Goal: Task Accomplishment & Management: Manage account settings

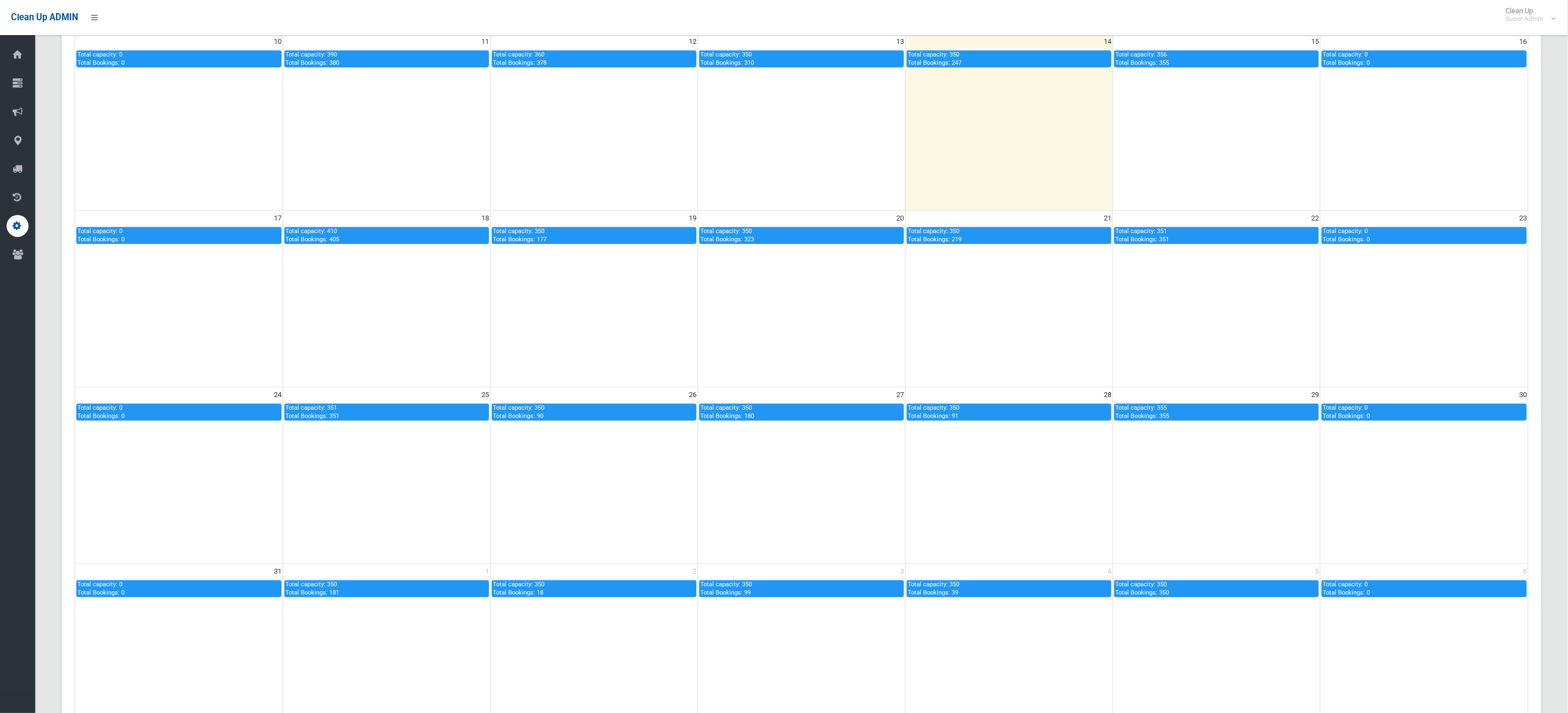
scroll to position [461, 0]
click at [30, 51] on link "Dashboard" at bounding box center [24, 55] width 47 height 22
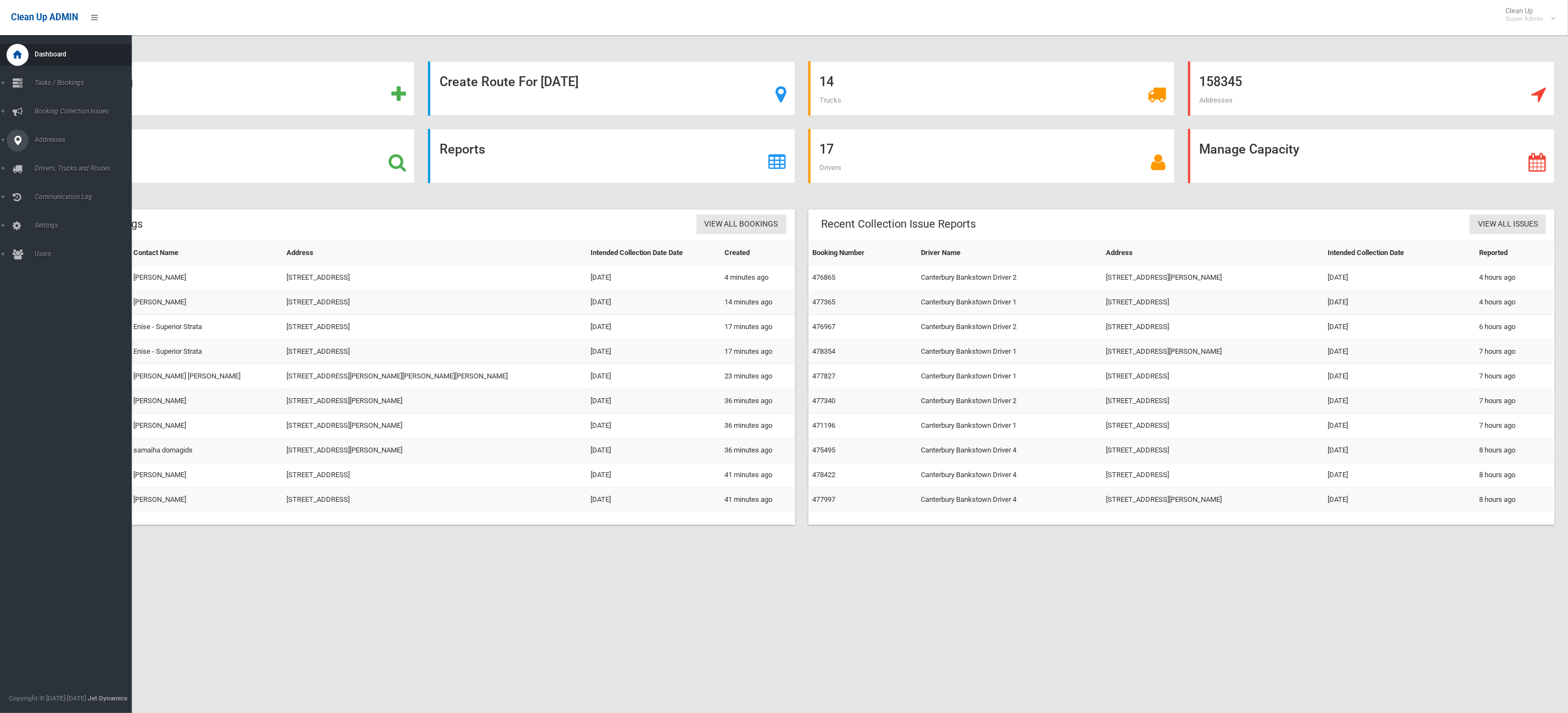
click at [37, 150] on link "Addresses" at bounding box center [72, 141] width 144 height 22
drag, startPoint x: 44, startPoint y: 155, endPoint x: 436, endPoint y: 180, distance: 392.8
click at [44, 155] on span "All Addresses" at bounding box center [83, 159] width 103 height 8
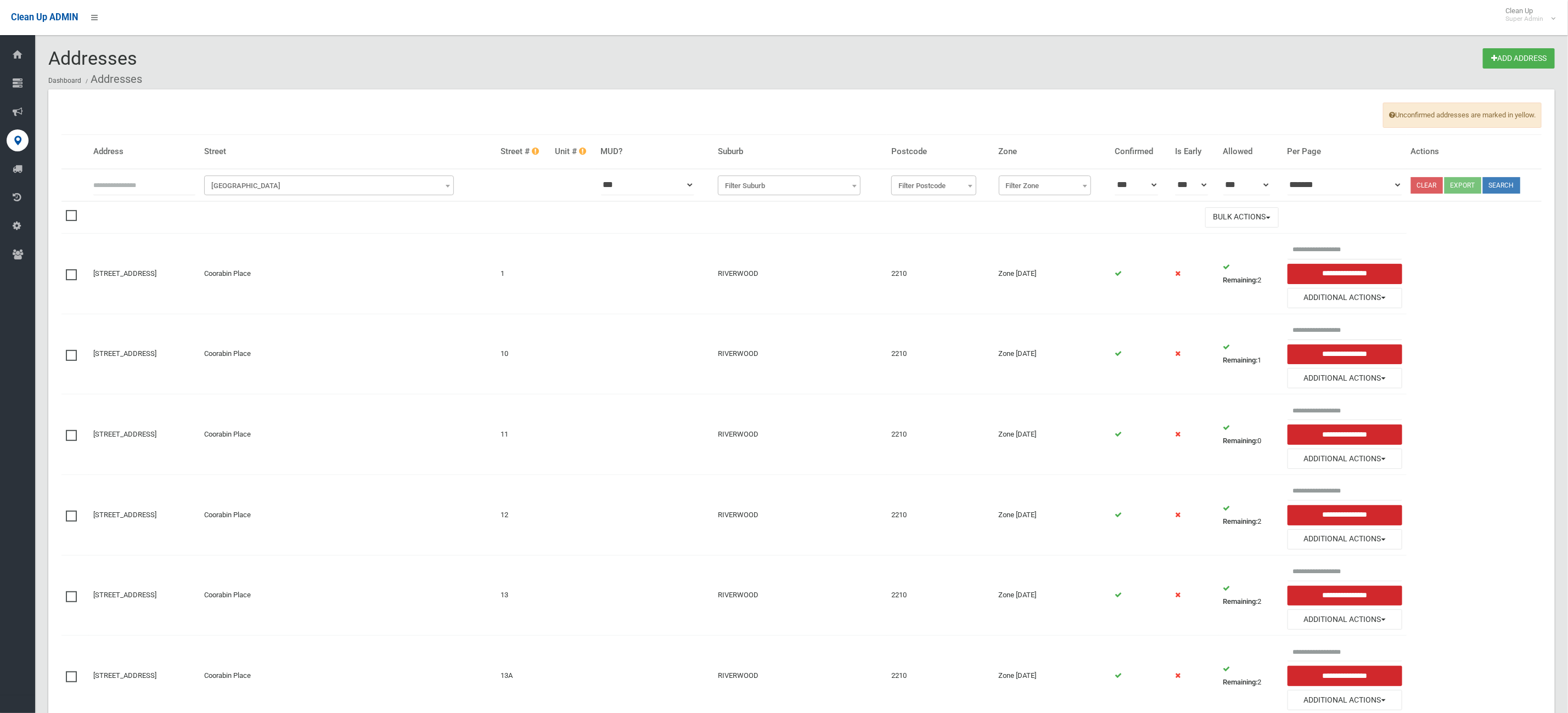
click at [177, 164] on thead "Address Street Street # Unit # MUD? Suburb Postcode Zone Confirmed Is Early All…" at bounding box center [802, 168] width 1480 height 66
click at [178, 185] on input "text" at bounding box center [144, 185] width 102 height 20
type input "*"
click at [313, 179] on span "Filter Street" at bounding box center [329, 186] width 245 height 15
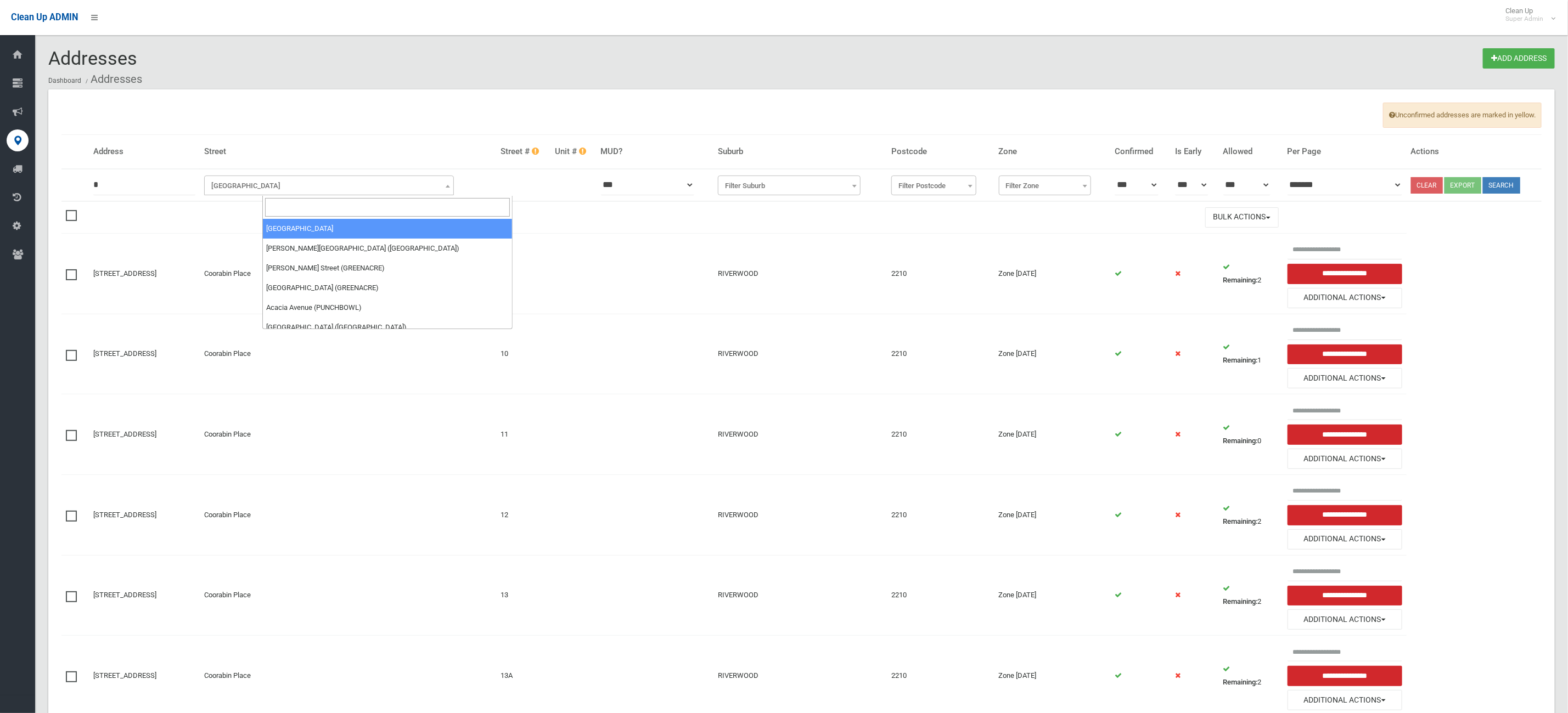
click at [304, 204] on input "search" at bounding box center [387, 207] width 245 height 19
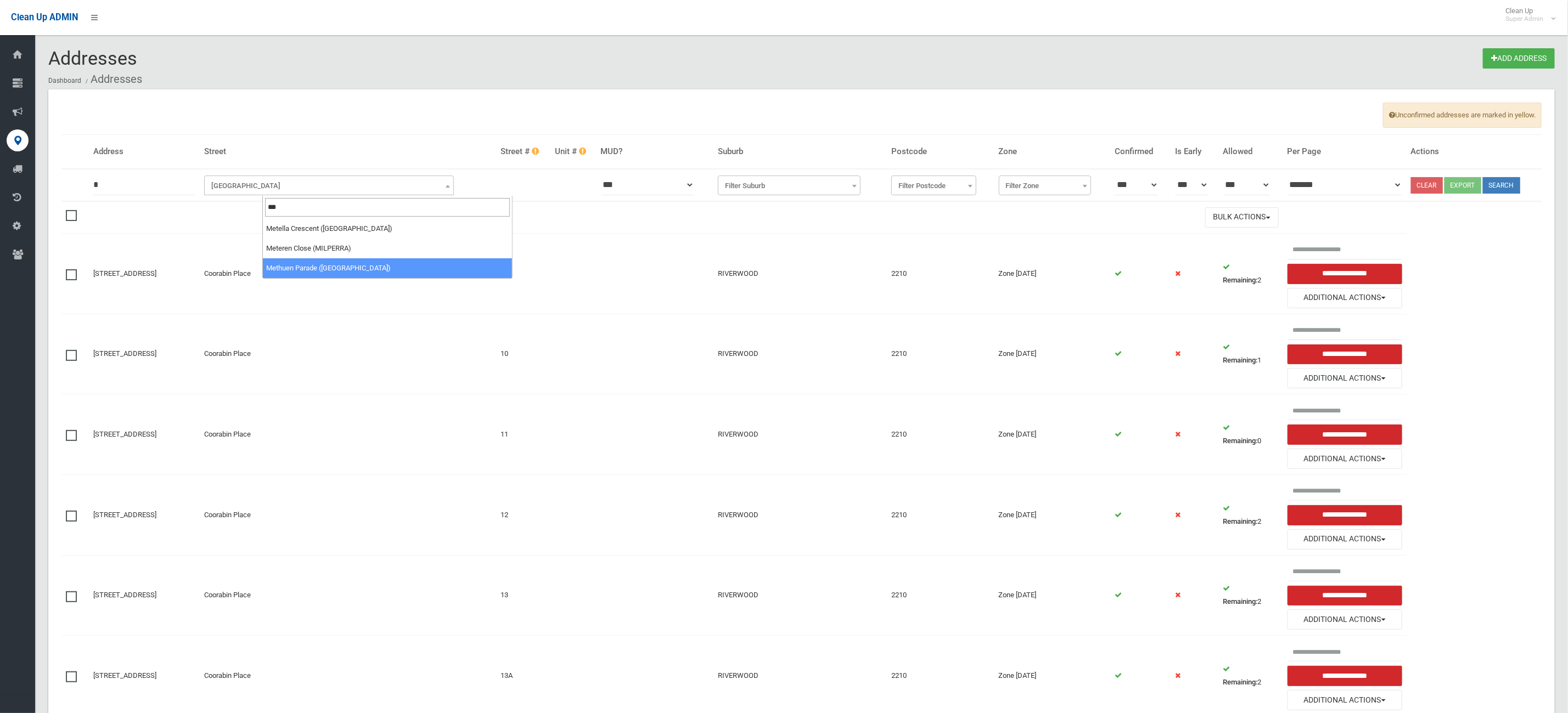
type input "***"
select select "**"
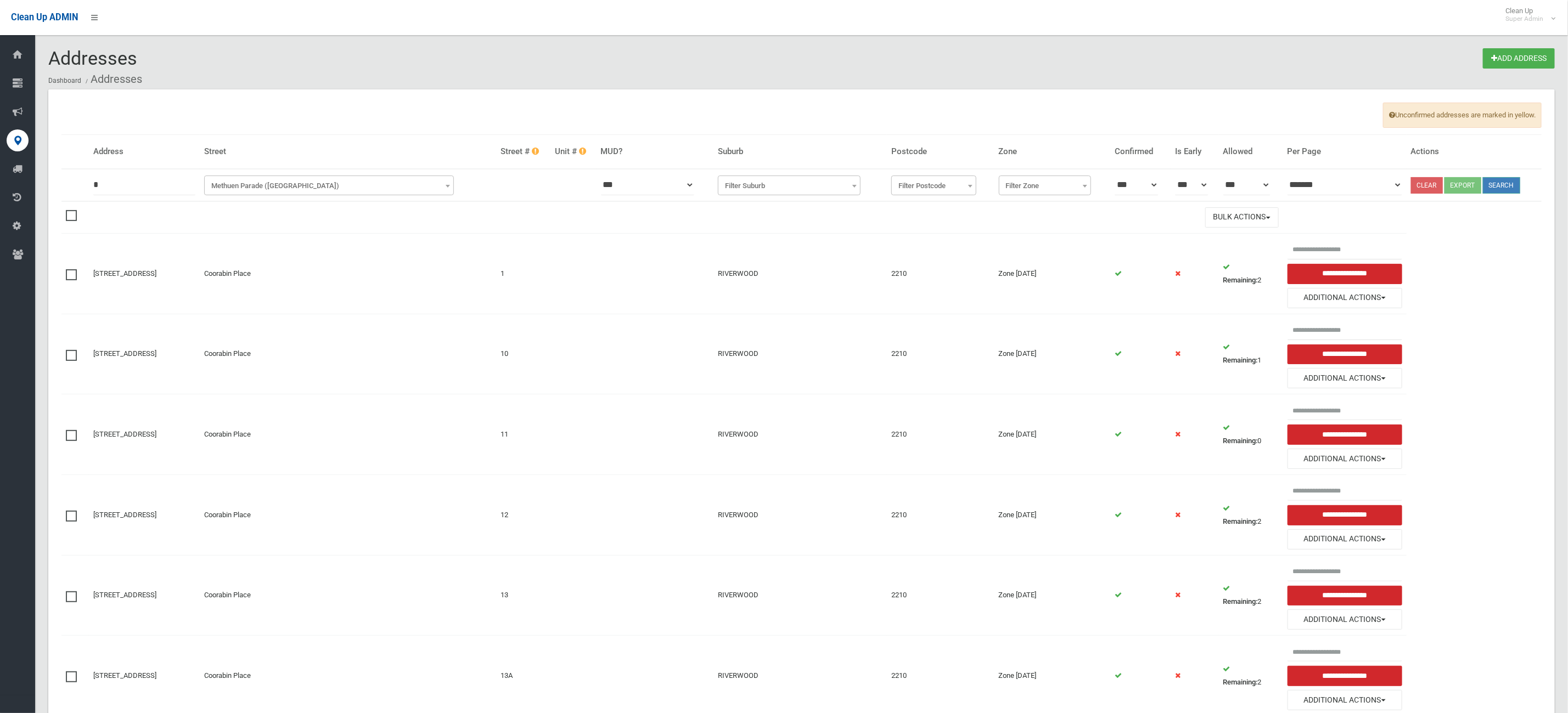
click at [1519, 186] on button "Search" at bounding box center [1501, 185] width 37 height 16
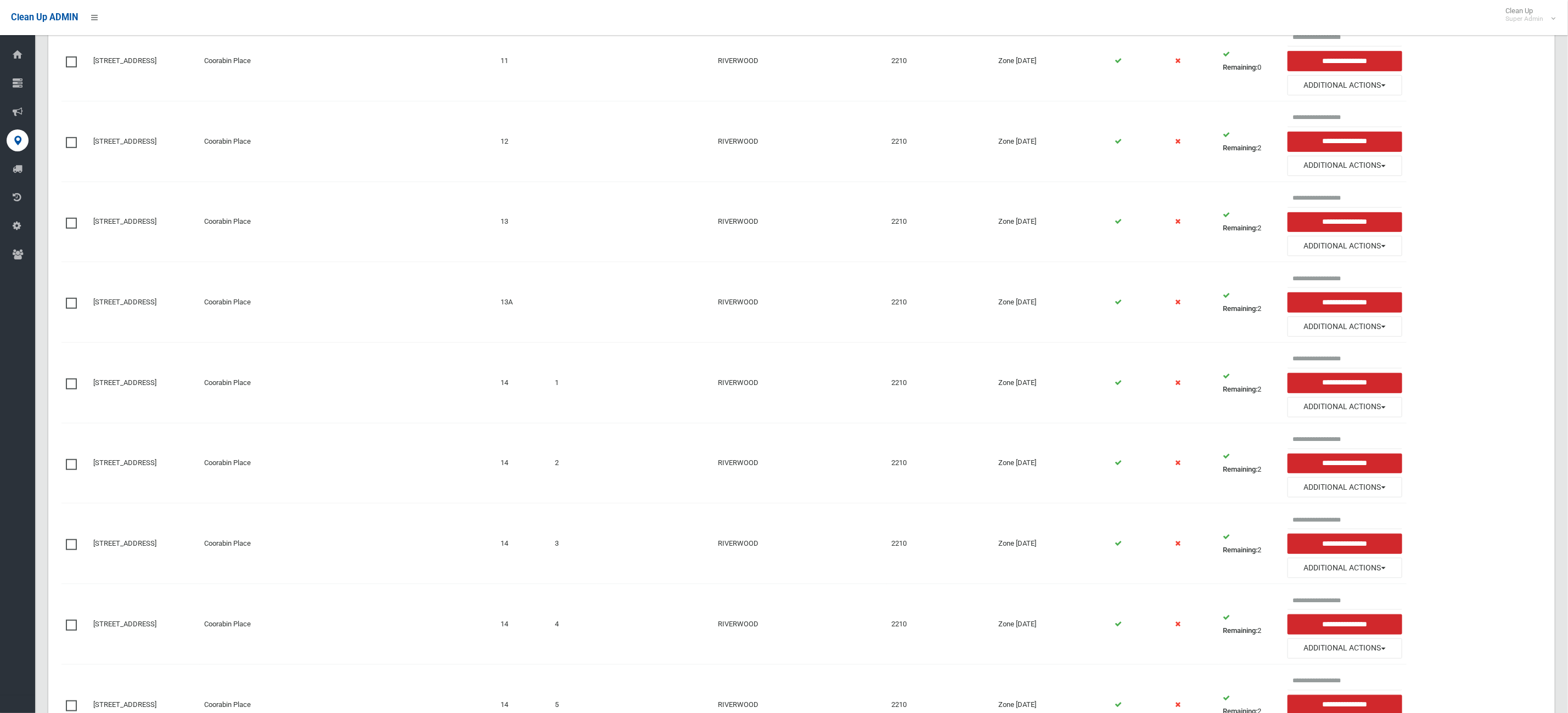
scroll to position [493, 0]
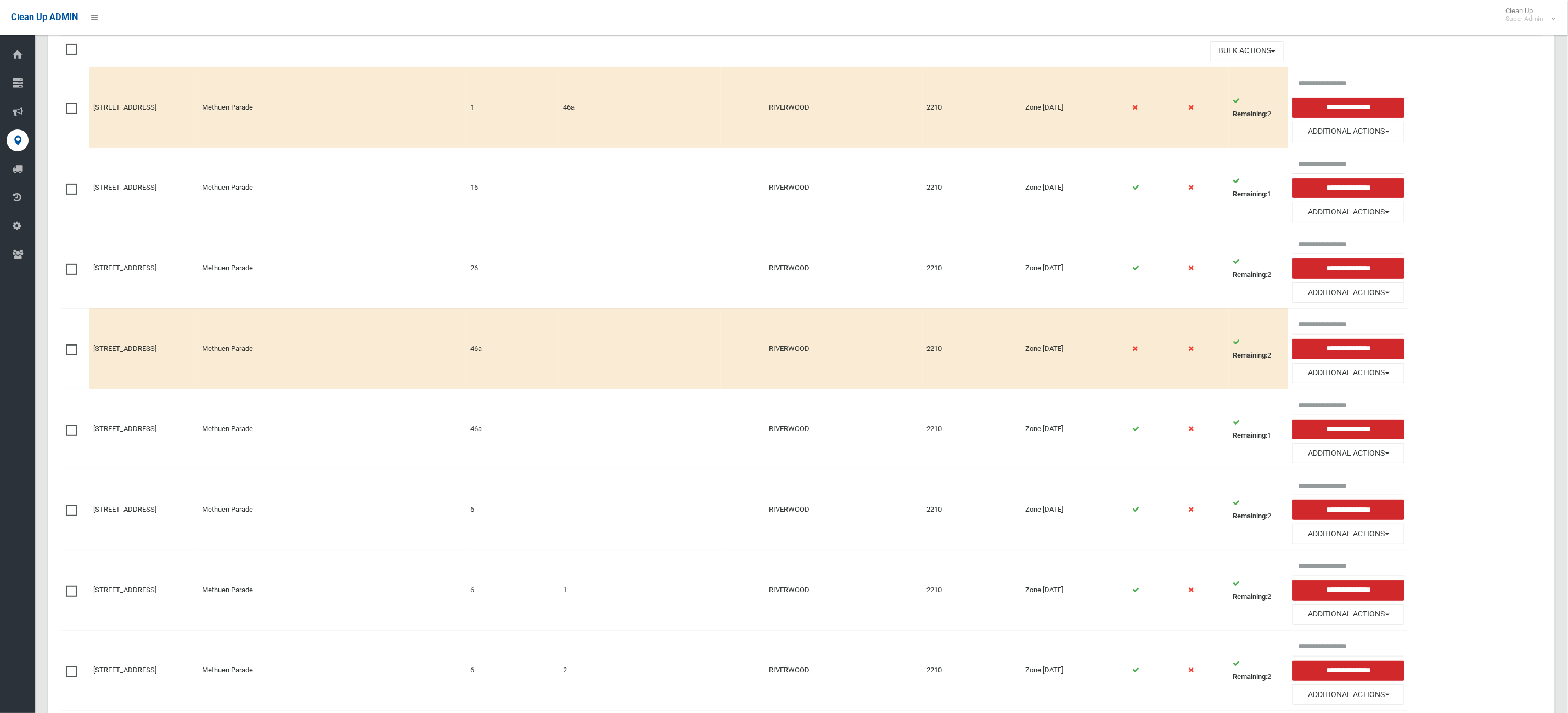
scroll to position [164, 0]
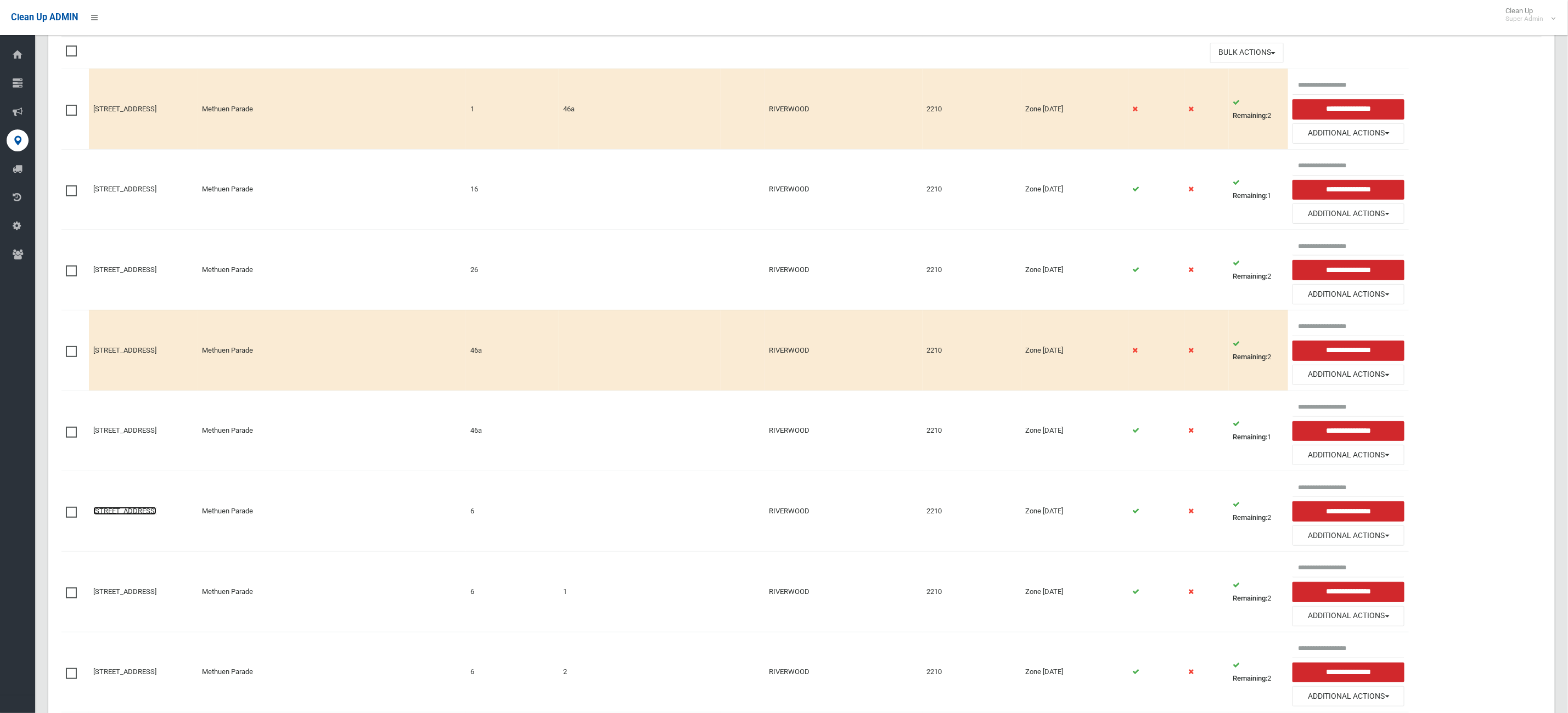
click at [100, 515] on link "[STREET_ADDRESS]" at bounding box center [125, 511] width 63 height 9
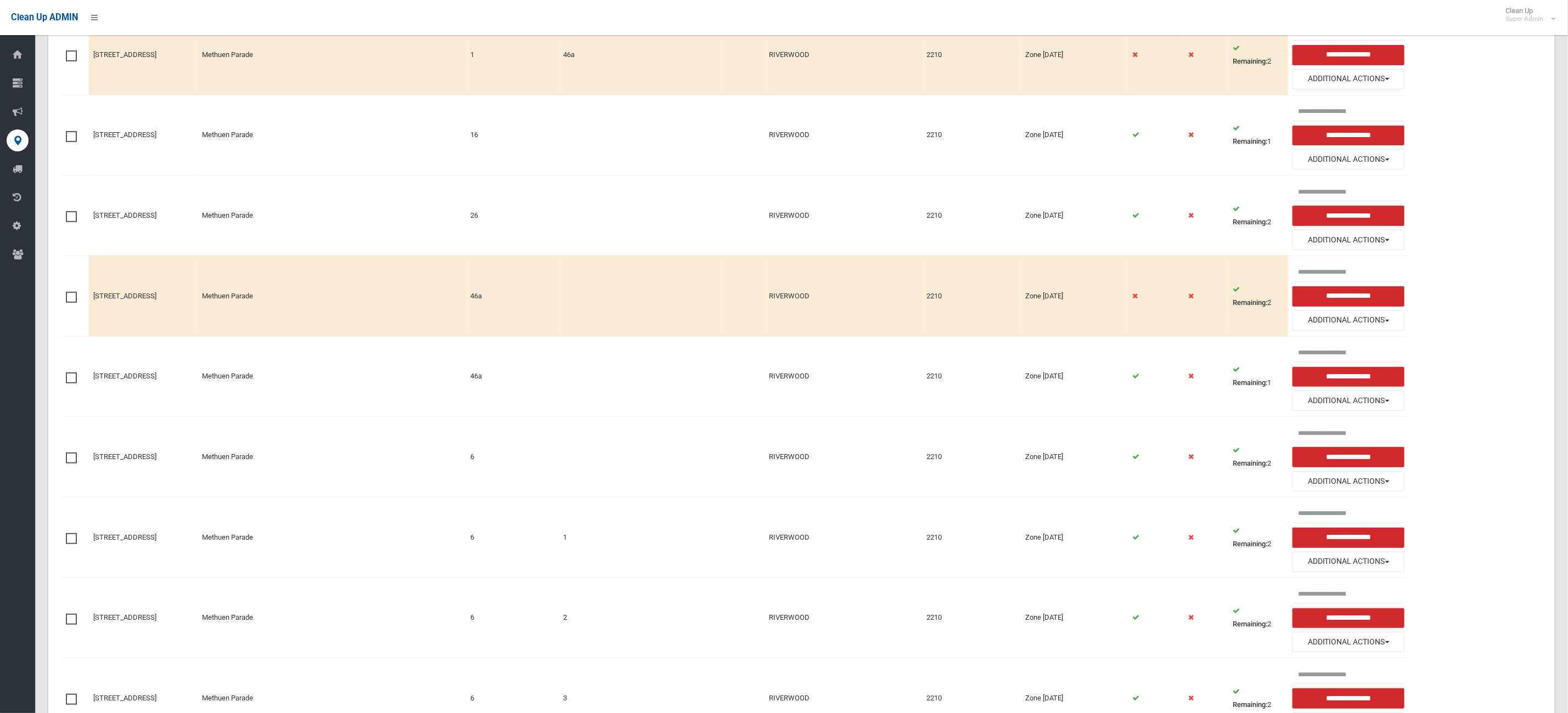
scroll to position [247, 0]
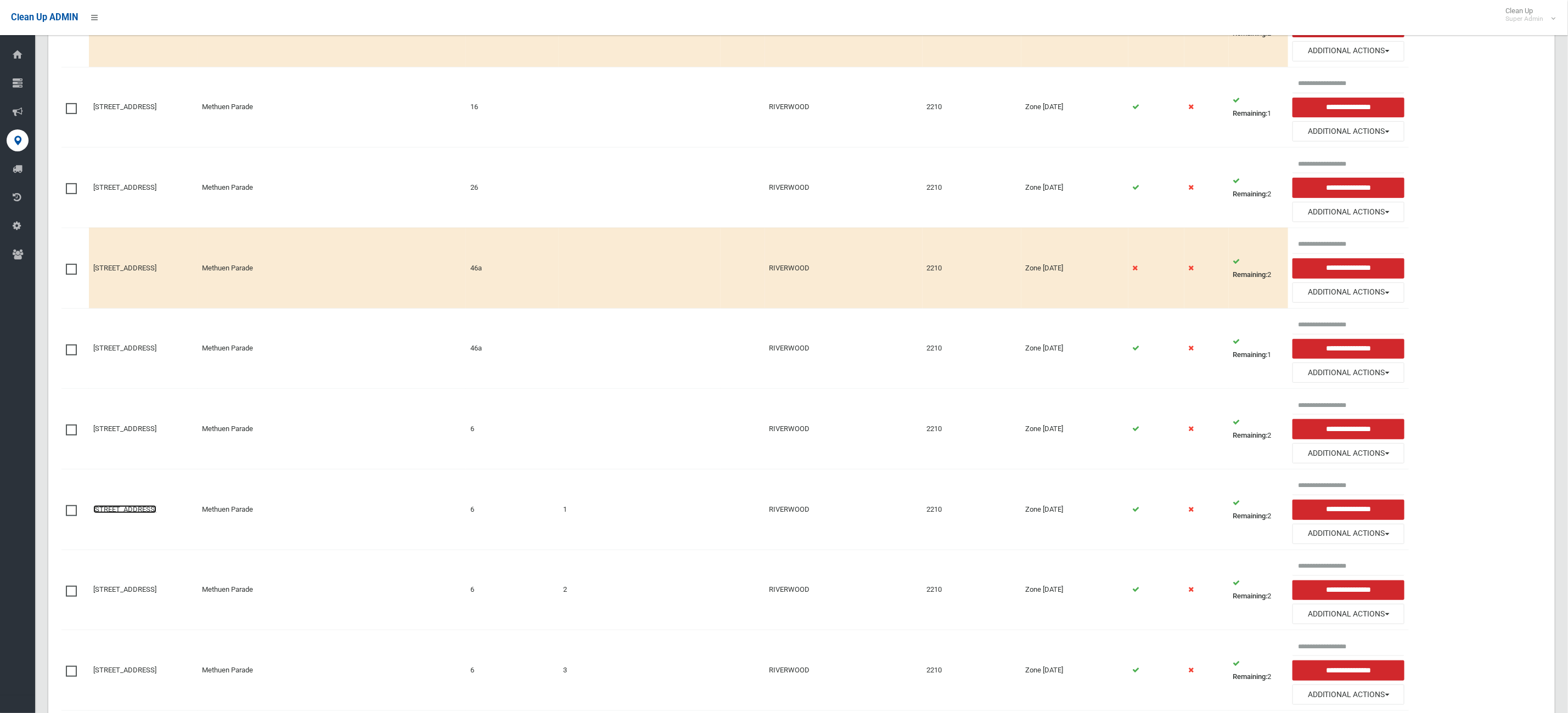
click at [156, 513] on link "1/6 Methuen Parade, RIVERWOOD NSW 2210" at bounding box center [125, 509] width 63 height 9
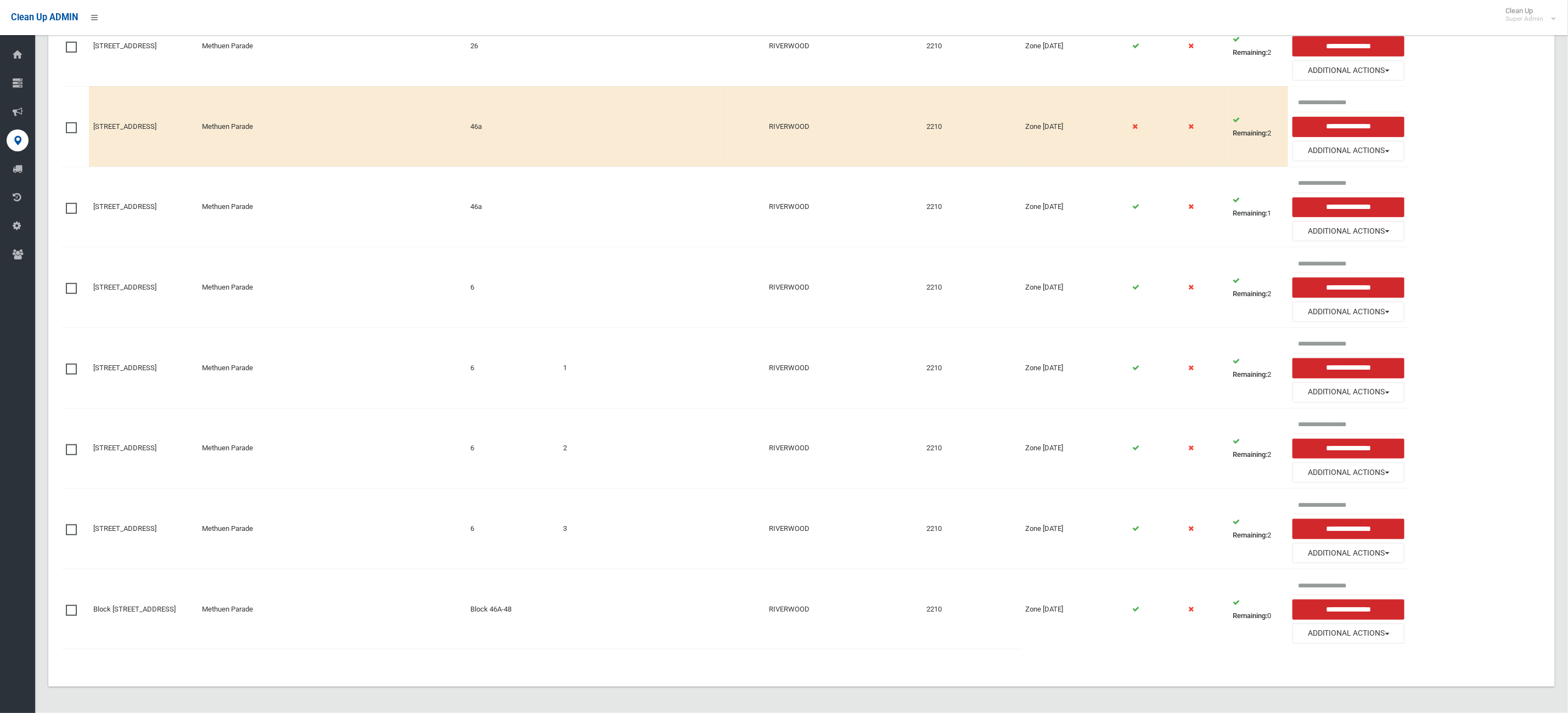
scroll to position [402, 0]
click at [143, 443] on link "2/6 Methuen Parade, RIVERWOOD NSW 2210" at bounding box center [125, 448] width 63 height 9
click at [156, 529] on link "3/6 Methuen Parade, RIVERWOOD NSW 2210" at bounding box center [125, 529] width 63 height 9
click at [1332, 302] on button "Additional Actions" at bounding box center [1348, 311] width 112 height 20
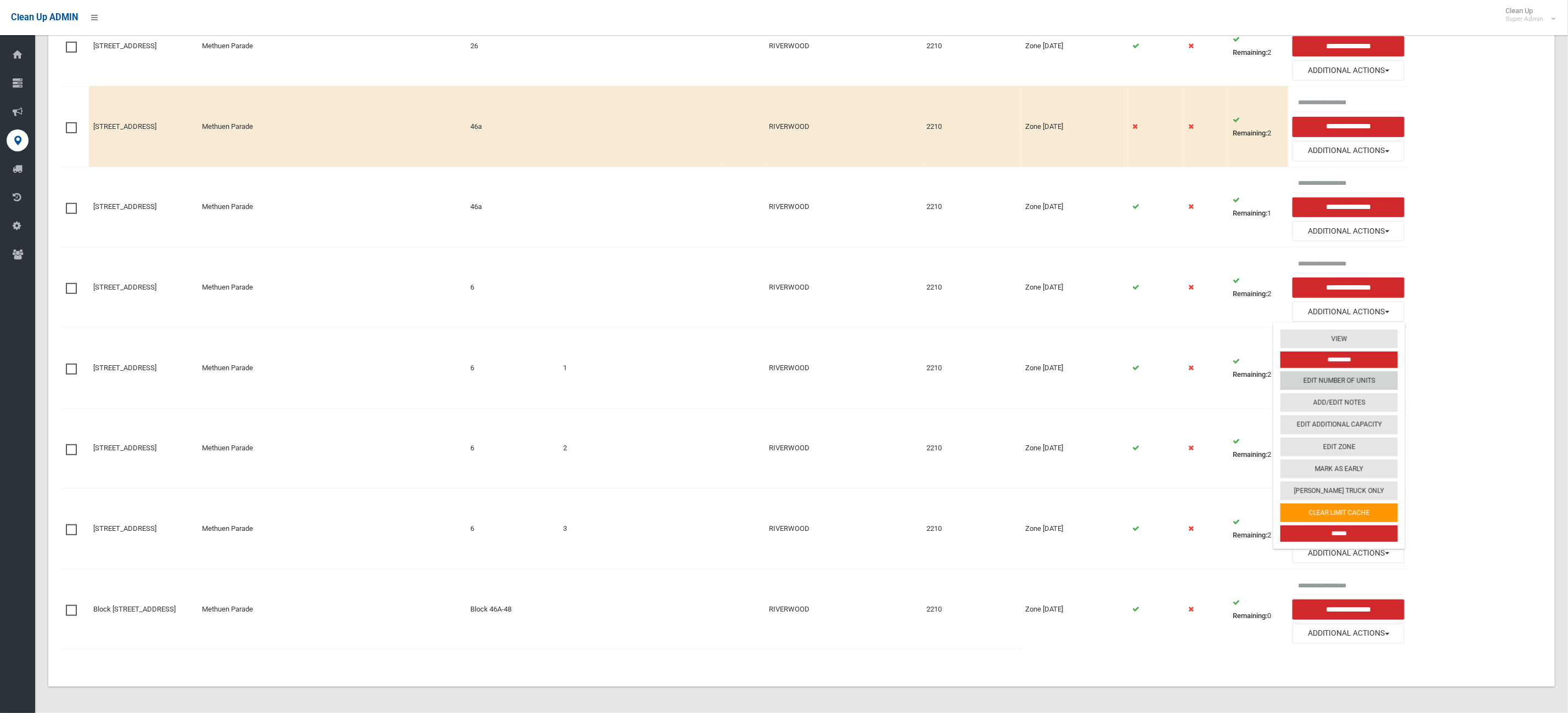
click at [1360, 378] on link "Edit Number of Units" at bounding box center [1339, 380] width 117 height 19
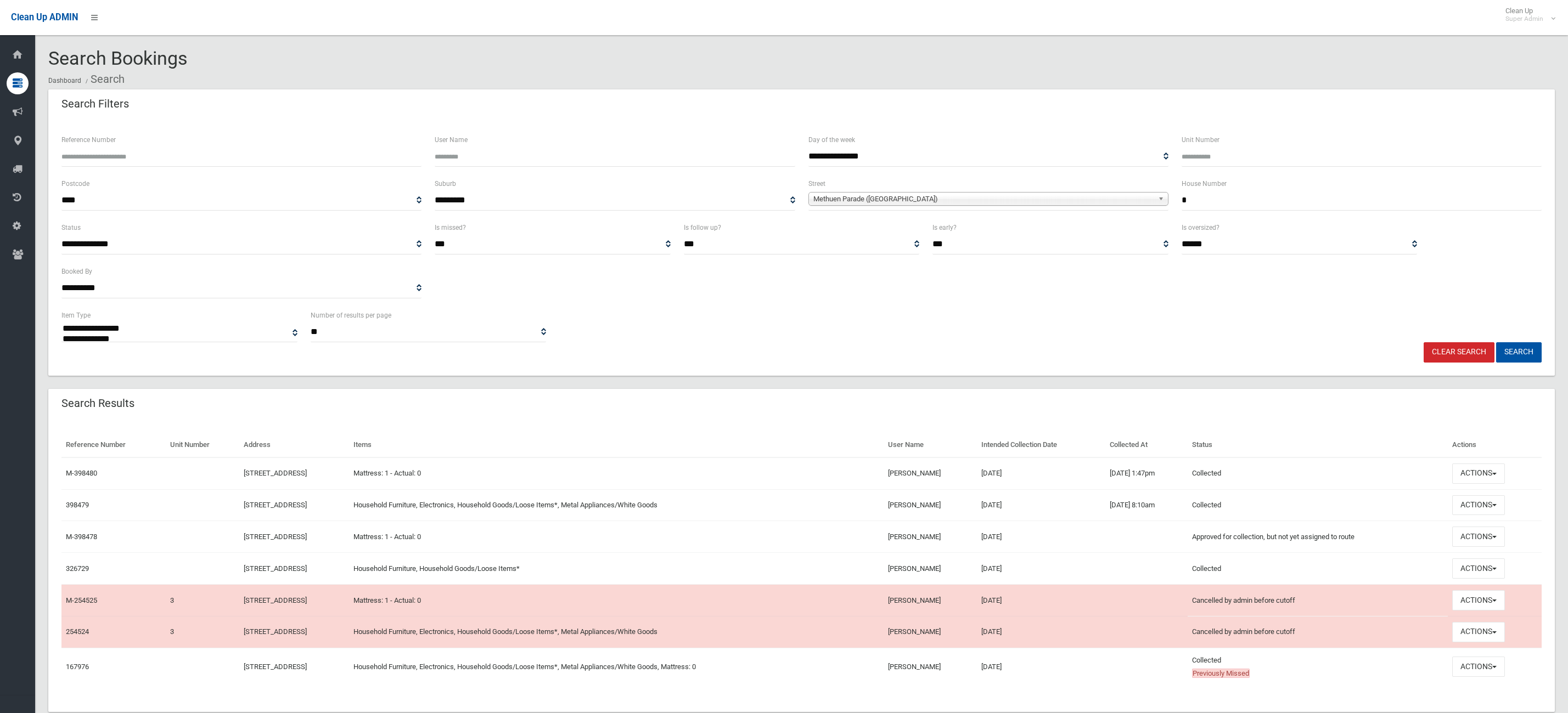
select select
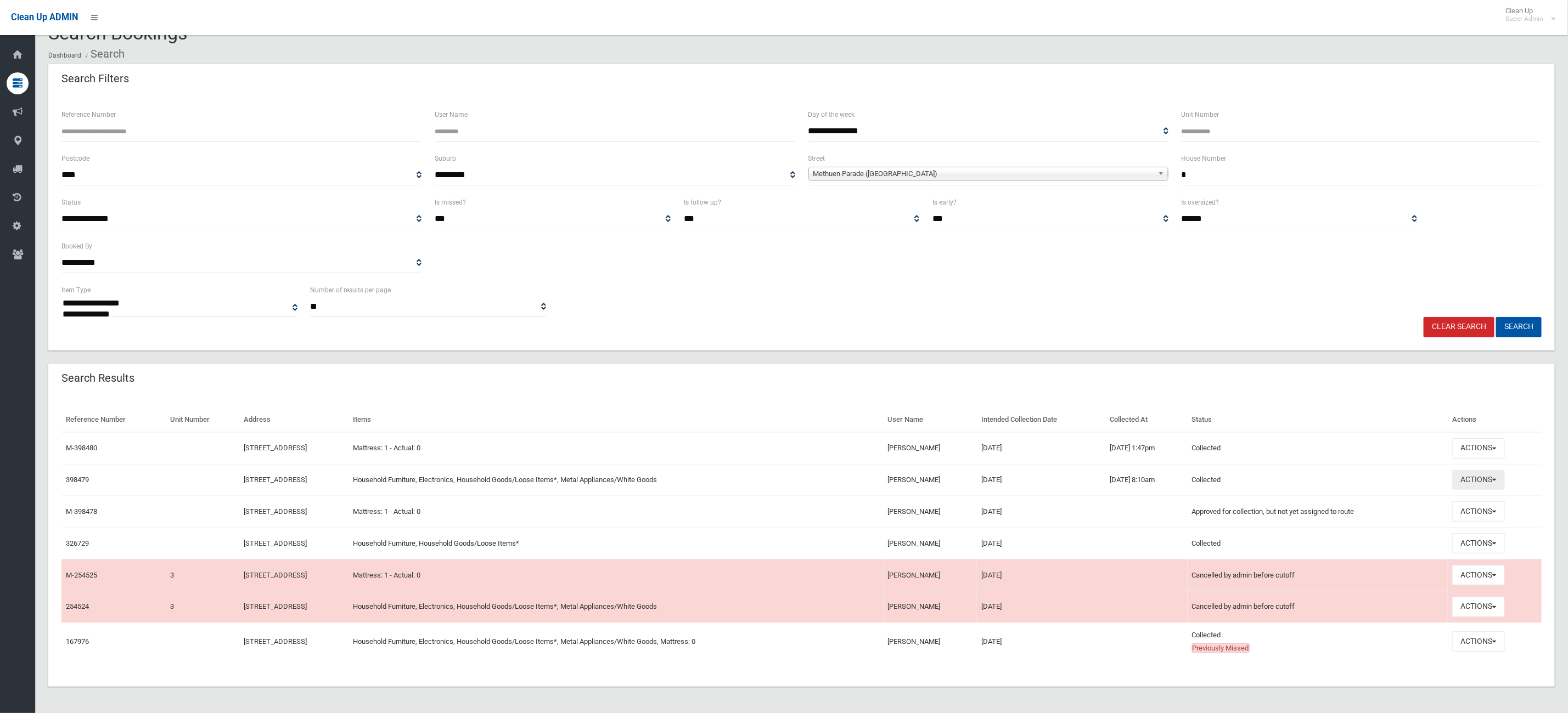
click at [1504, 473] on button "Actions" at bounding box center [1479, 480] width 53 height 20
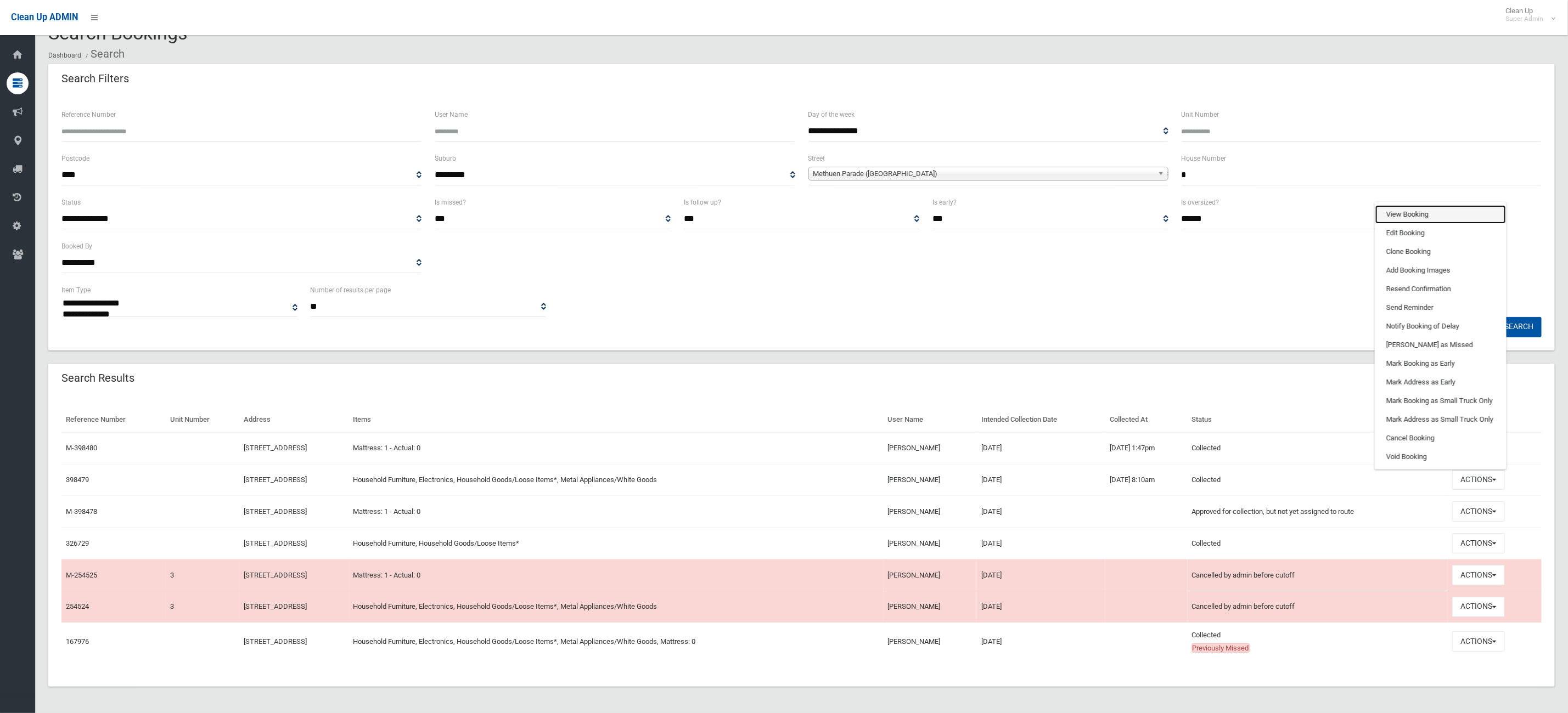
click at [1457, 212] on link "View Booking" at bounding box center [1441, 214] width 131 height 19
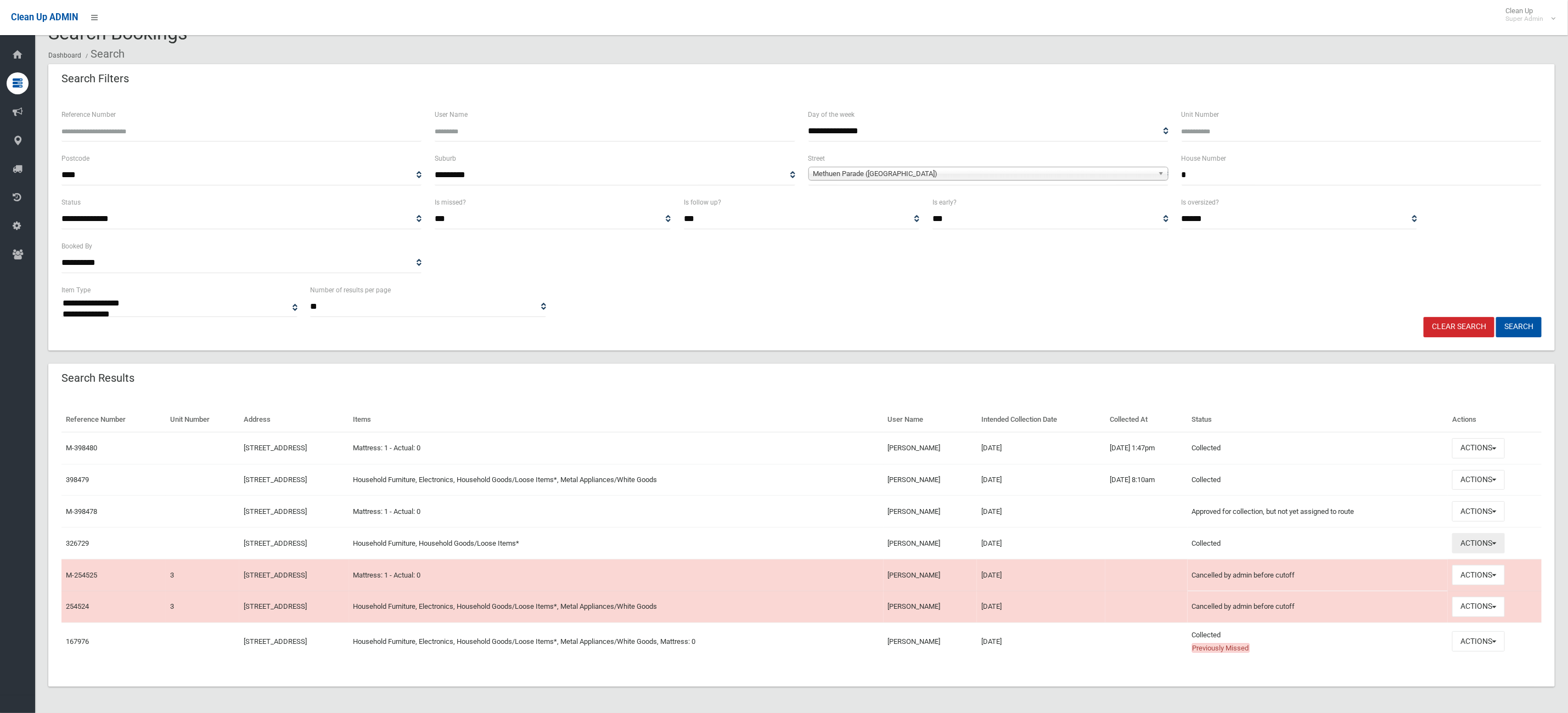
click at [1493, 545] on button "Actions" at bounding box center [1479, 543] width 53 height 20
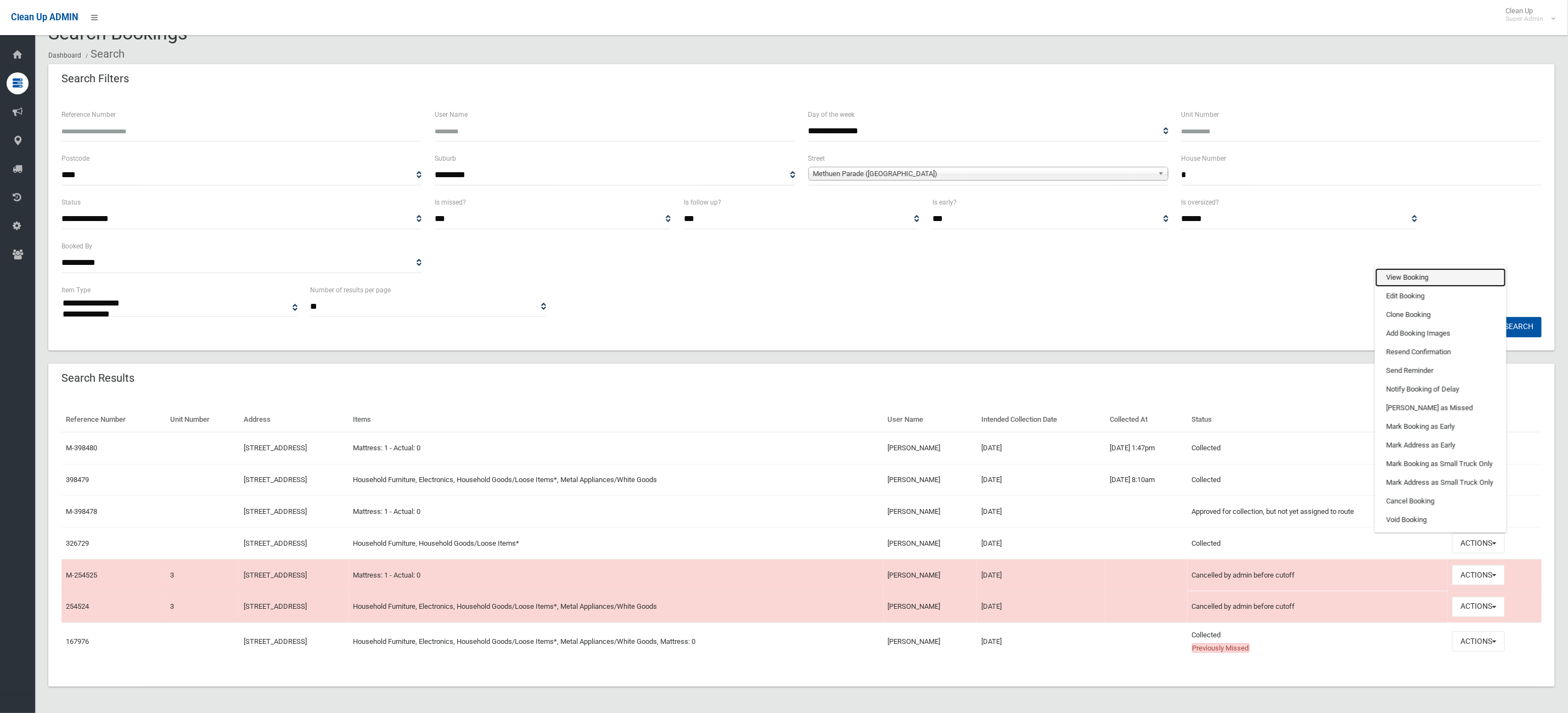
click at [1416, 272] on link "View Booking" at bounding box center [1441, 277] width 131 height 19
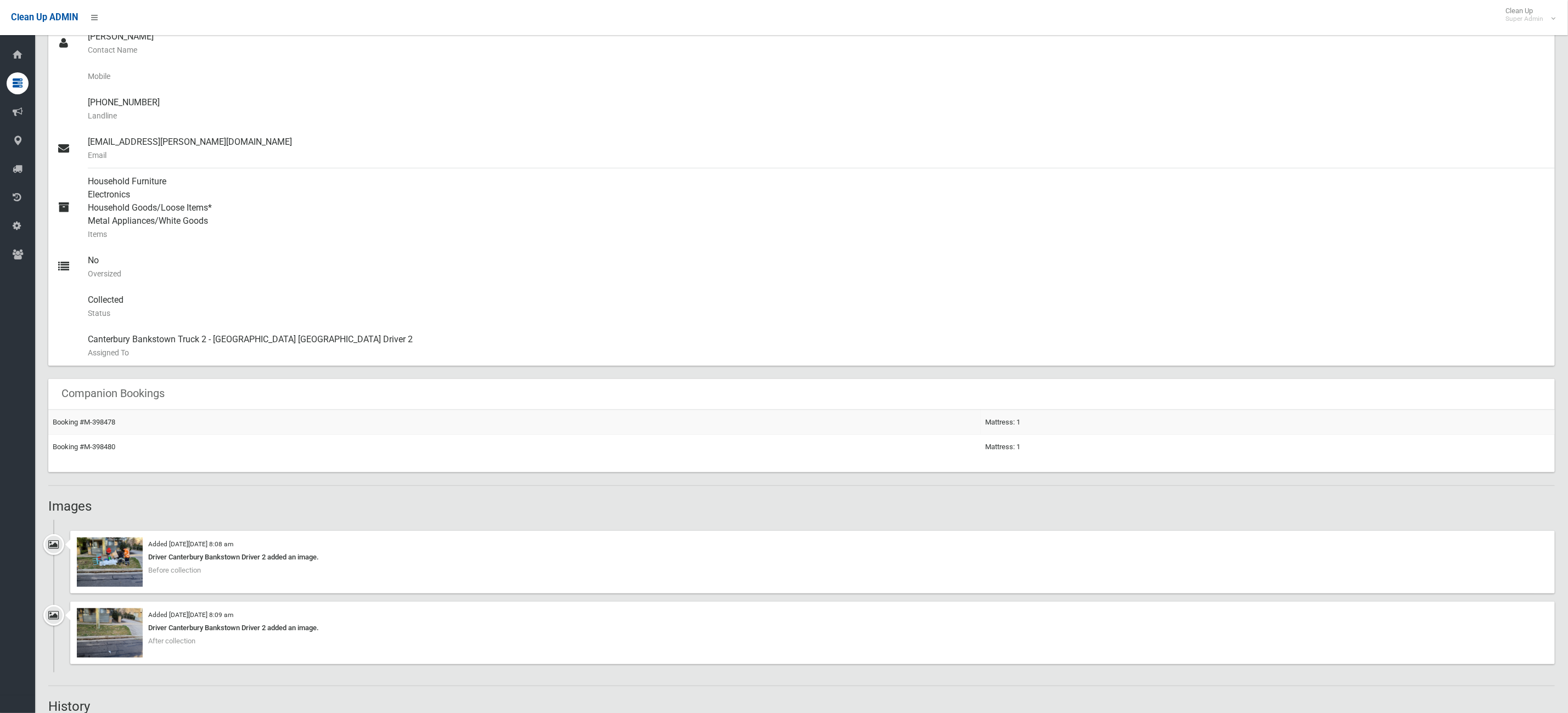
scroll to position [576, 0]
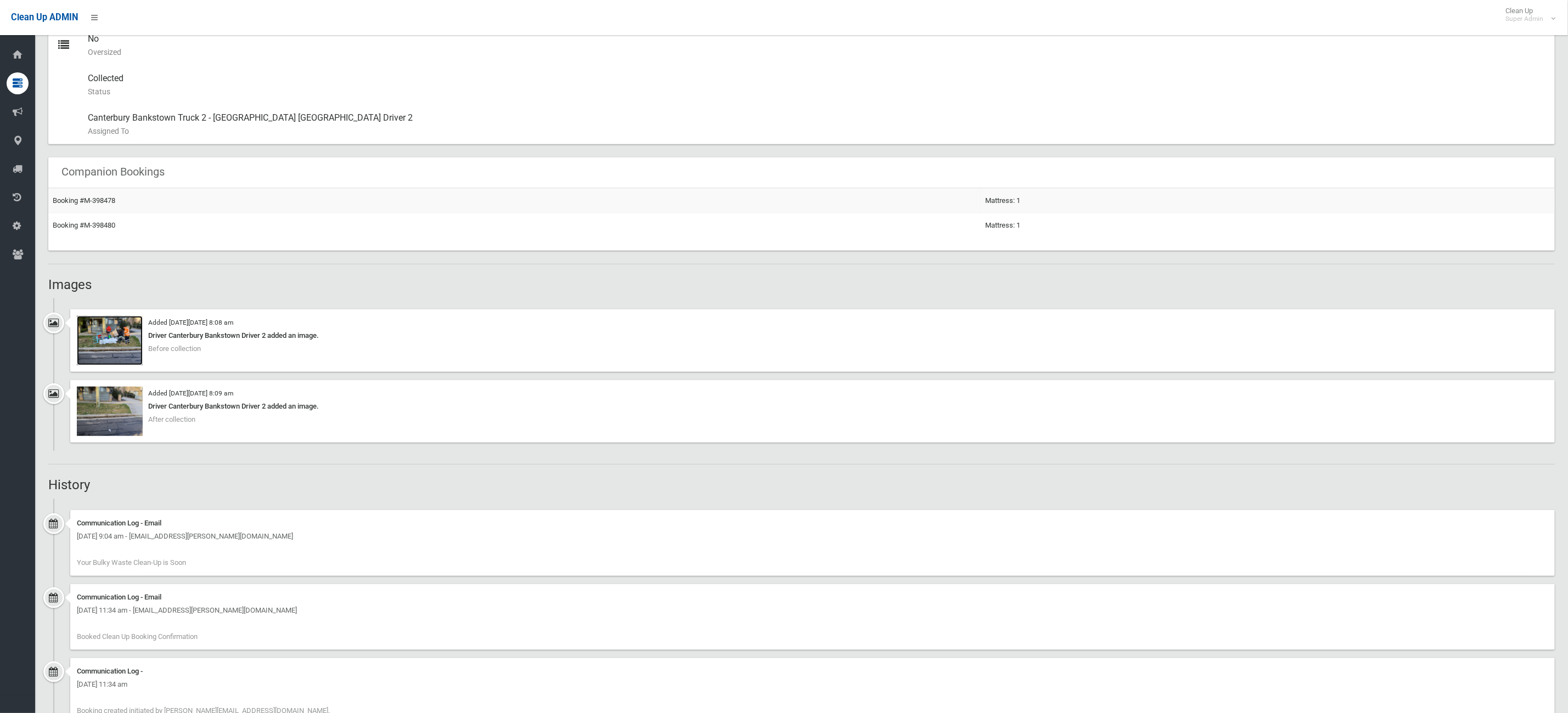
click at [117, 351] on img at bounding box center [110, 340] width 66 height 49
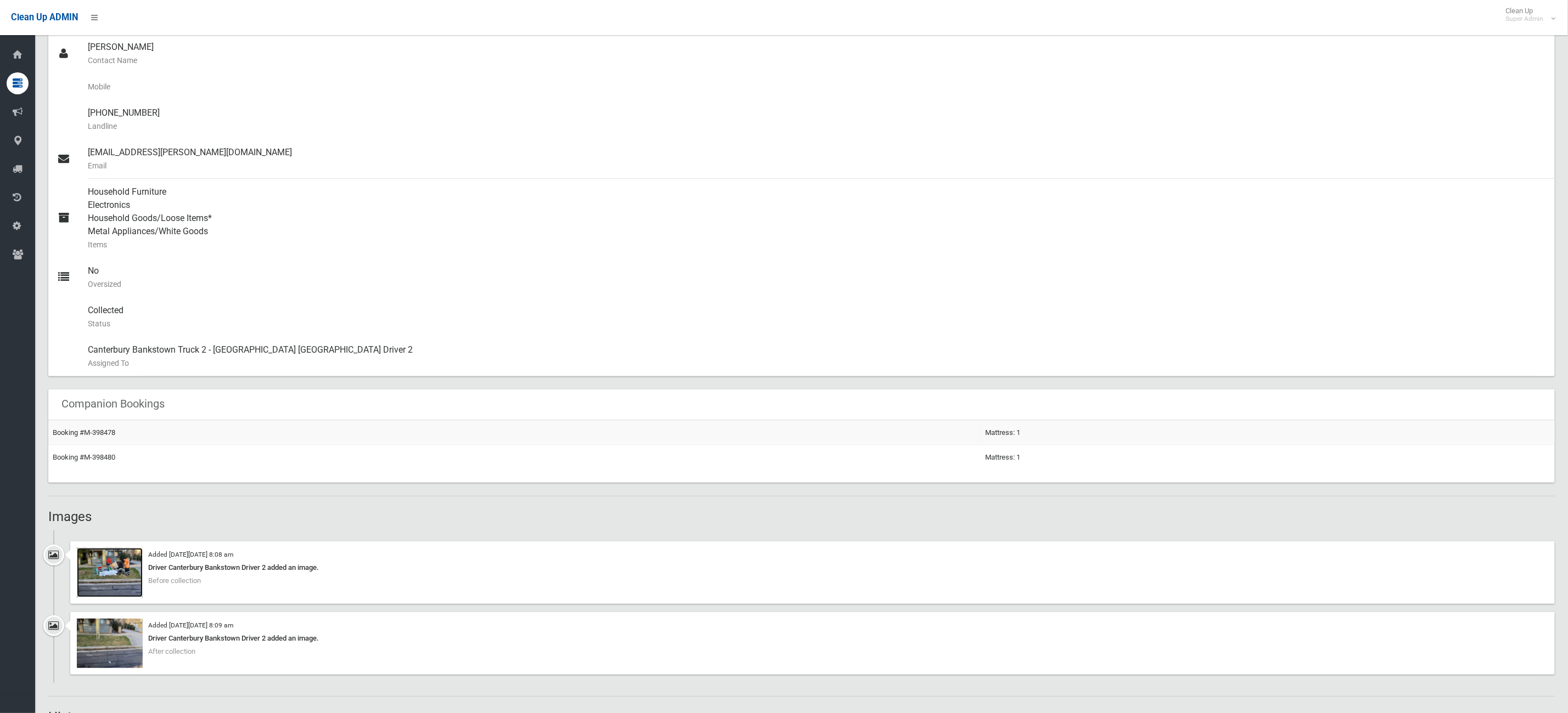
scroll to position [120, 0]
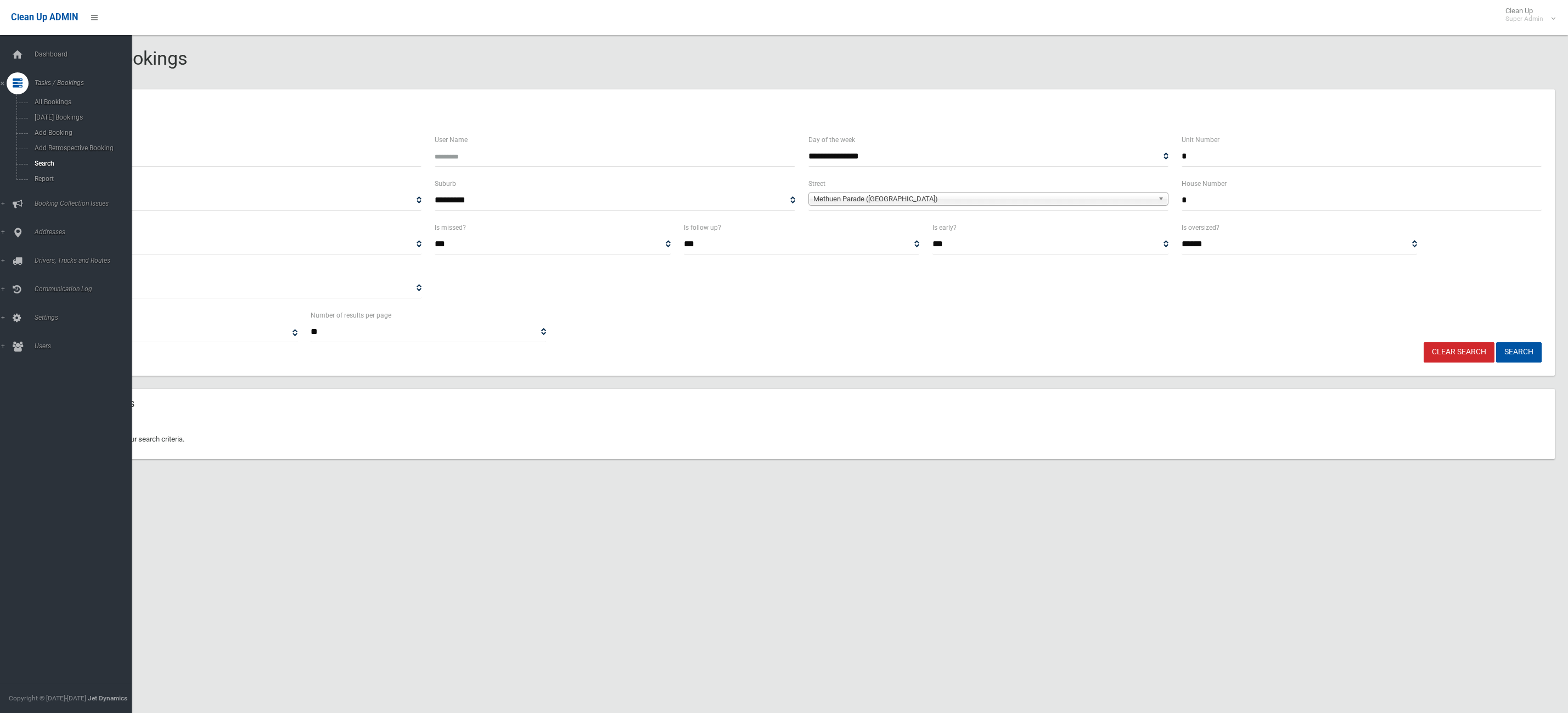
select select
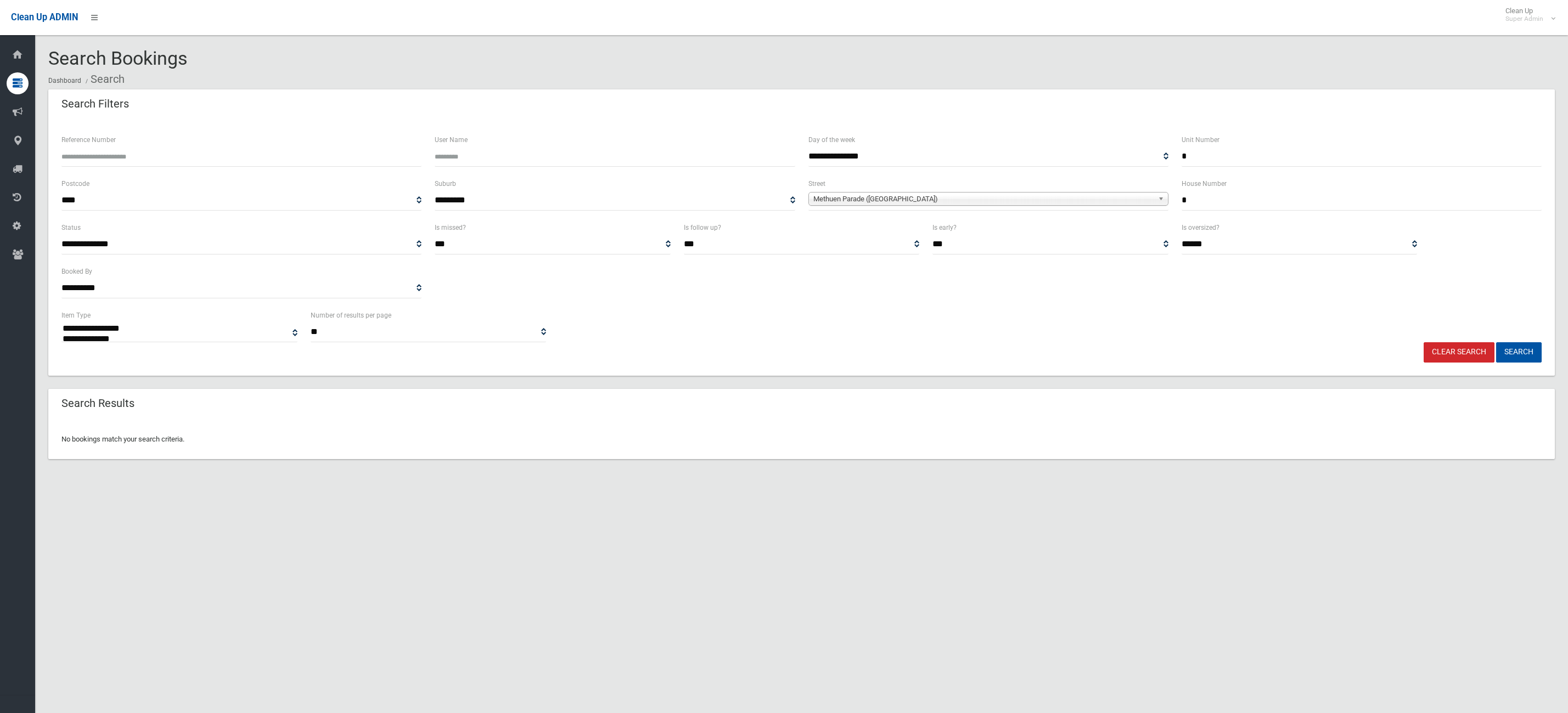
select select
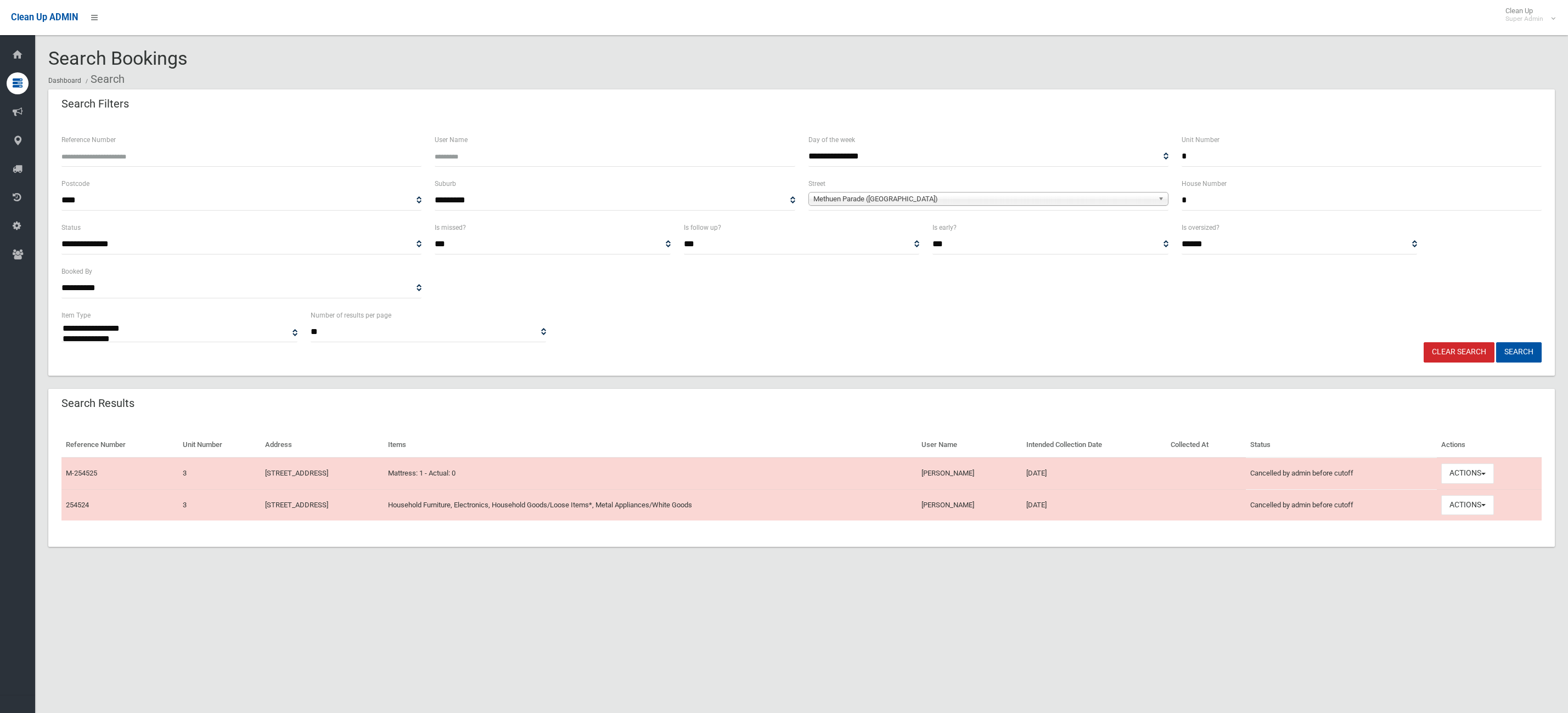
select select
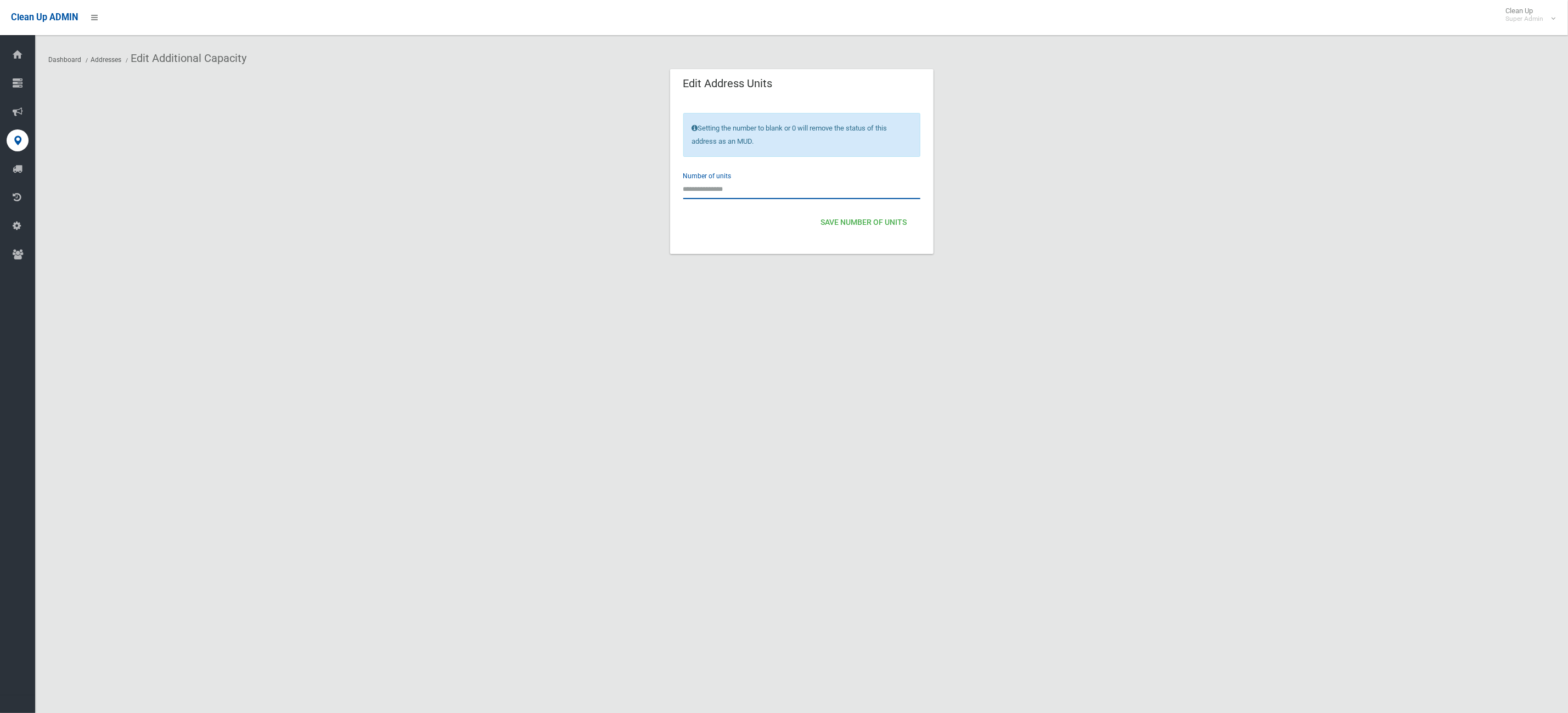
click at [725, 184] on input "number" at bounding box center [802, 189] width 237 height 20
type input "*"
drag, startPoint x: 919, startPoint y: 223, endPoint x: 911, endPoint y: 222, distance: 8.1
click at [911, 222] on div "Save Number of Units" at bounding box center [802, 223] width 237 height 27
click at [901, 222] on button "Save Number of Units" at bounding box center [864, 223] width 95 height 20
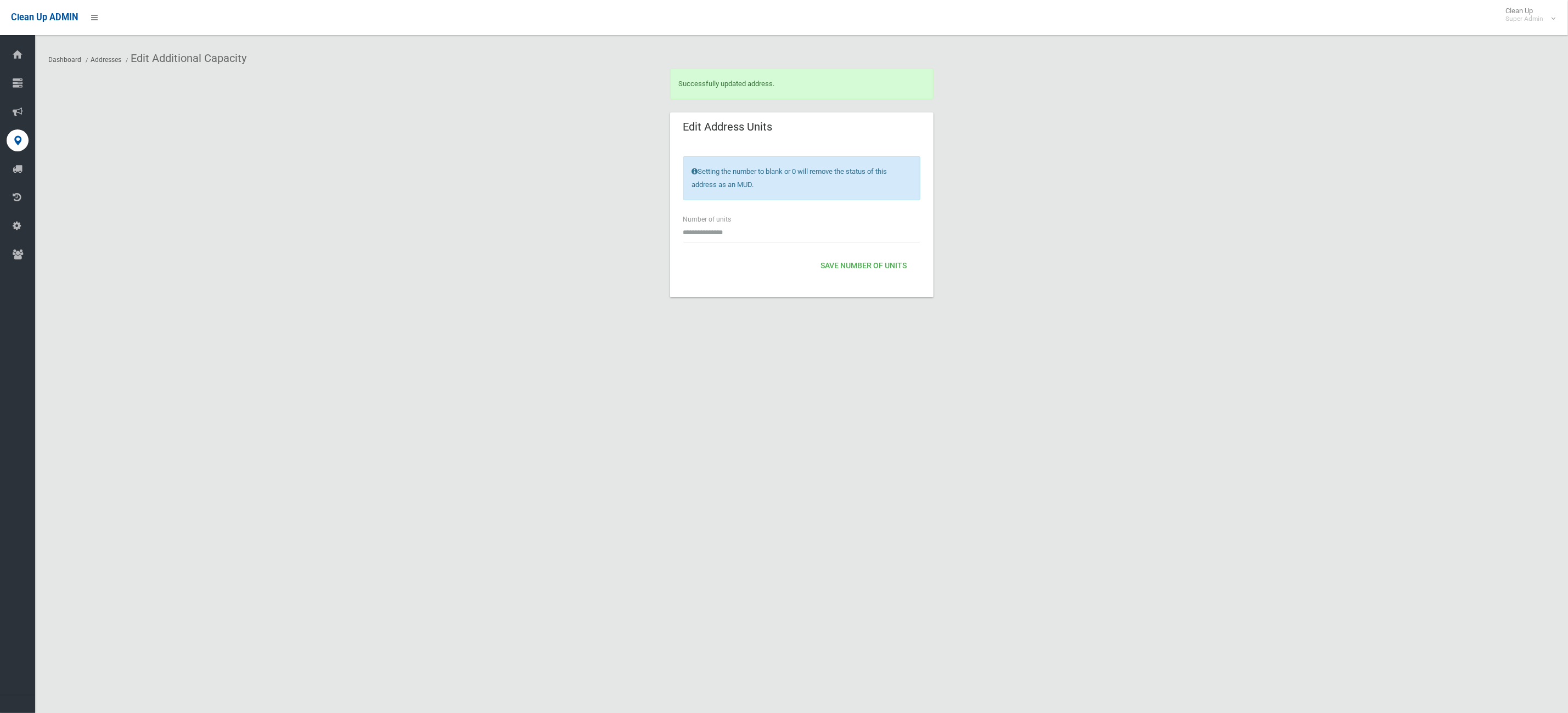
click at [982, 495] on div "Dashboard Addresses Edit Additional Capacity Successfully updated address. Edit…" at bounding box center [784, 370] width 1568 height 713
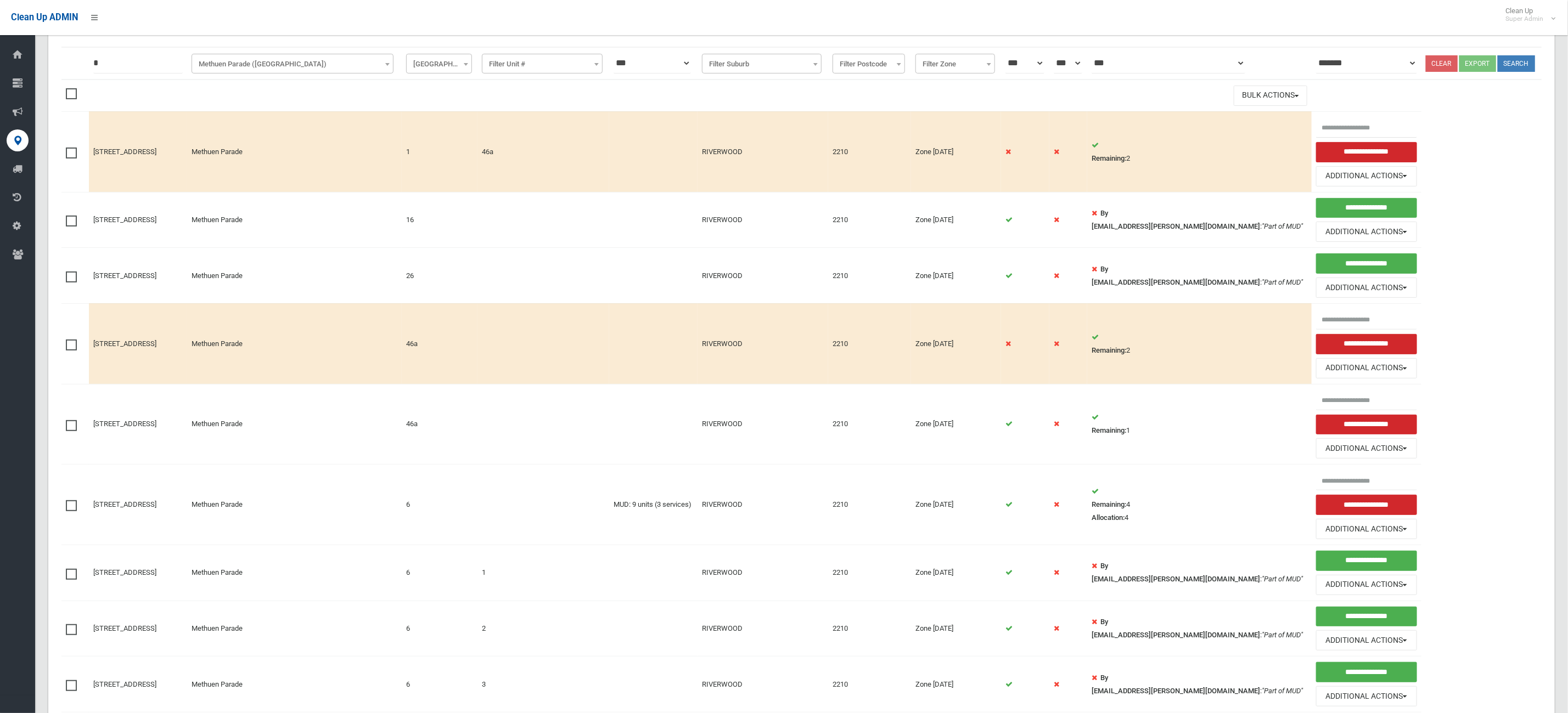
scroll to position [294, 0]
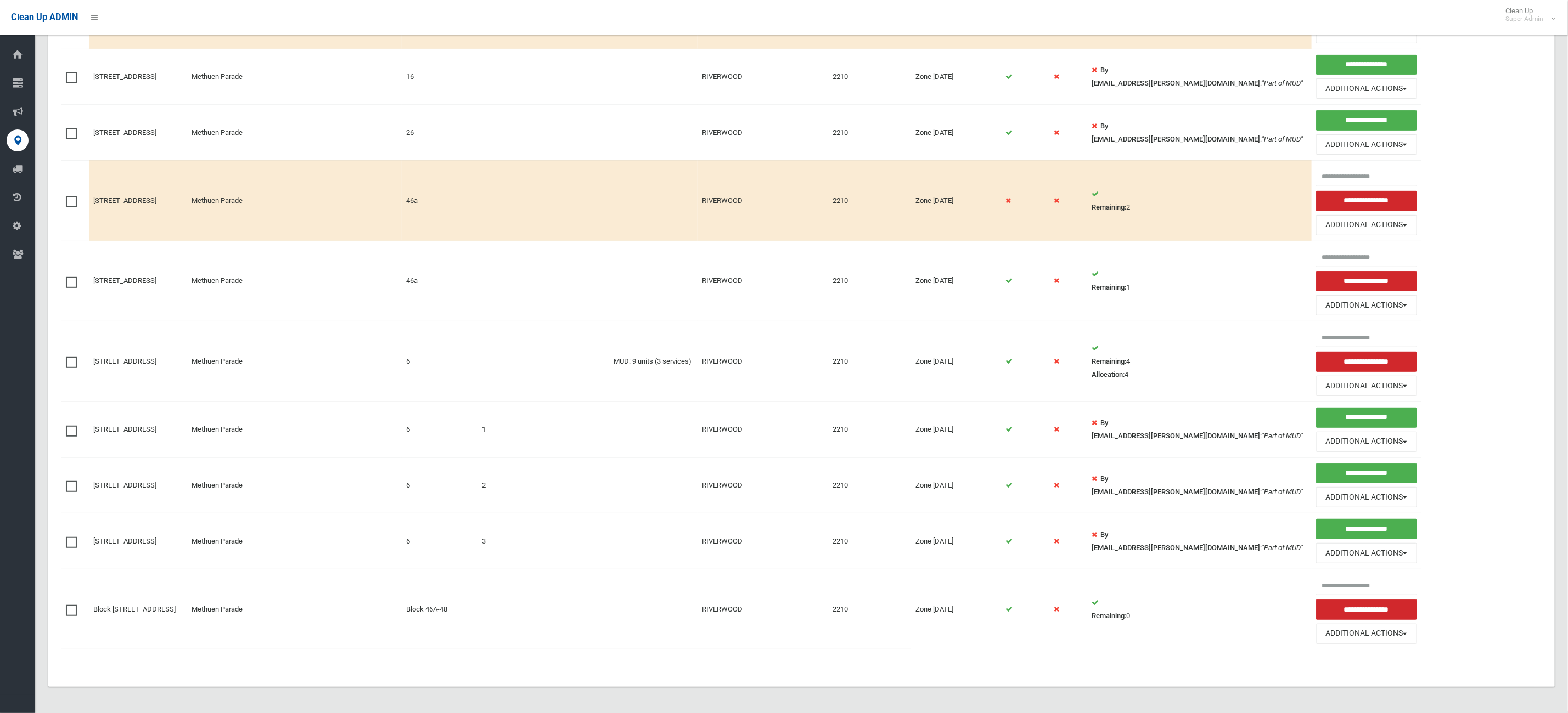
click at [71, 426] on span at bounding box center [74, 426] width 16 height 0
click at [71, 481] on span at bounding box center [74, 481] width 16 height 0
click at [72, 537] on span at bounding box center [74, 537] width 16 height 0
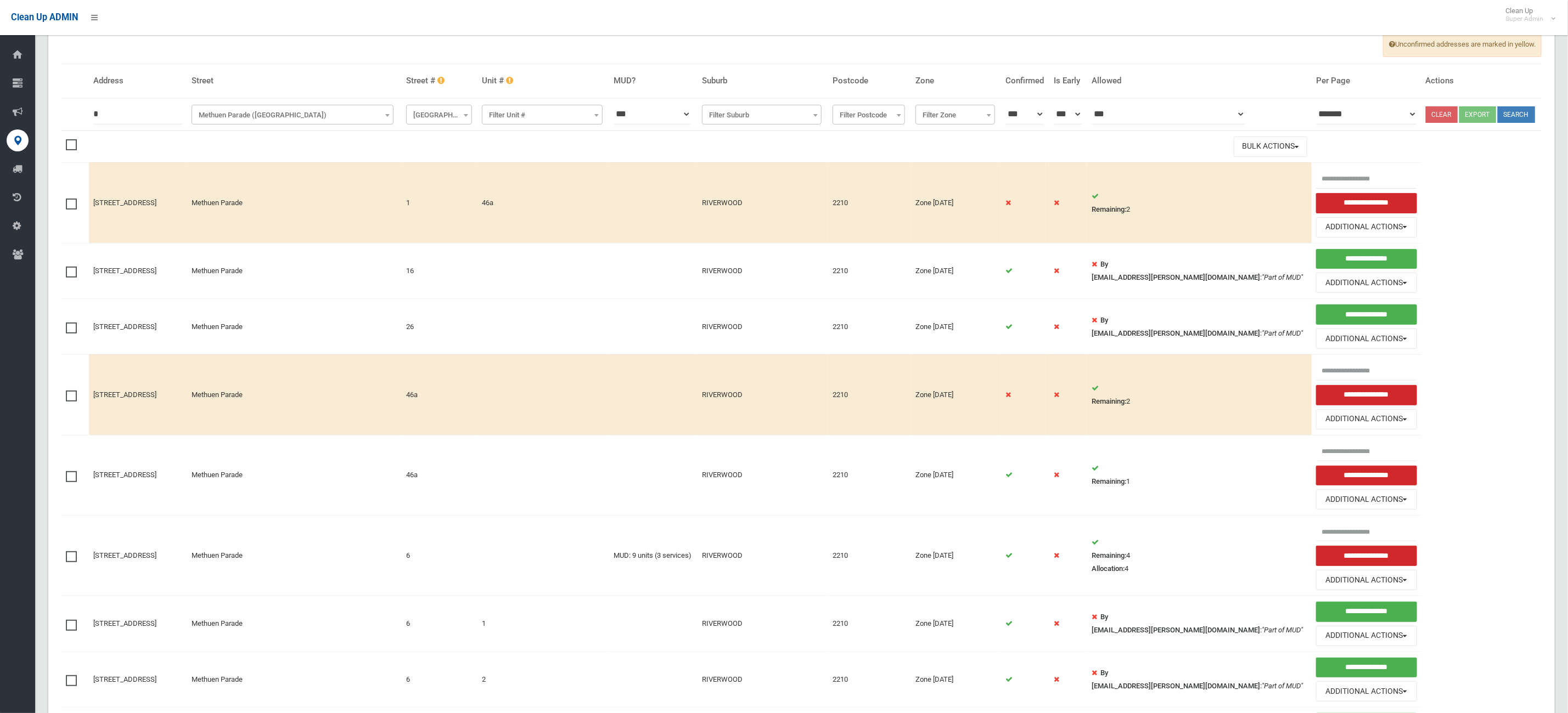
scroll to position [0, 0]
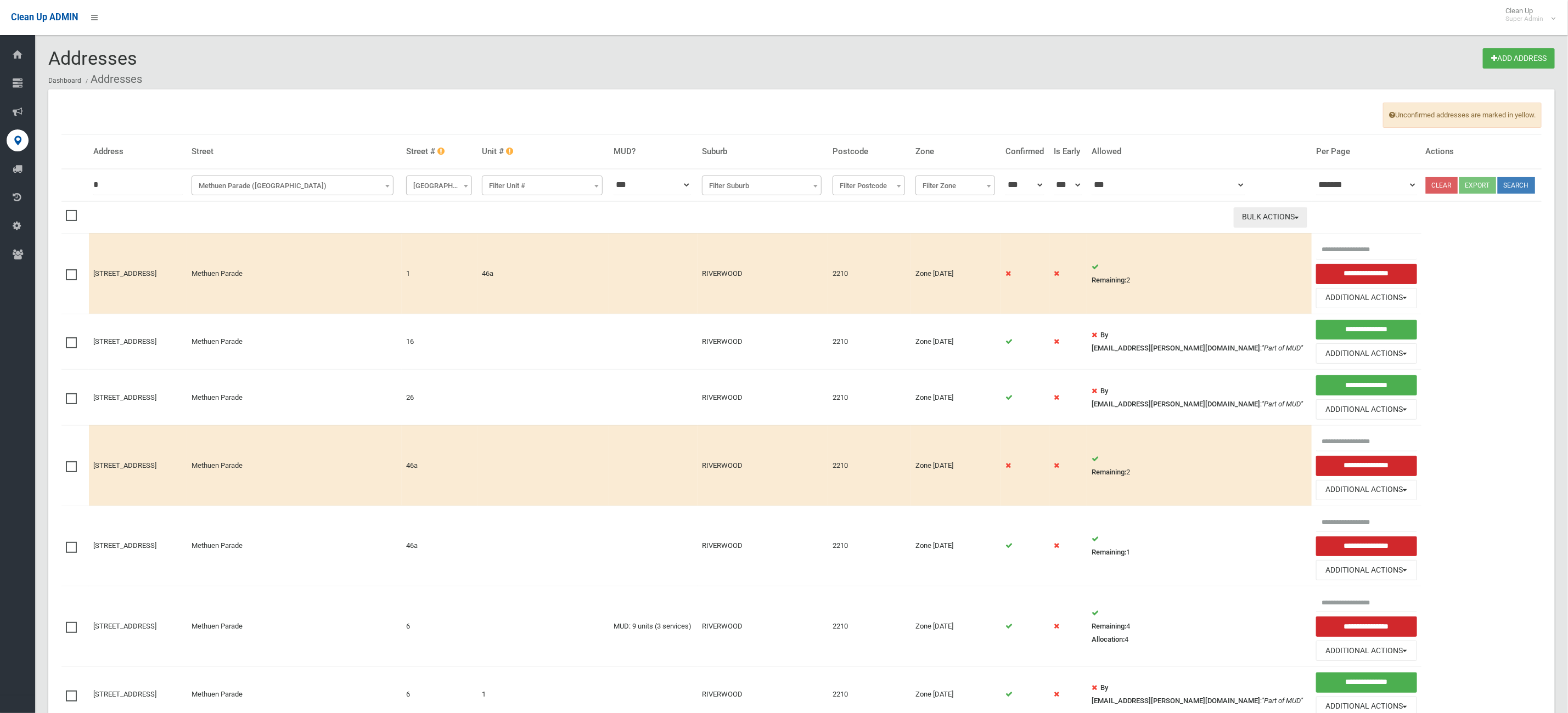
click at [1260, 228] on button "Bulk Actions" at bounding box center [1270, 217] width 74 height 20
click at [1271, 250] on link "Delete Selected" at bounding box center [1300, 240] width 131 height 19
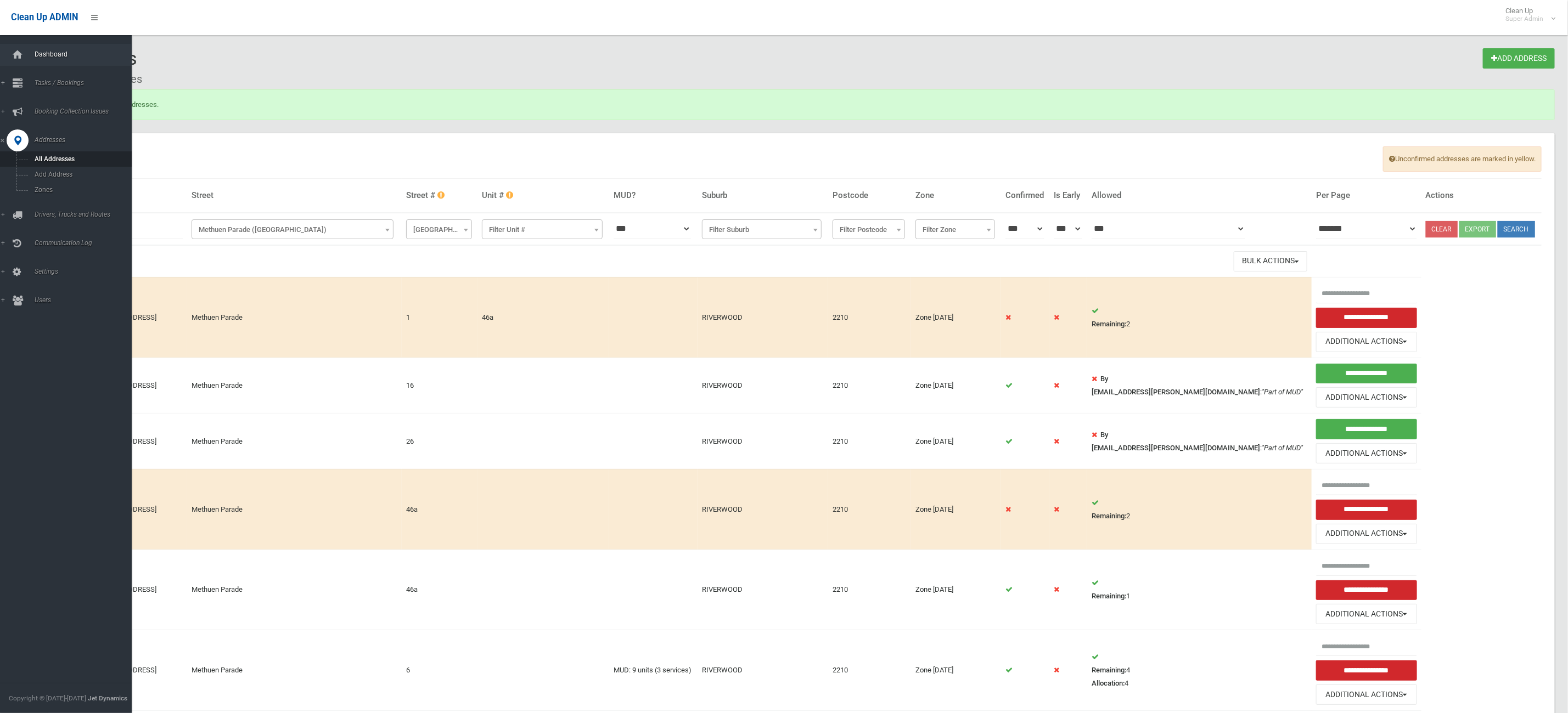
click at [30, 45] on link "Dashboard" at bounding box center [72, 55] width 144 height 22
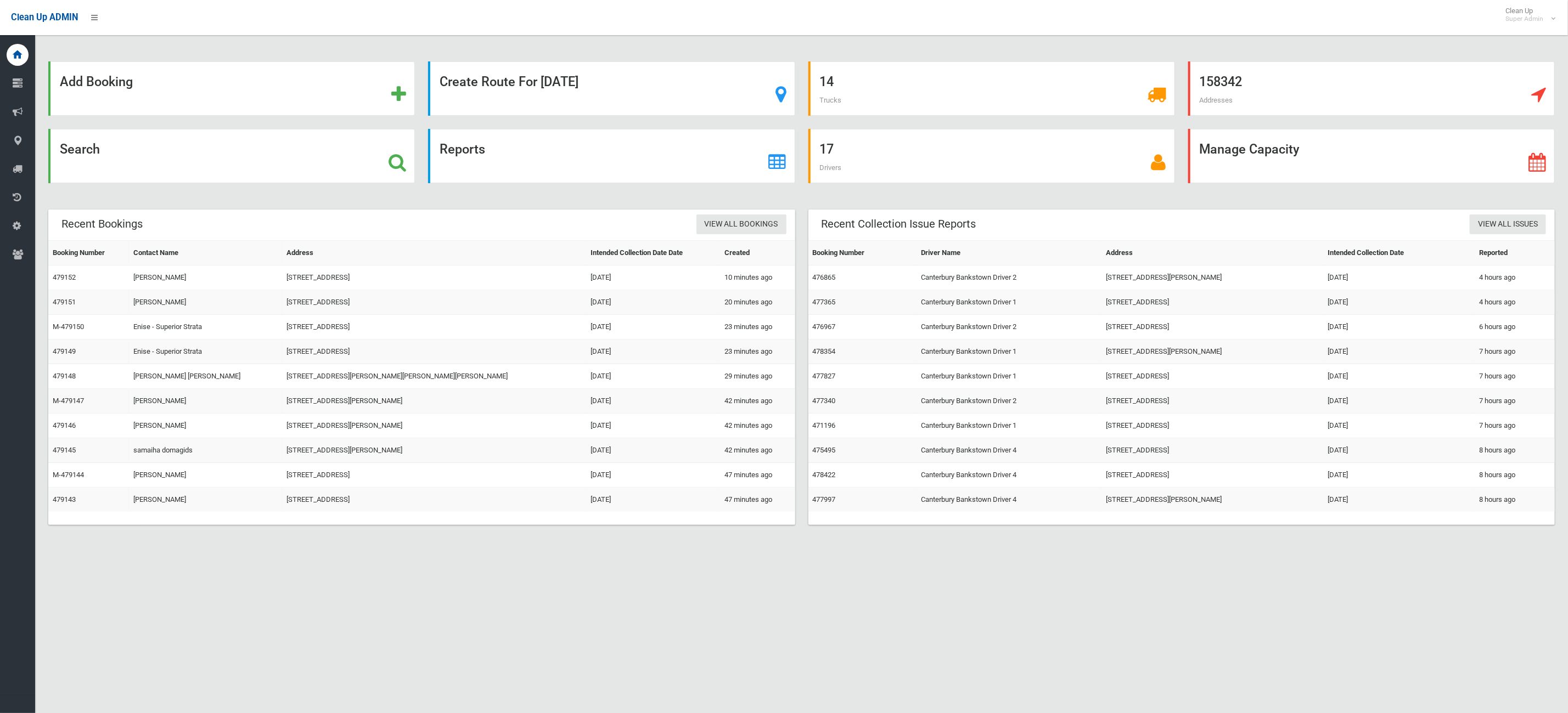
click at [318, 189] on div "Search" at bounding box center [232, 162] width 380 height 68
click at [306, 168] on div "Search" at bounding box center [231, 156] width 366 height 54
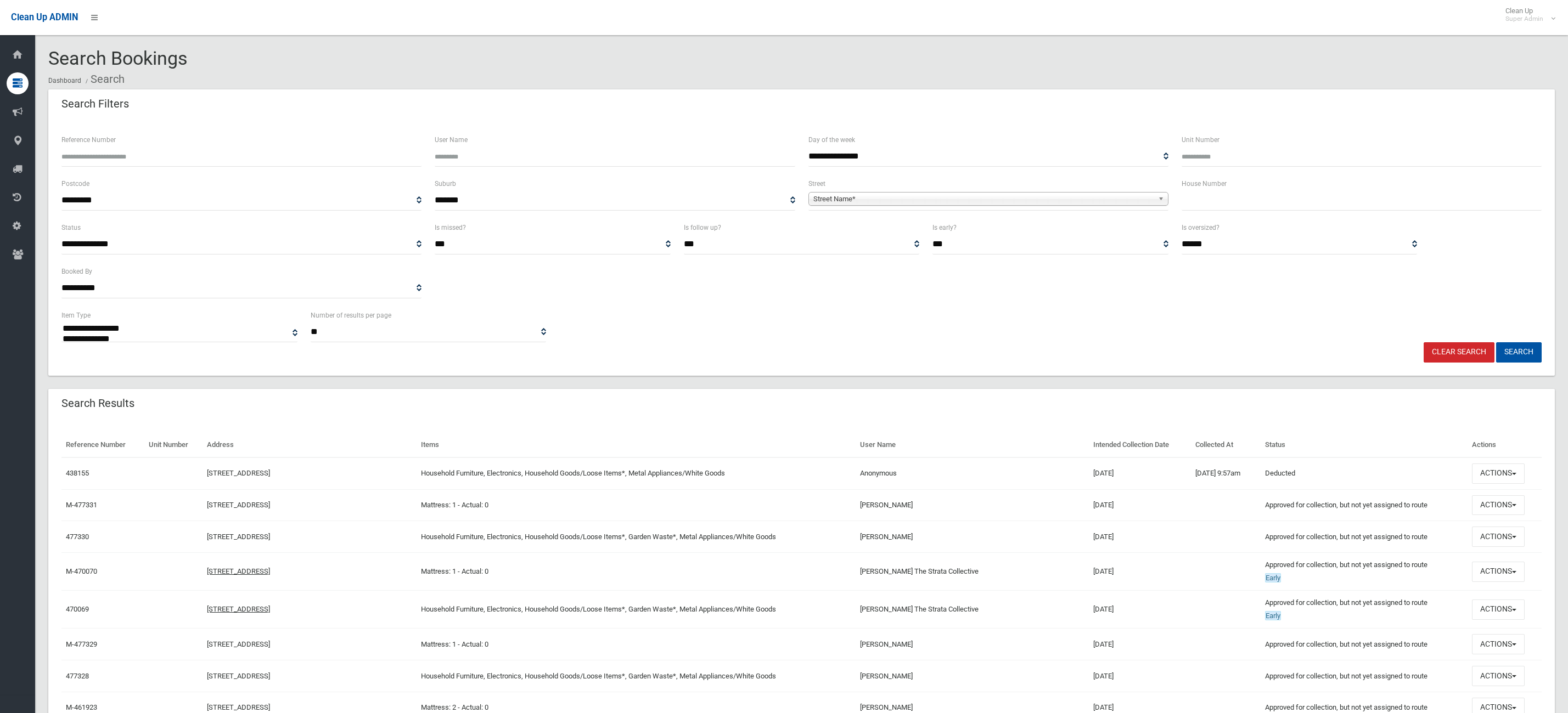
select select
click at [1283, 204] on input "text" at bounding box center [1361, 200] width 360 height 20
type input "***"
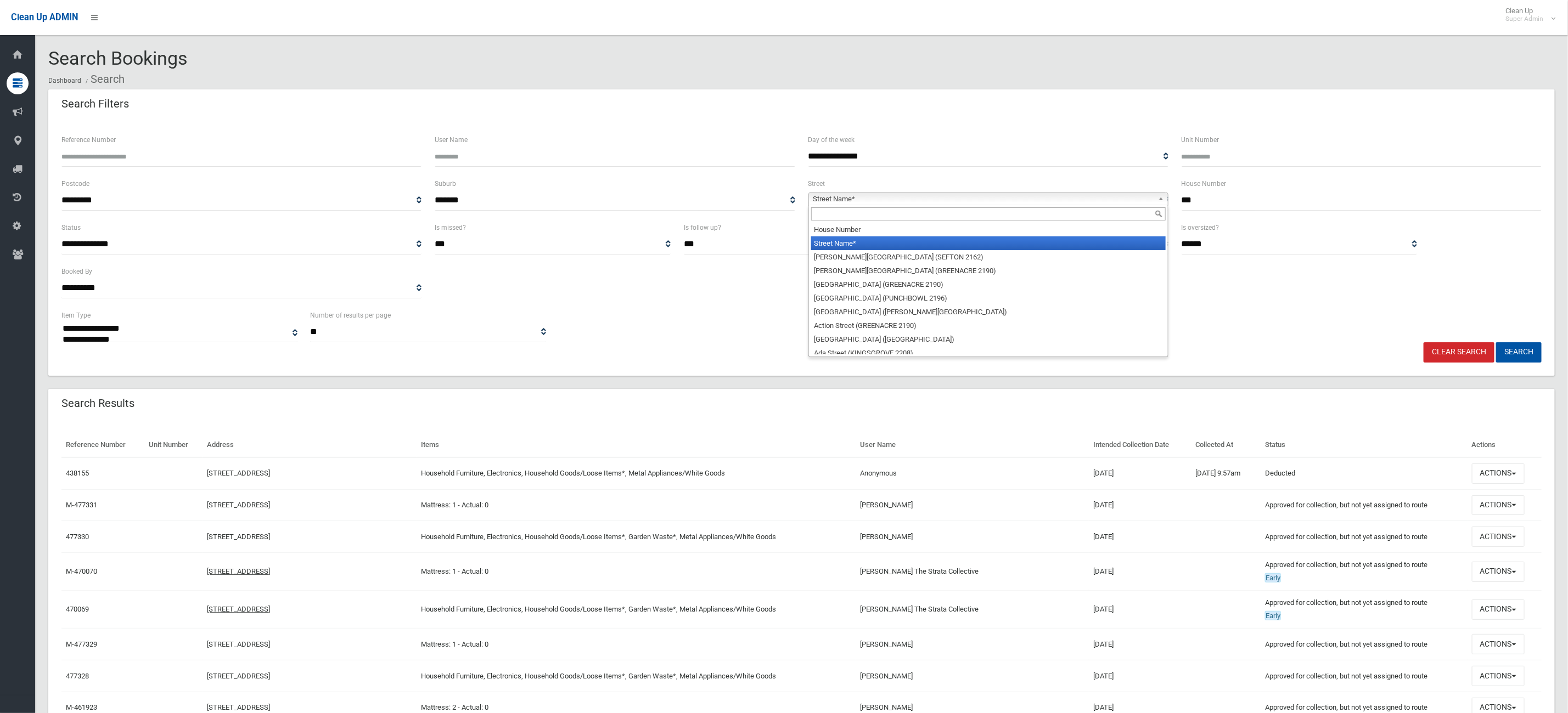
click at [1013, 203] on span "Street Name*" at bounding box center [983, 199] width 340 height 13
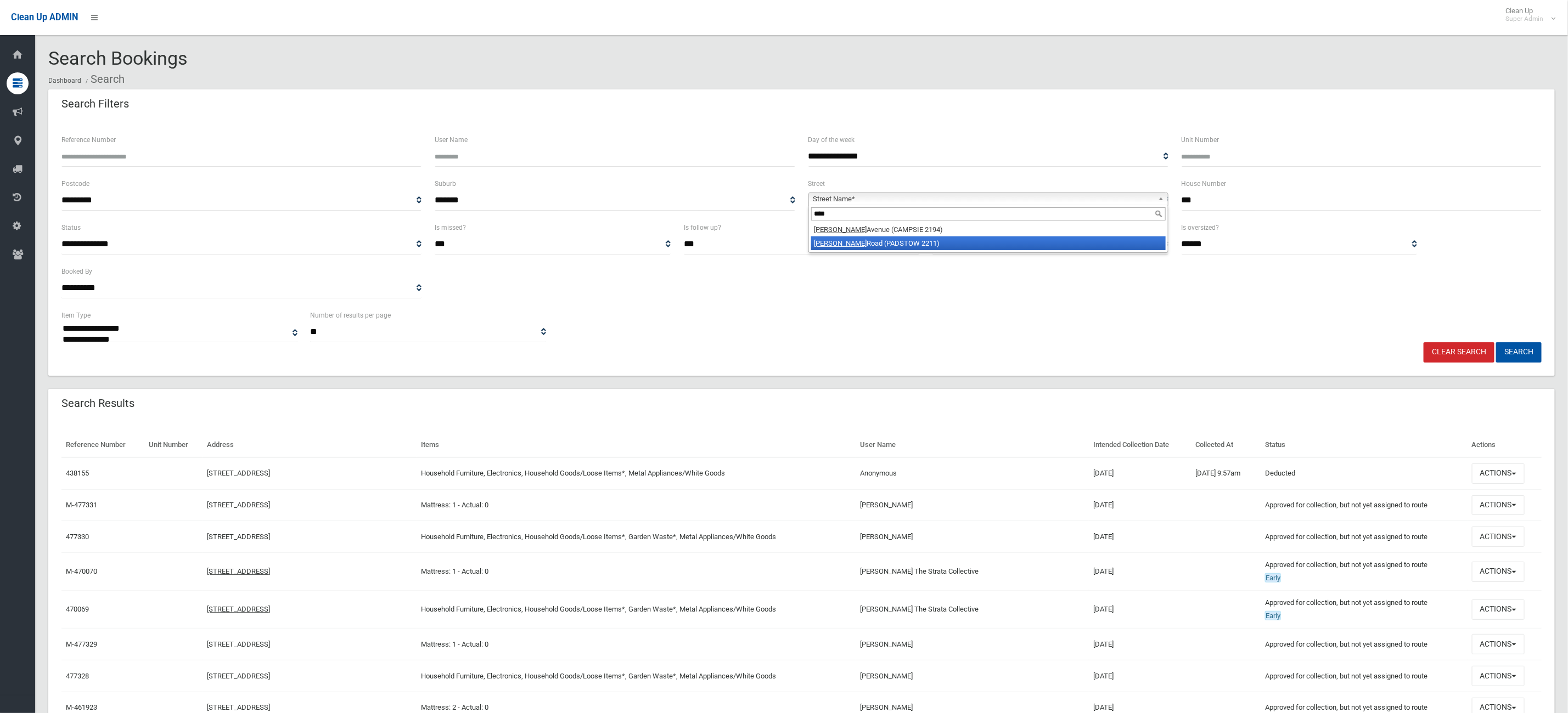
type input "****"
click at [967, 243] on li "Alma Road (PADSTOW 2211)" at bounding box center [989, 243] width 354 height 14
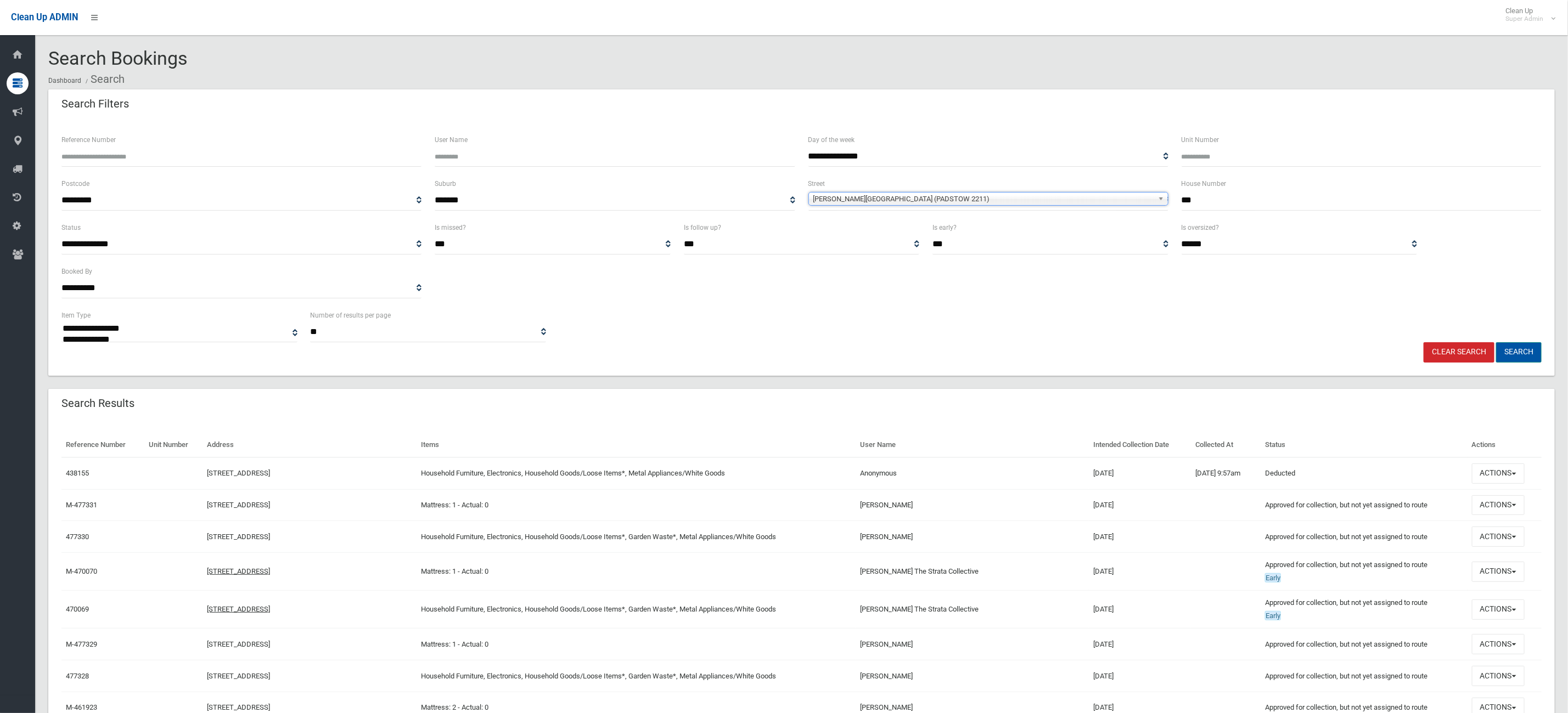
click at [1535, 357] on button "Search" at bounding box center [1519, 352] width 46 height 20
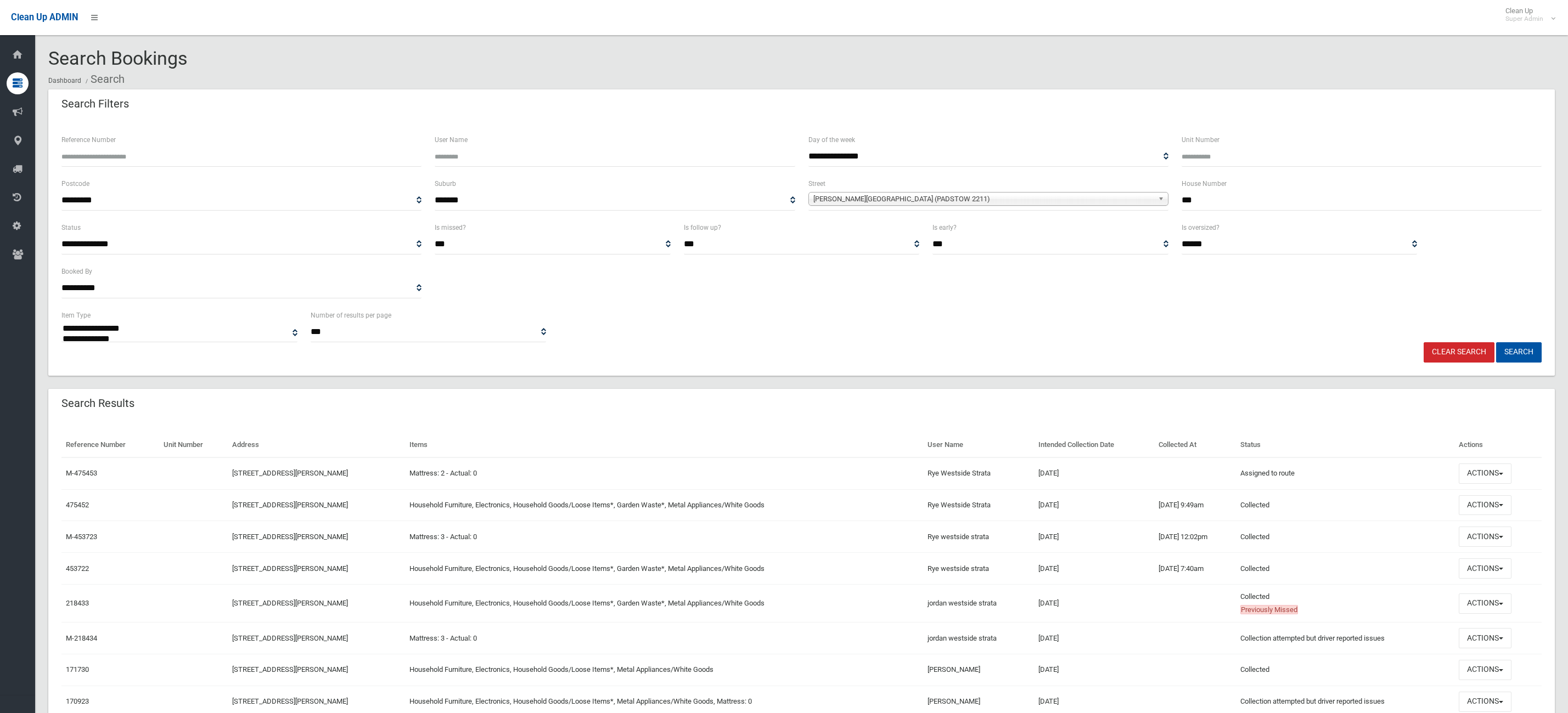
select select
click at [1497, 509] on button "Actions" at bounding box center [1485, 505] width 53 height 20
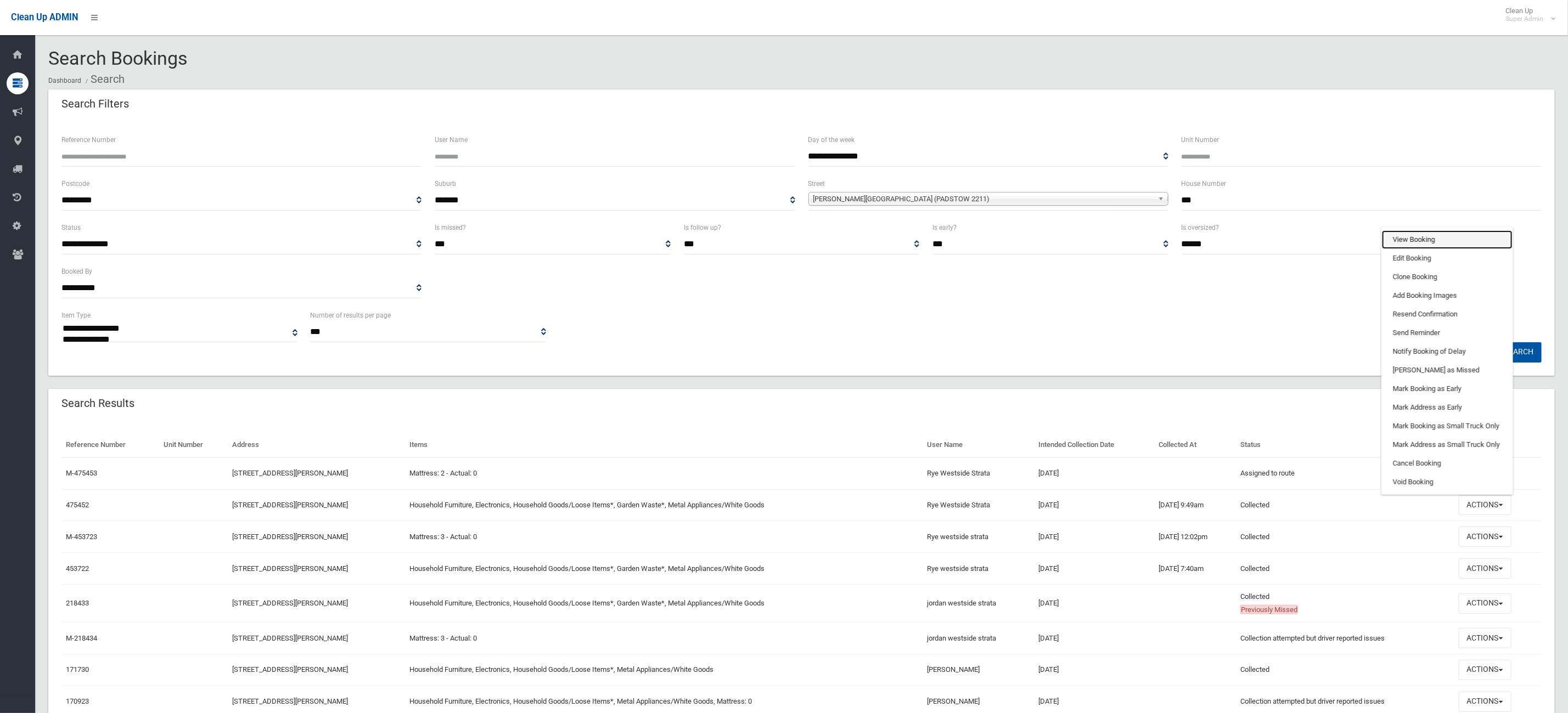
click at [1409, 243] on link "View Booking" at bounding box center [1447, 240] width 131 height 19
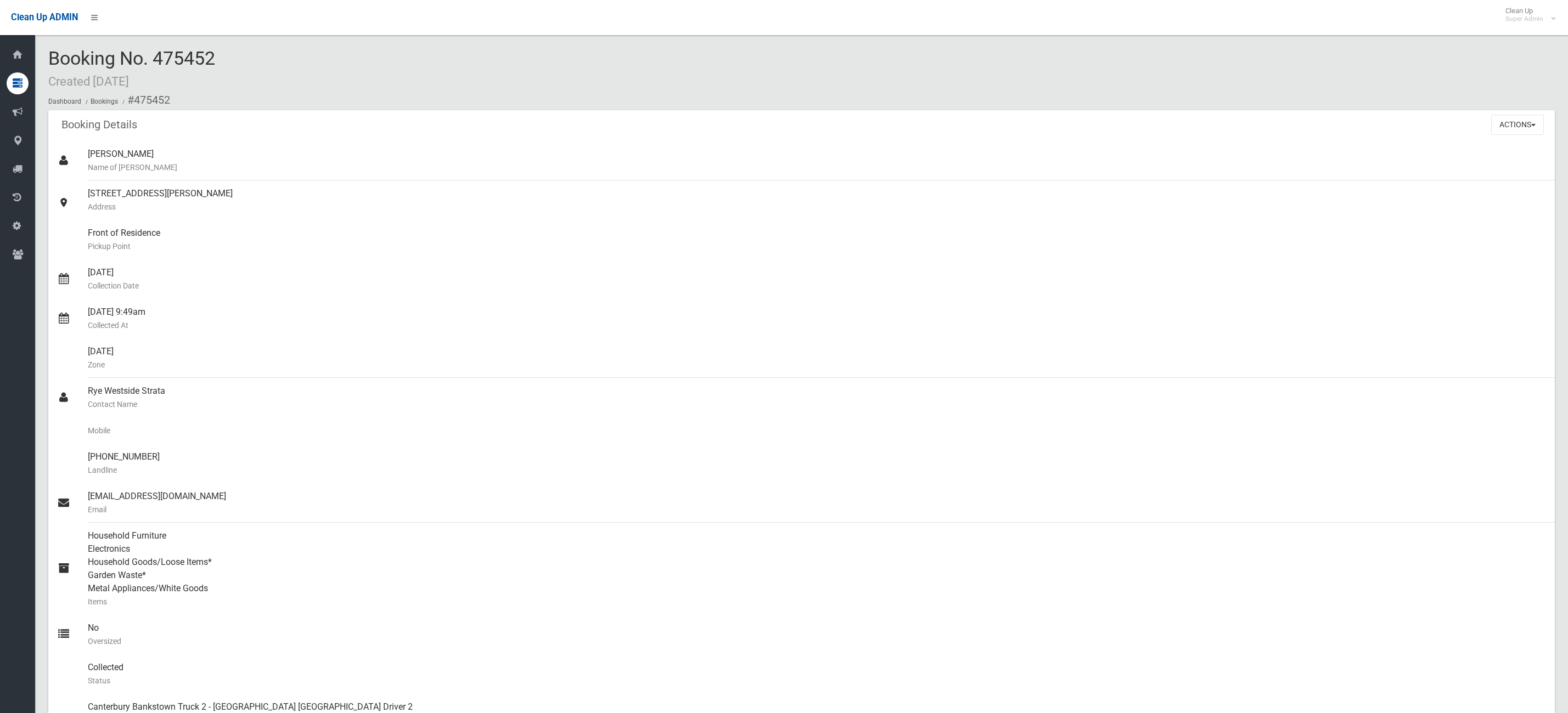
scroll to position [576, 0]
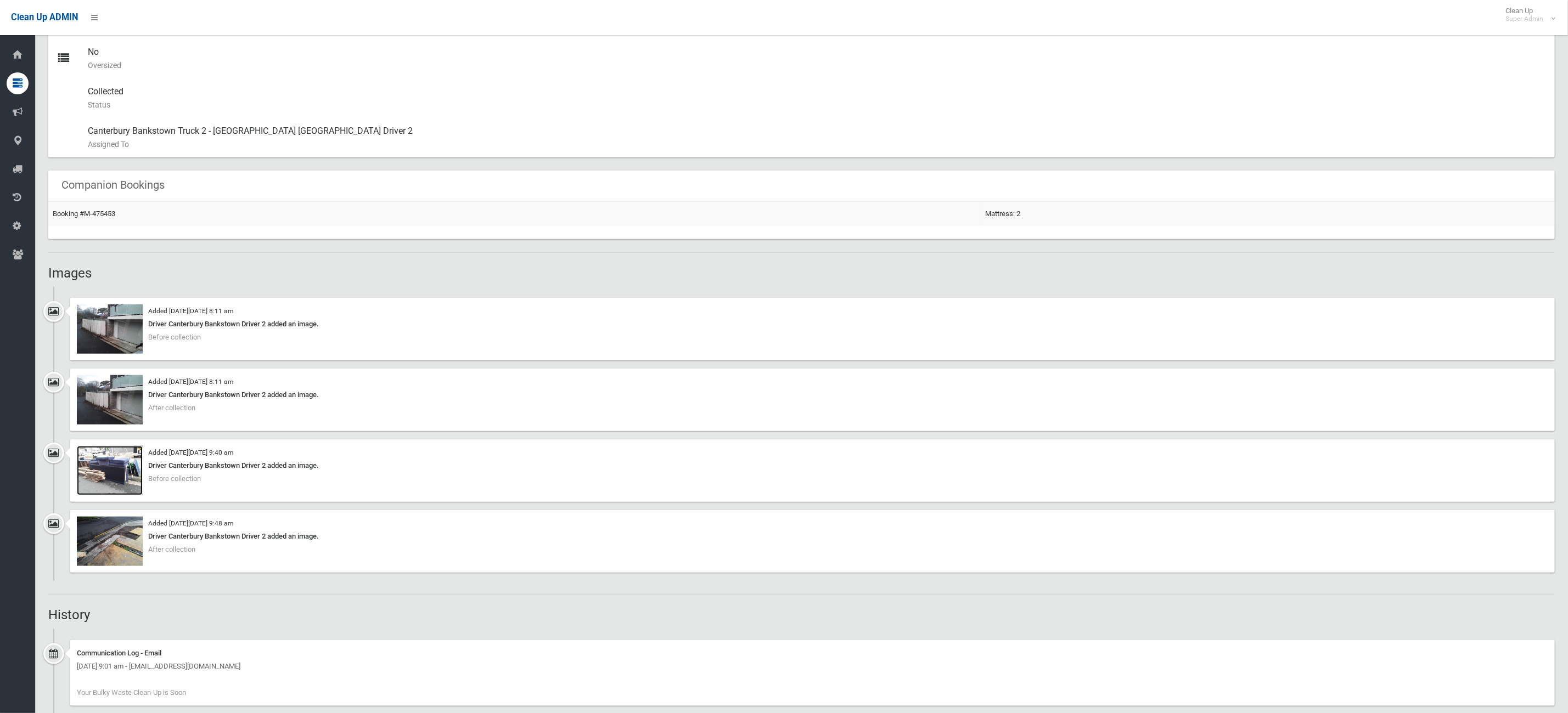
click at [100, 448] on img at bounding box center [110, 470] width 66 height 49
click at [108, 341] on img at bounding box center [110, 329] width 66 height 49
click at [122, 553] on img at bounding box center [110, 541] width 66 height 49
click at [131, 473] on img at bounding box center [110, 470] width 66 height 49
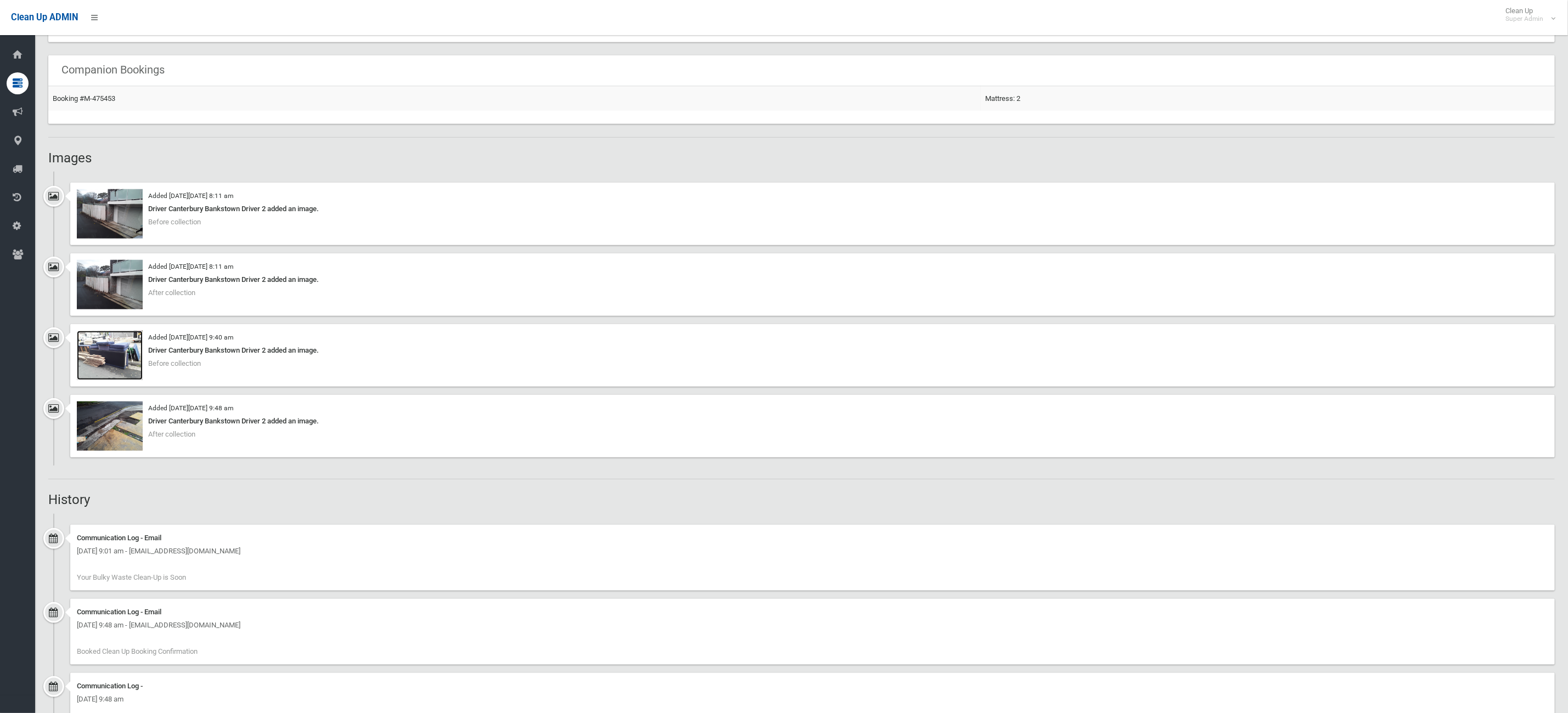
scroll to position [580, 0]
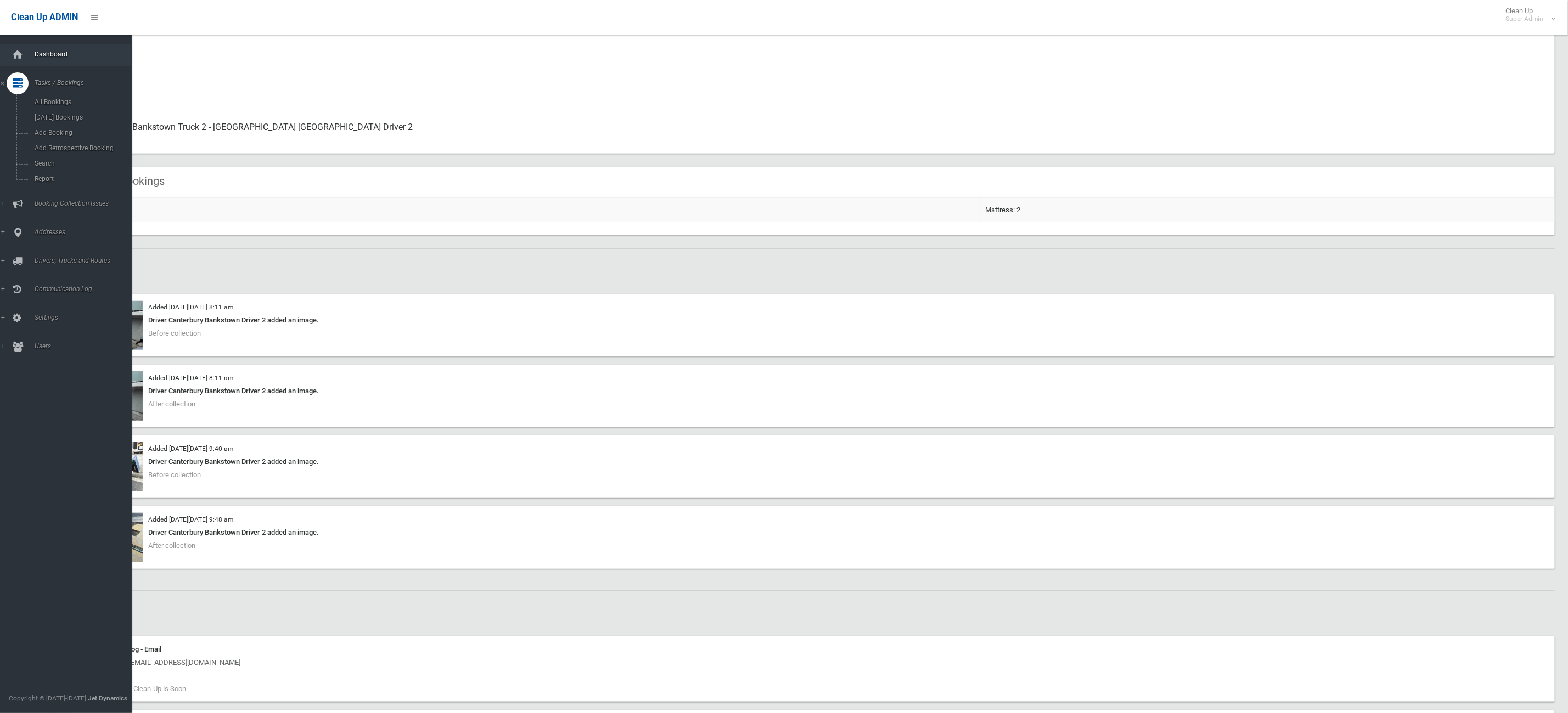
click at [63, 59] on link "Dashboard" at bounding box center [72, 55] width 144 height 22
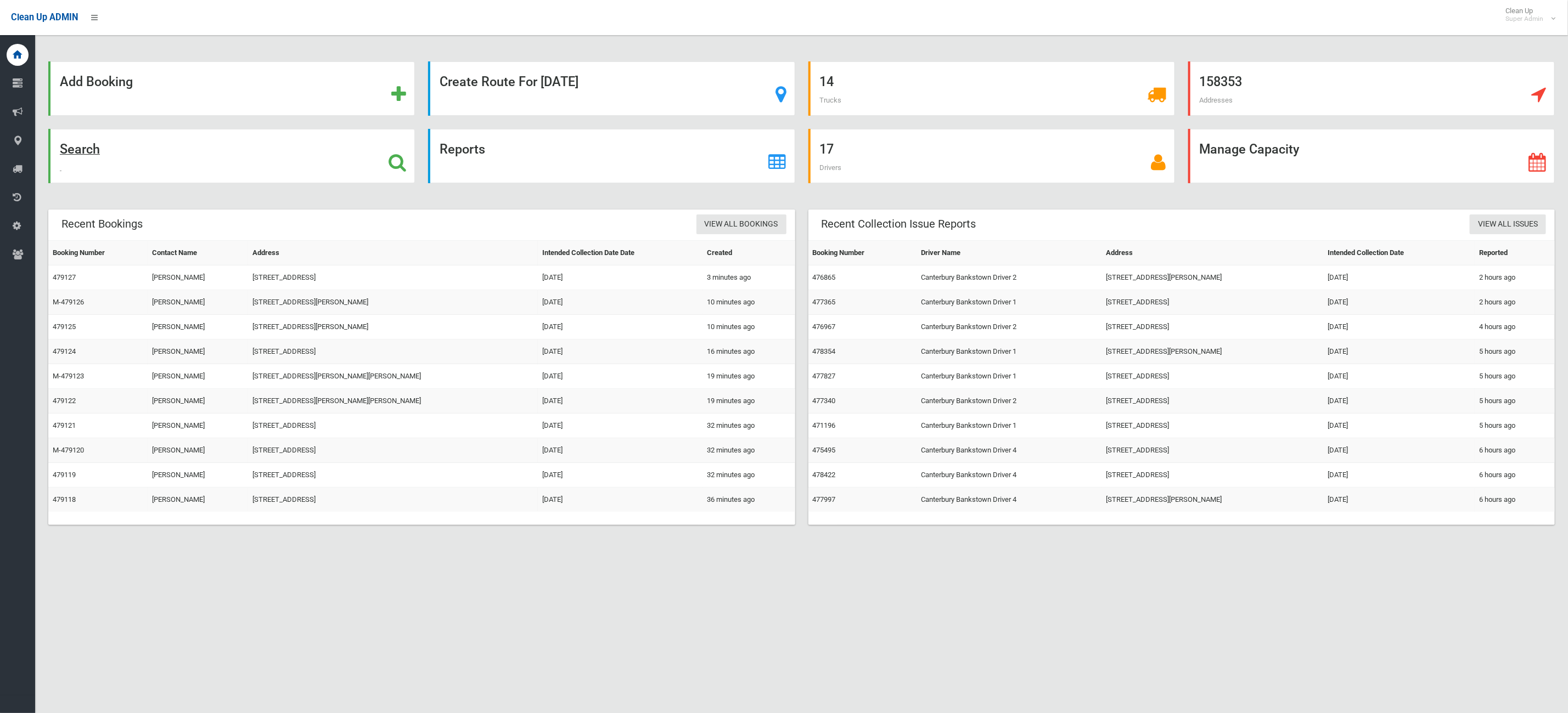
click at [203, 150] on div "Search" at bounding box center [231, 156] width 366 height 54
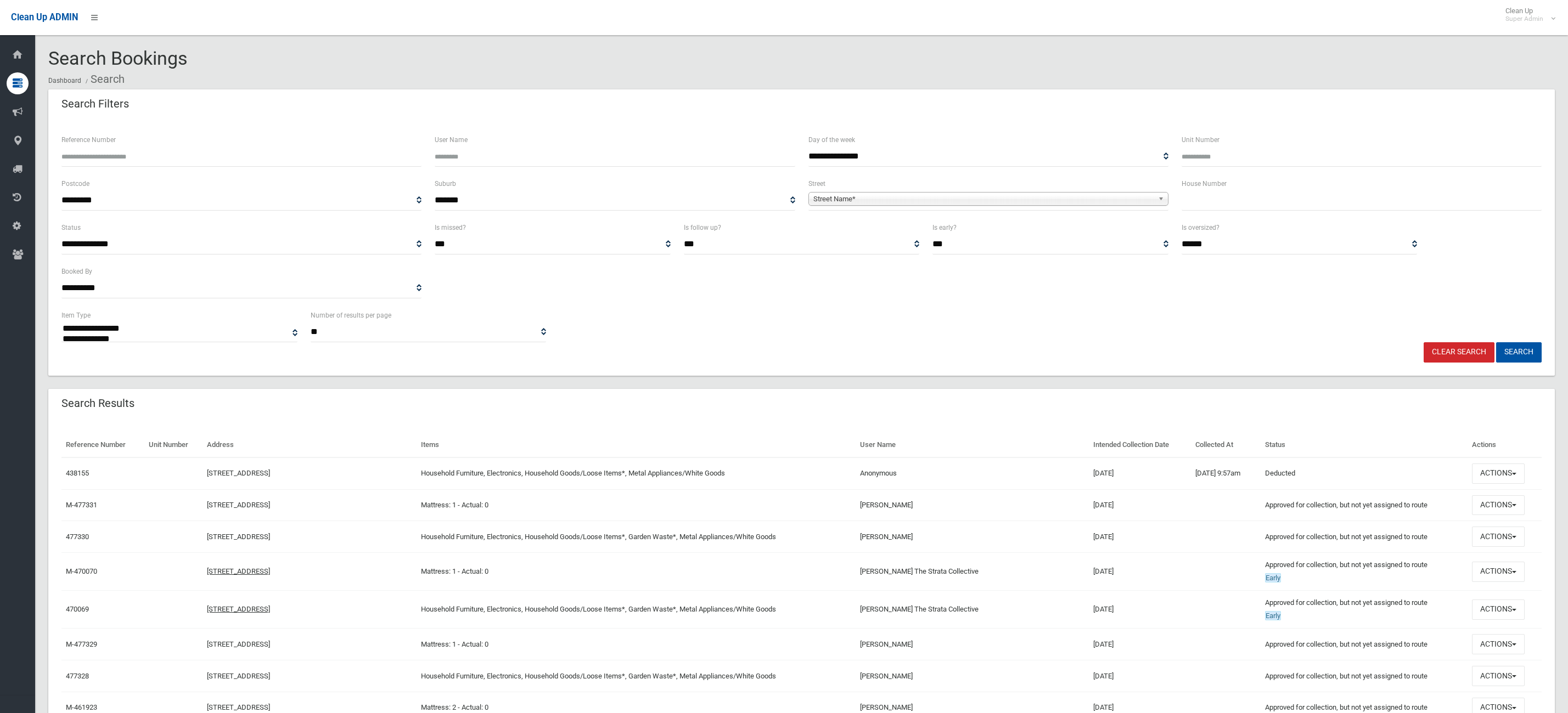
select select
click at [166, 147] on input "Reference Number" at bounding box center [241, 156] width 360 height 20
type input "******"
click at [1496, 343] on button "Search" at bounding box center [1519, 352] width 46 height 20
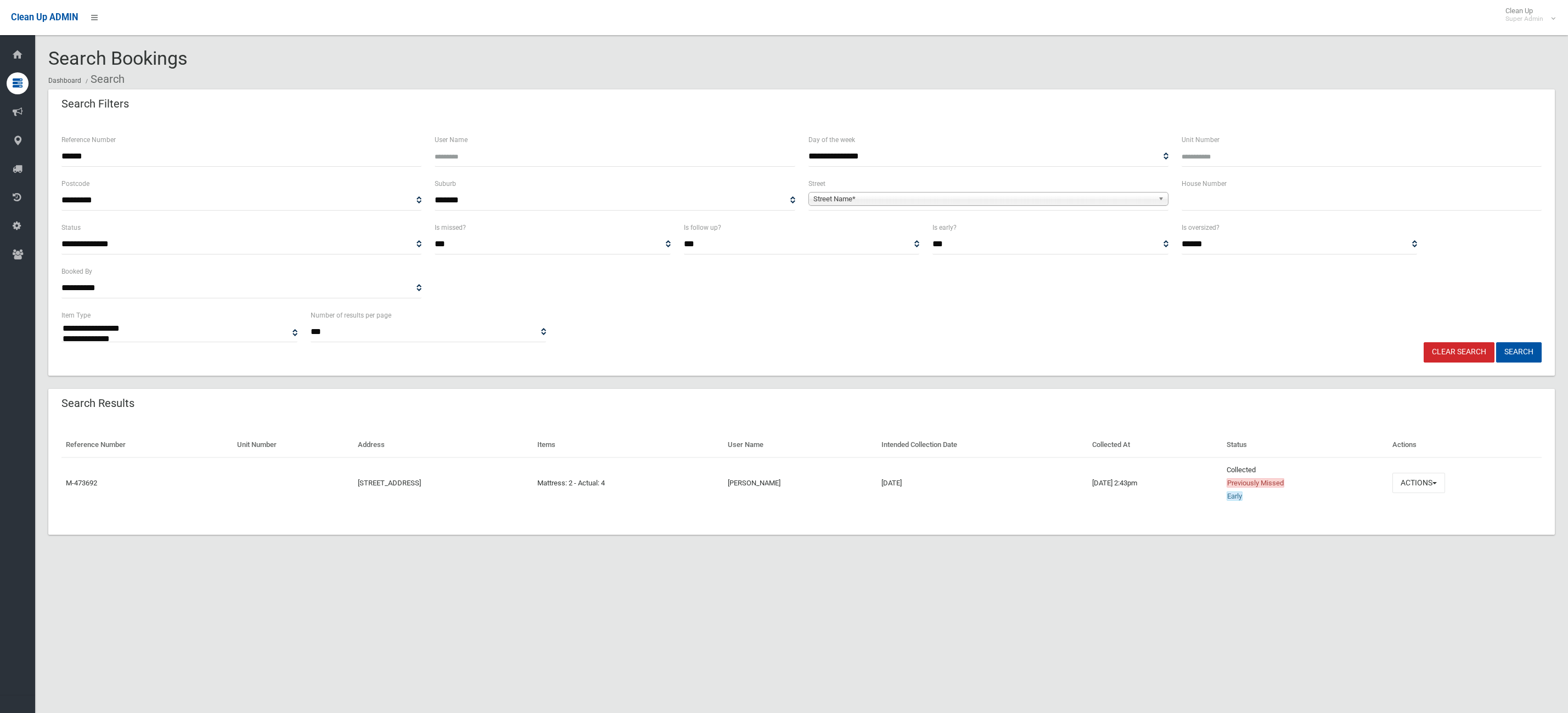
select select
click at [1443, 474] on button "Actions" at bounding box center [1418, 482] width 53 height 20
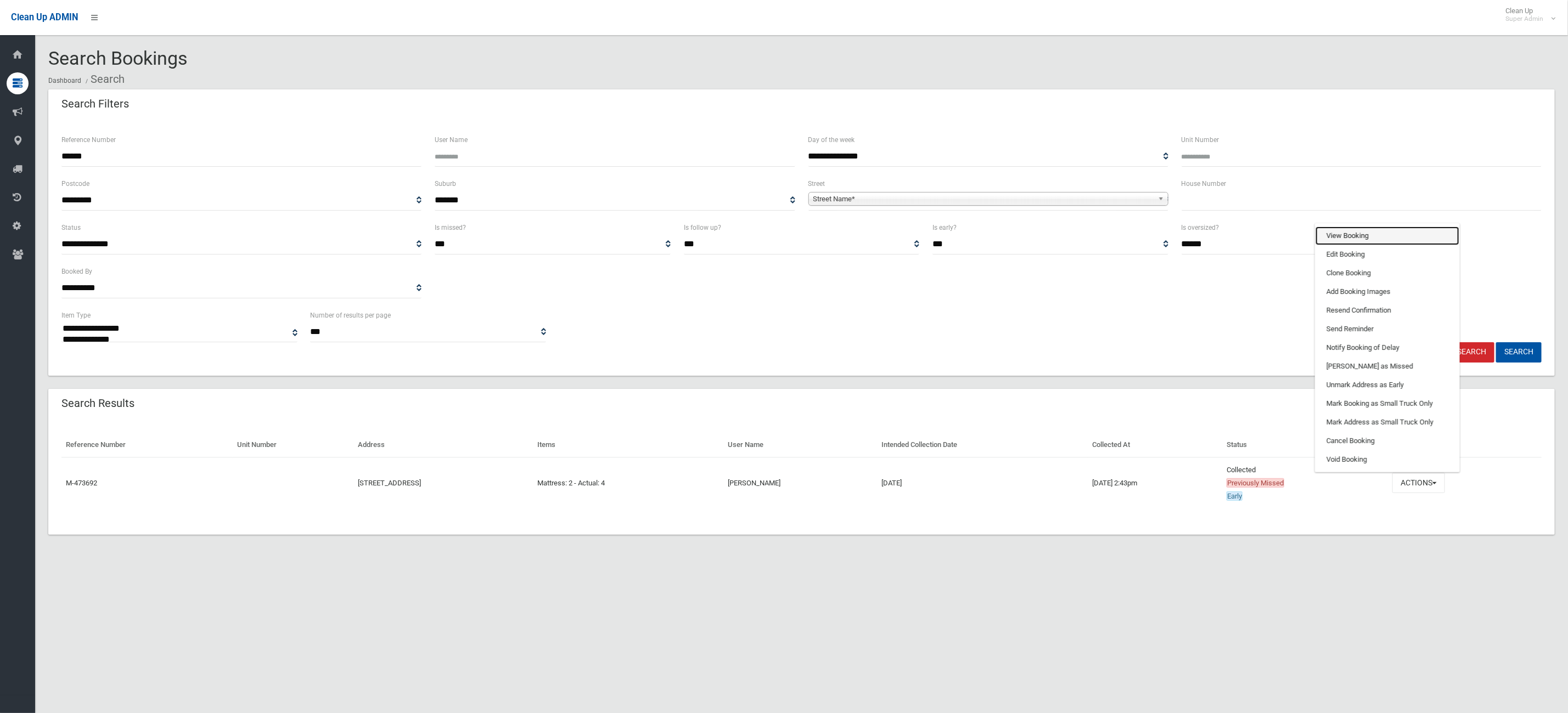
click at [1401, 231] on link "View Booking" at bounding box center [1387, 235] width 144 height 19
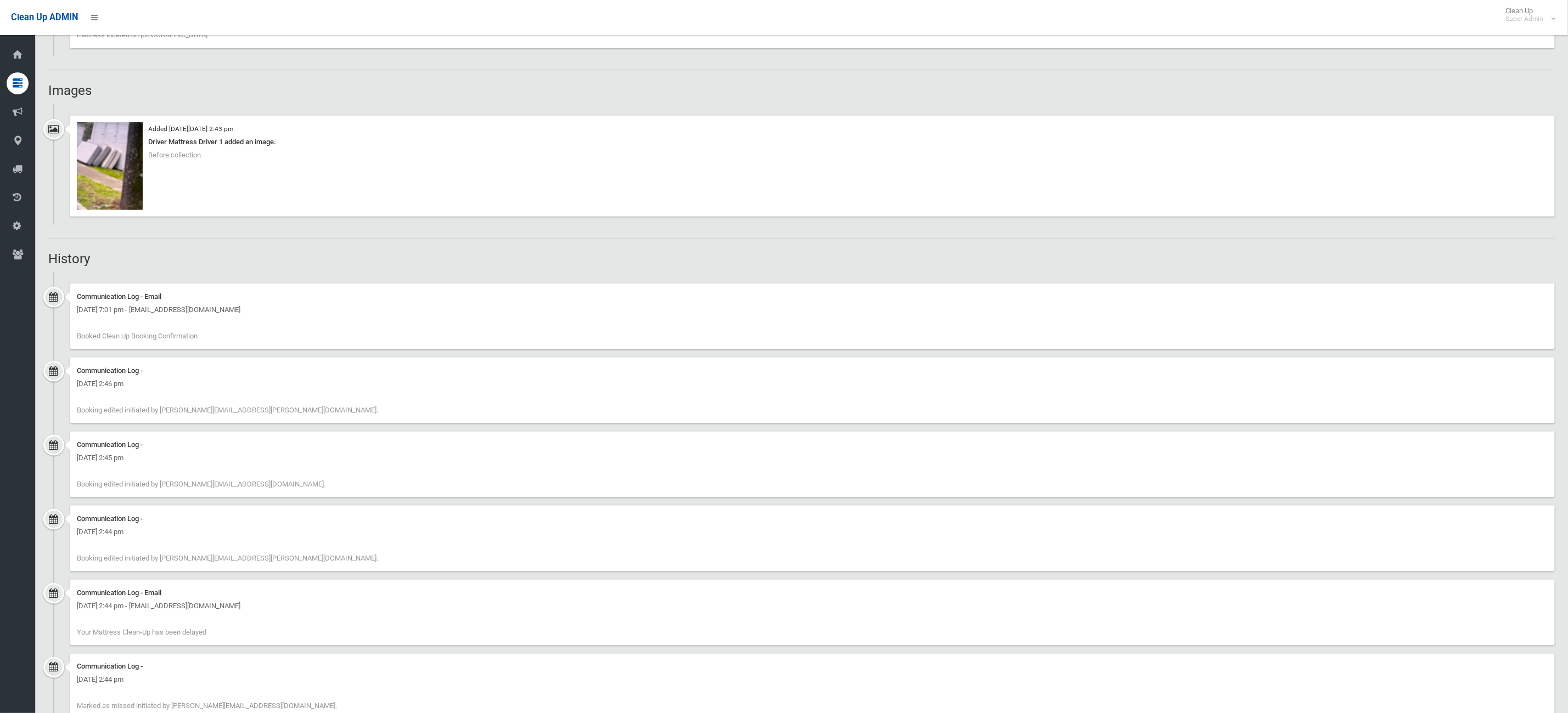
scroll to position [576, 0]
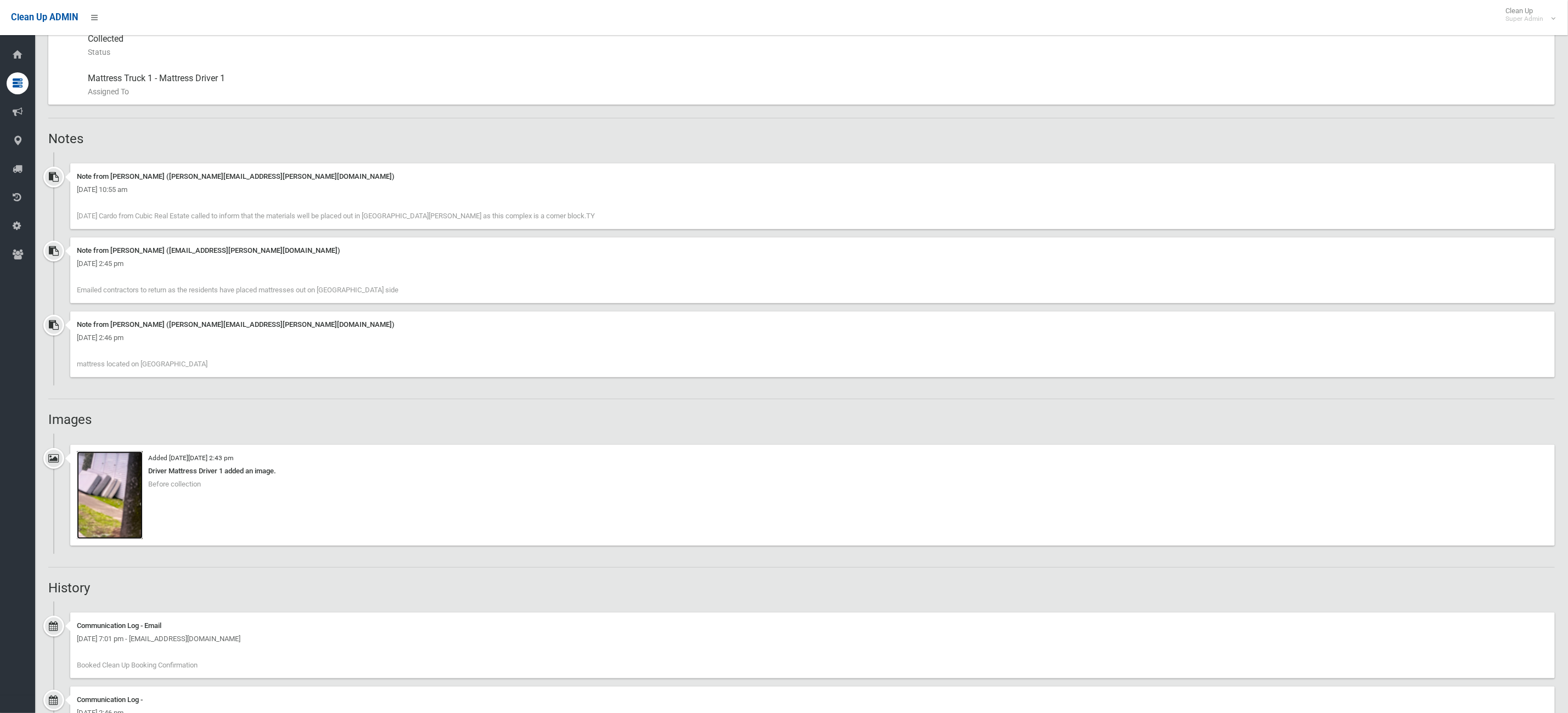
click at [111, 537] on img at bounding box center [110, 495] width 66 height 88
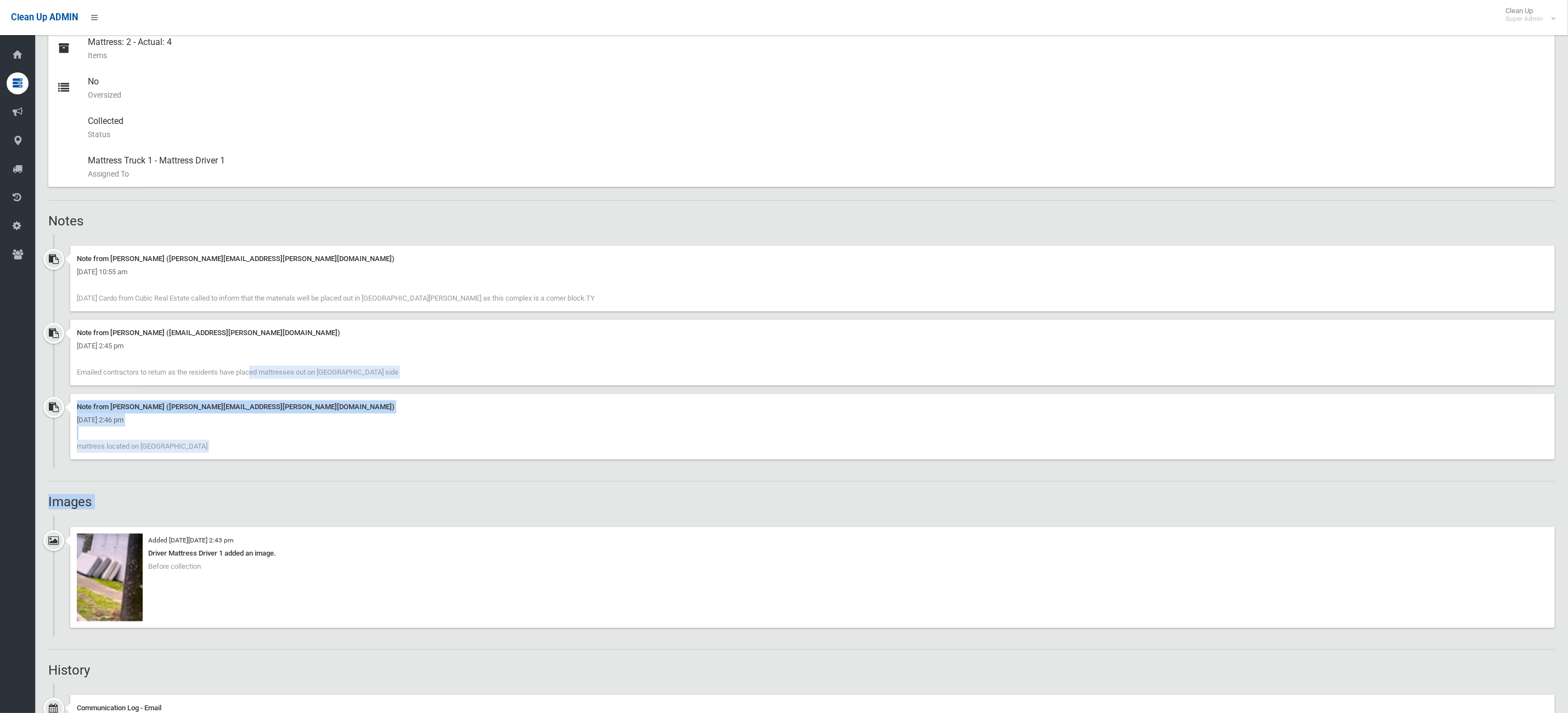
drag, startPoint x: 185, startPoint y: 374, endPoint x: 360, endPoint y: 516, distance: 225.4
click at [360, 516] on ul "Added on Fri 1st August, 2025 at 2:43 pm Driver Mattress Driver 1 added an imag…" at bounding box center [801, 576] width 1507 height 120
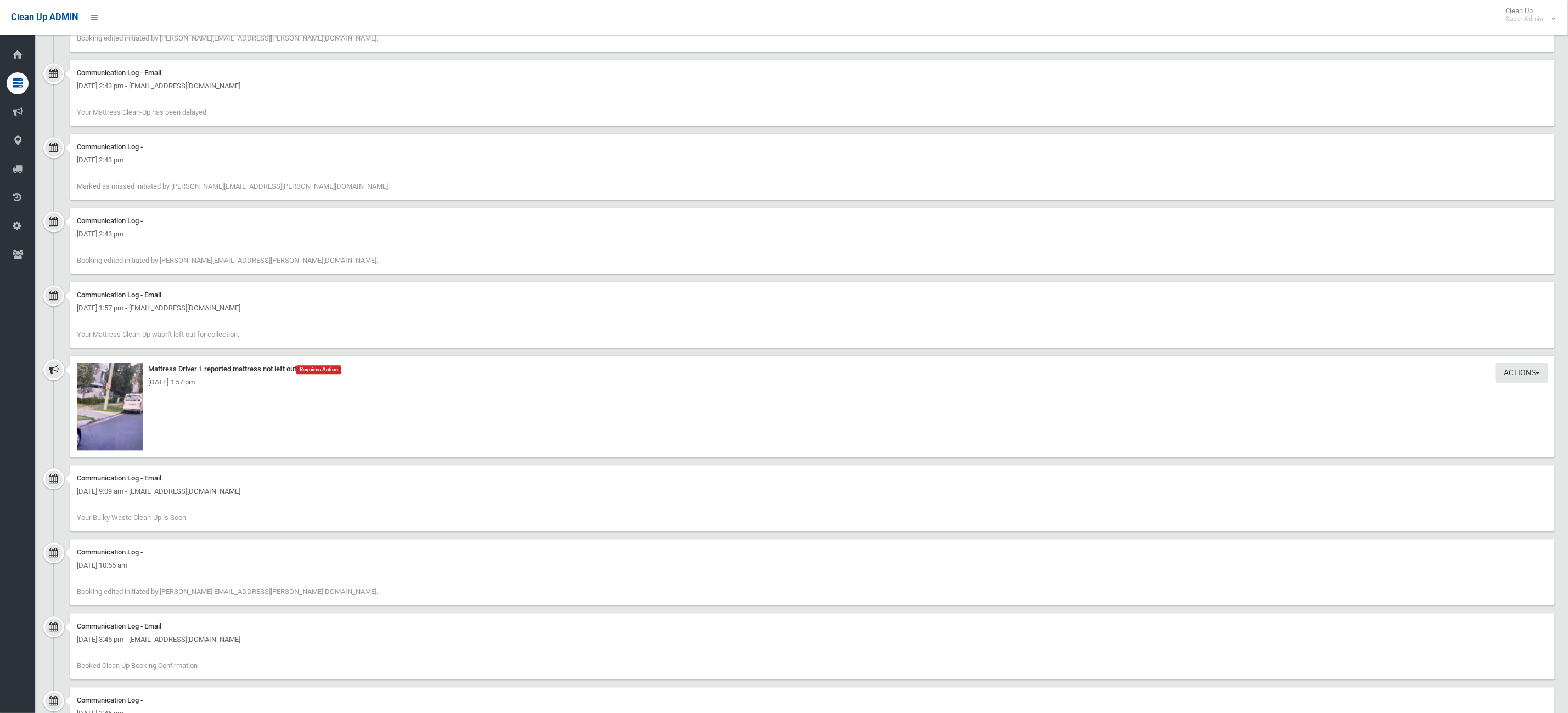
scroll to position [1715, 0]
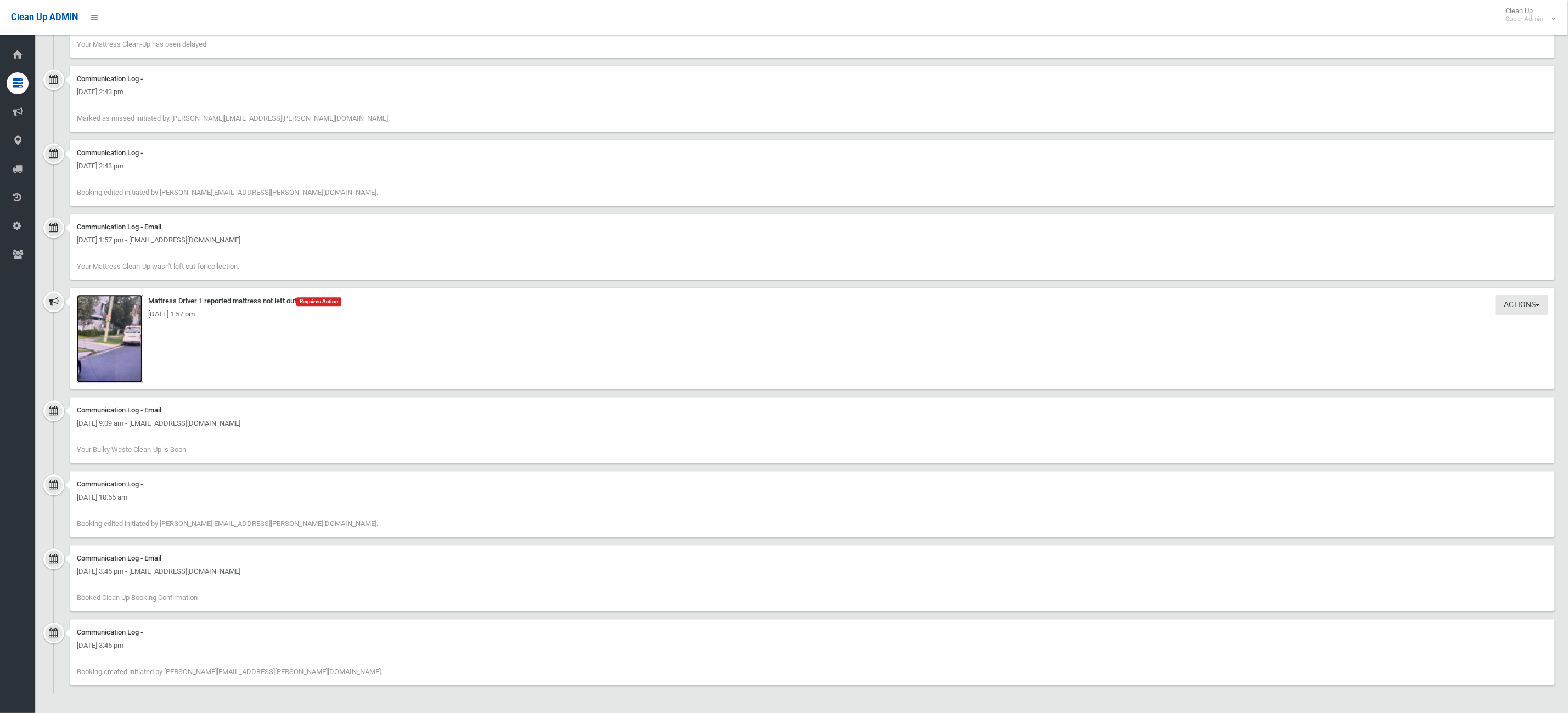
click at [80, 363] on img at bounding box center [110, 338] width 66 height 88
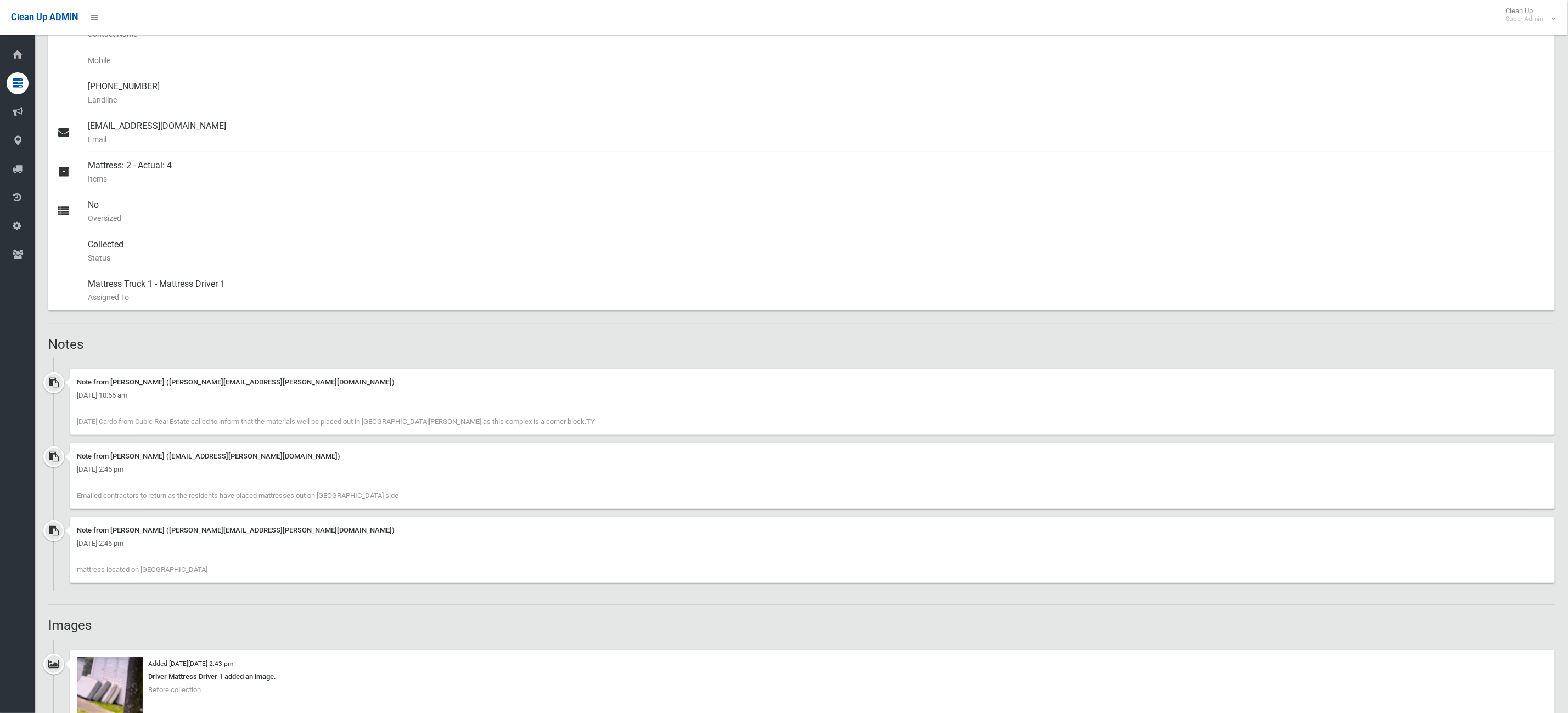
scroll to position [398, 0]
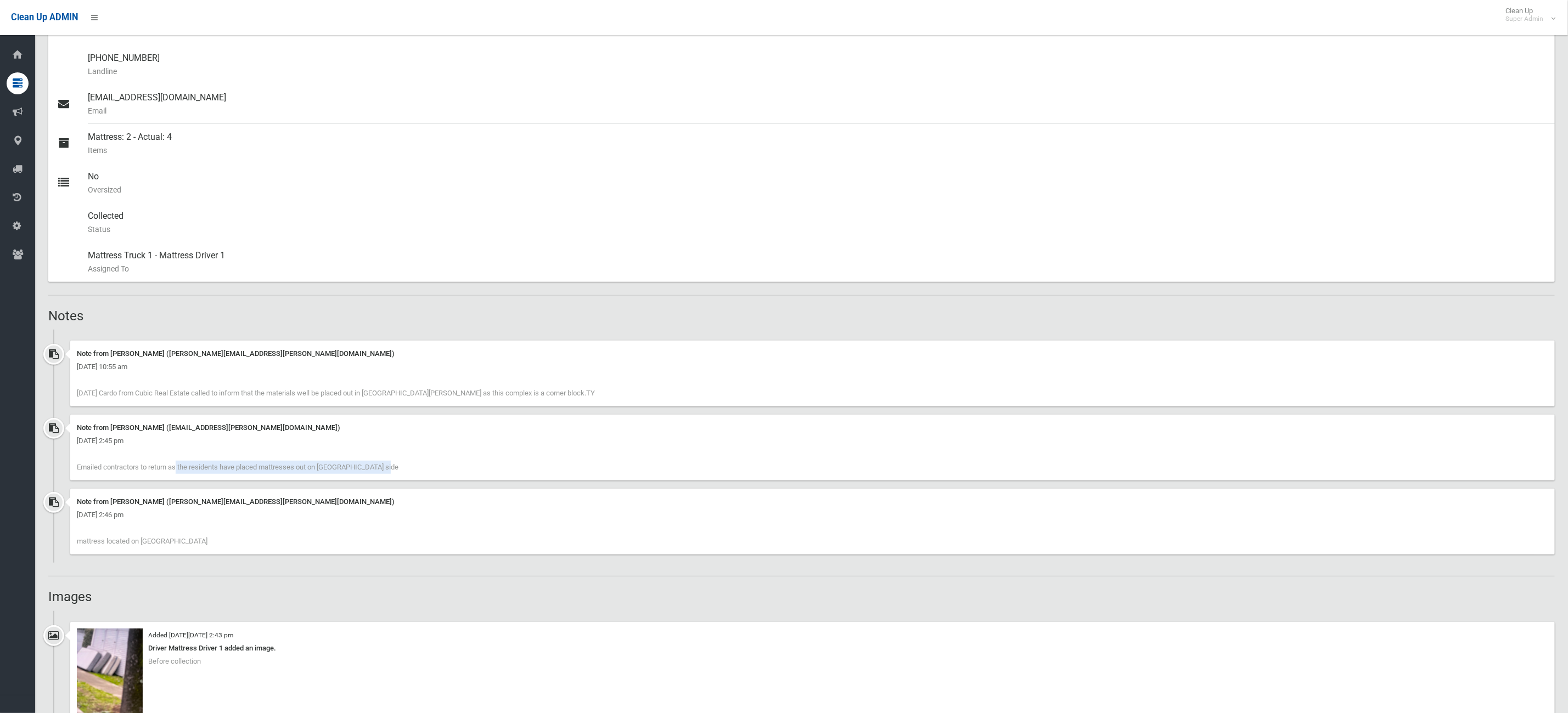
drag, startPoint x: 115, startPoint y: 476, endPoint x: 320, endPoint y: 465, distance: 205.3
click at [320, 465] on div "Note from Dusjana Rakich (dusjana.rakich@cbcity.nsw.gov.au) Thursday 31st July …" at bounding box center [812, 448] width 1485 height 66
click at [326, 467] on span "Emailed contractors to return as the residents have placed mattresses out on ch…" at bounding box center [237, 467] width 321 height 9
drag, startPoint x: 243, startPoint y: 473, endPoint x: 435, endPoint y: 459, distance: 192.5
click at [435, 459] on div "Note from Dusjana Rakich (dusjana.rakich@cbcity.nsw.gov.au) Thursday 31st July …" at bounding box center [812, 448] width 1485 height 66
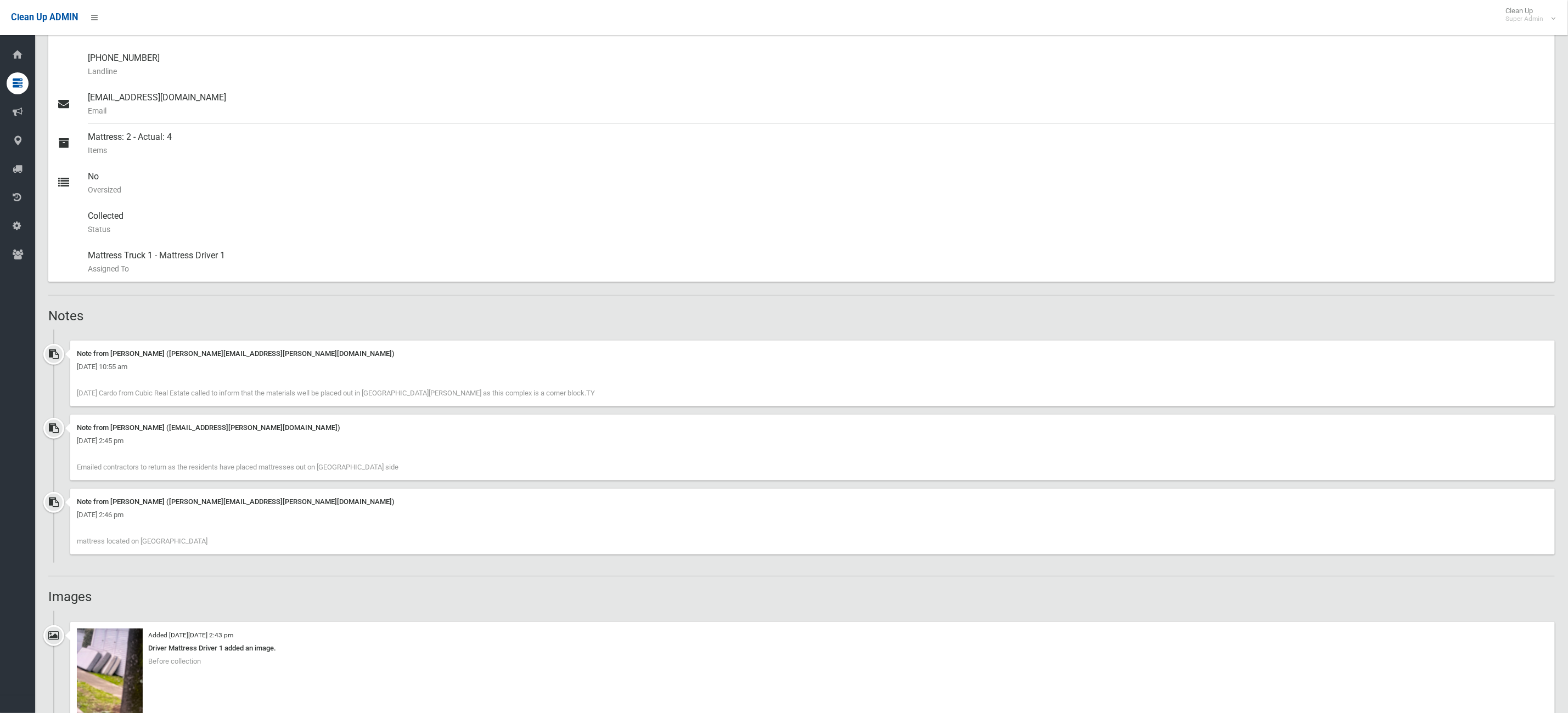
click at [435, 469] on div "Note from Dusjana Rakich (dusjana.rakich@cbcity.nsw.gov.au) Thursday 31st July …" at bounding box center [812, 448] width 1485 height 66
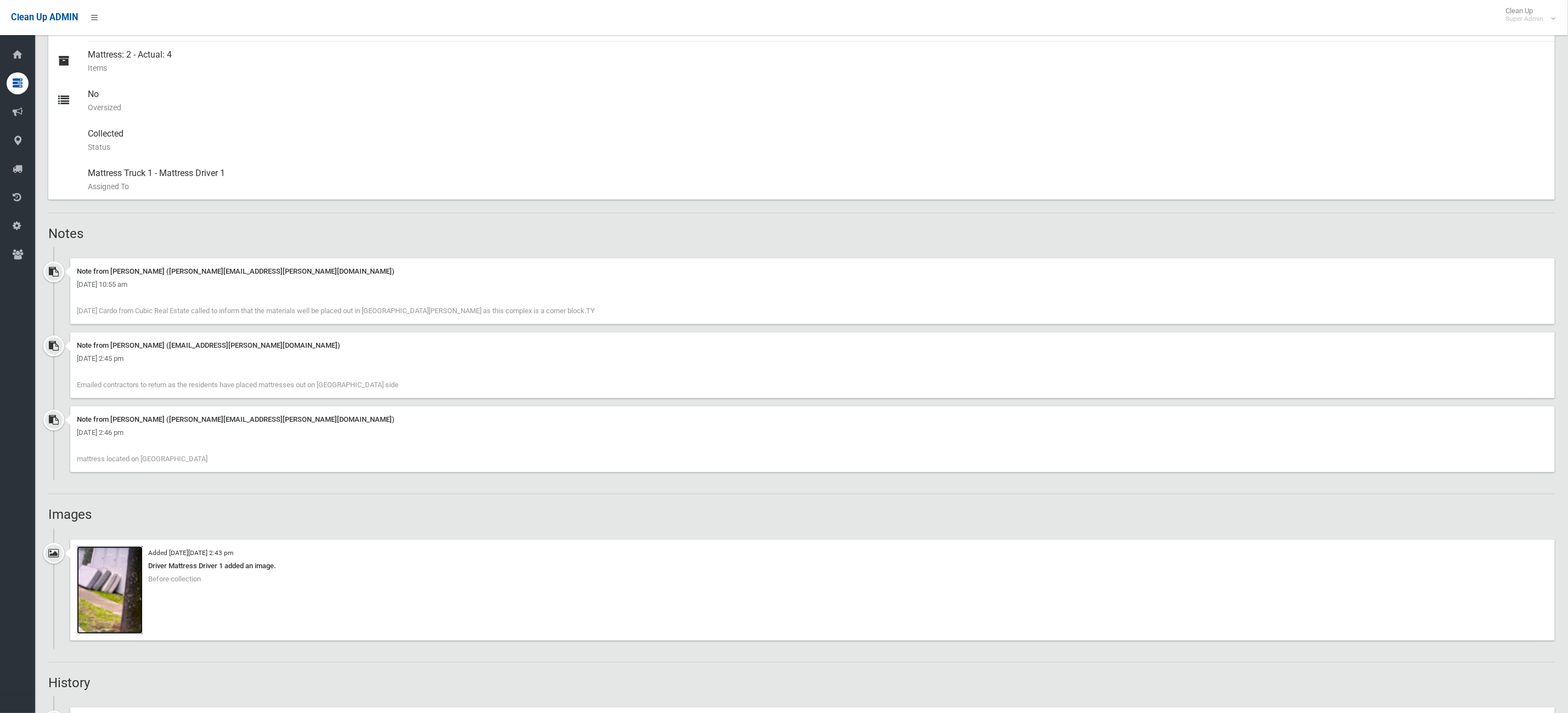
click at [135, 600] on img at bounding box center [110, 590] width 66 height 88
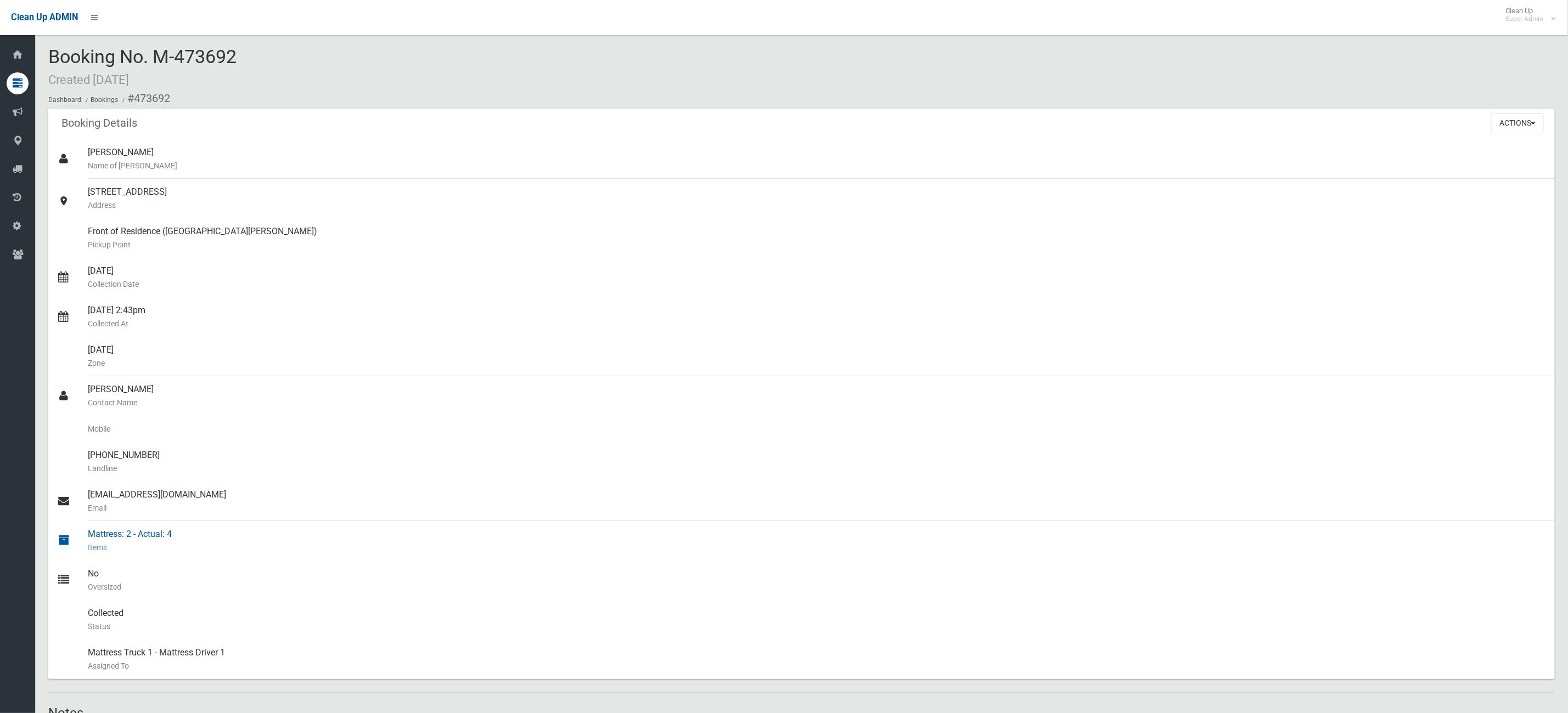
scroll to position [0, 0]
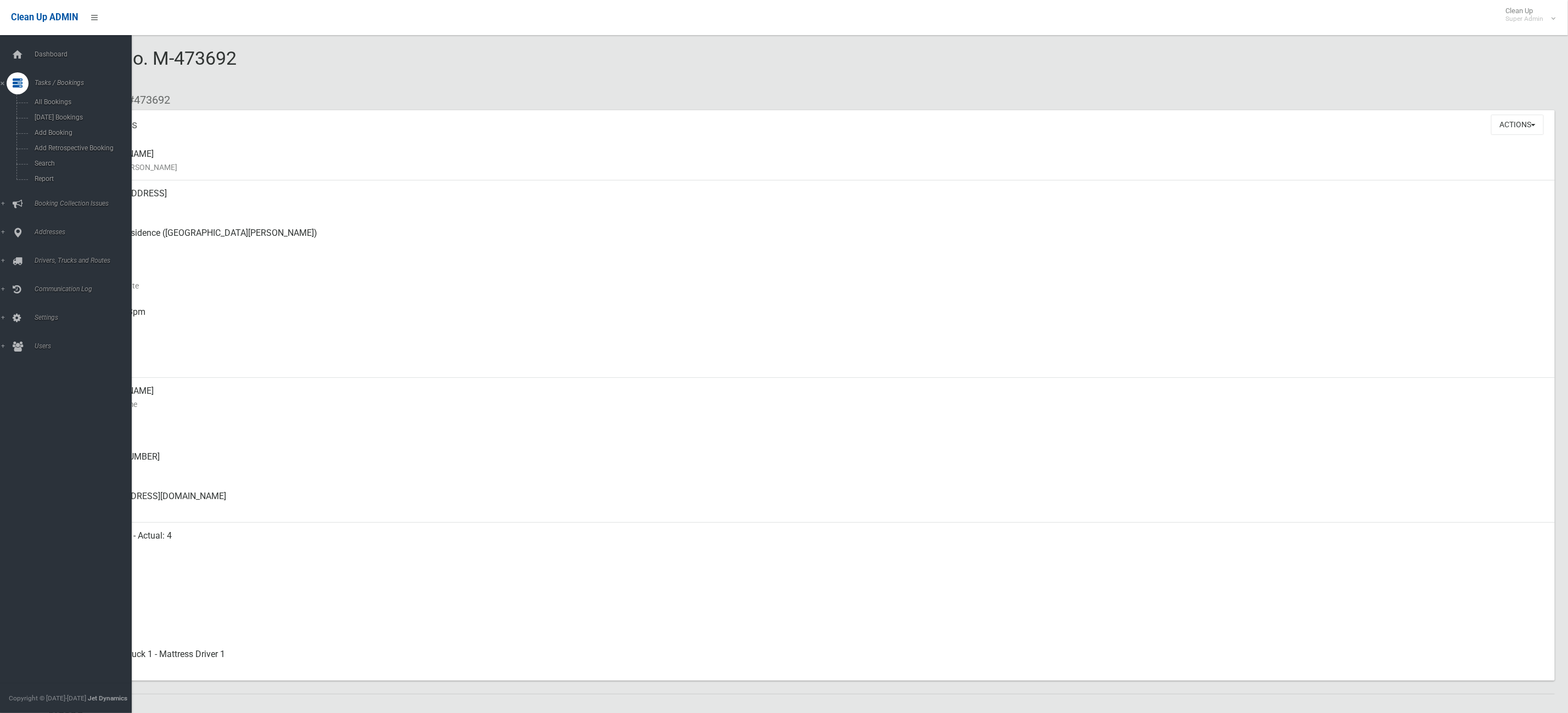
drag, startPoint x: 298, startPoint y: 66, endPoint x: 420, endPoint y: 64, distance: 122.0
click at [0, 43] on html "Clean Up ADMIN Clean Up Super Admin Logout Booking No. M-473692 Created 14/07/2…" at bounding box center [784, 356] width 1568 height 713
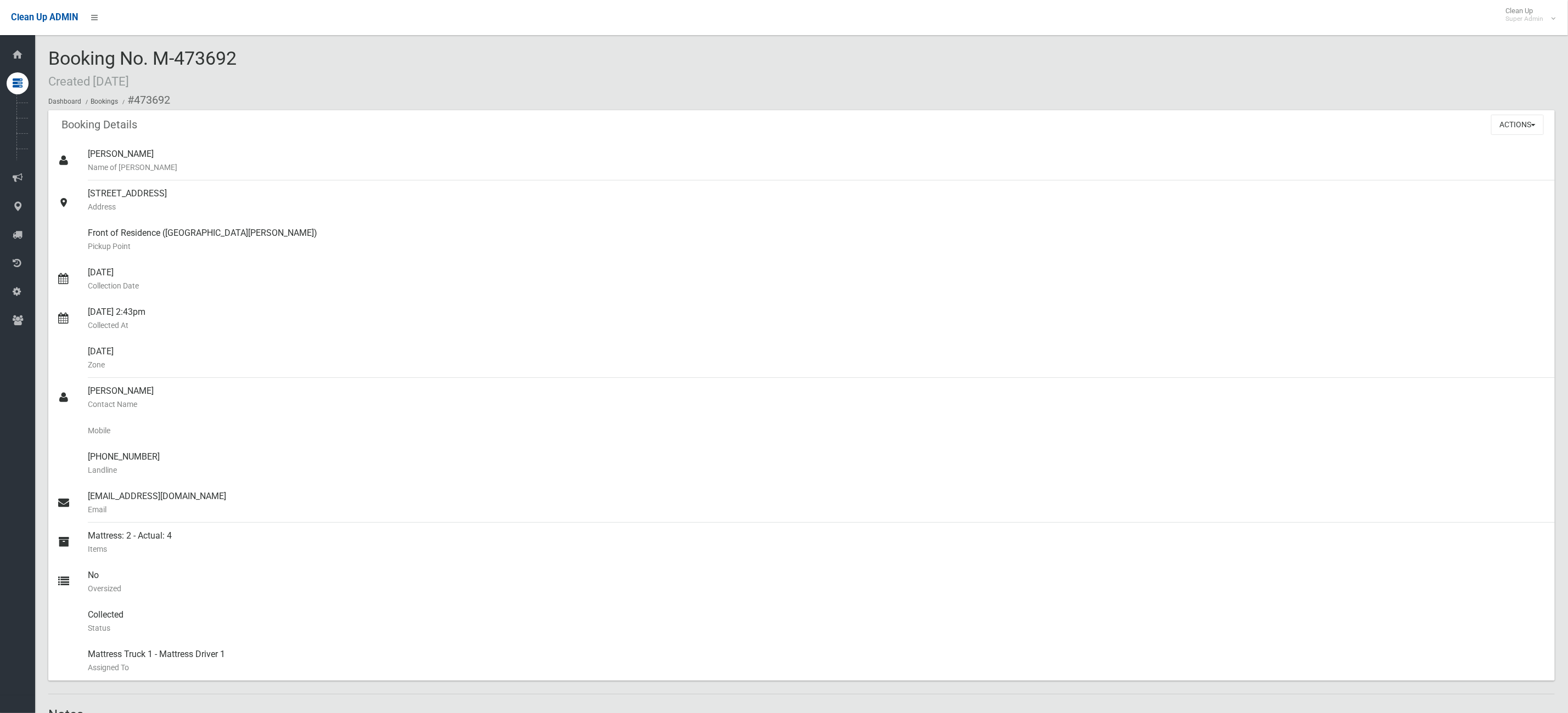
click at [458, 64] on div "Booking No. M-473692 Created 14/07/2025 Dashboard Bookings #473692" at bounding box center [801, 79] width 1507 height 62
click at [354, 85] on div "Booking No. M-473692 Created 14/07/2025 Dashboard Bookings #473692" at bounding box center [801, 79] width 1507 height 62
drag, startPoint x: 282, startPoint y: 57, endPoint x: 144, endPoint y: 29, distance: 140.8
click at [144, 29] on body "Clean Up ADMIN Clean Up Super Admin Logout Booking No. M-473692 Created 14/07/2…" at bounding box center [784, 356] width 1568 height 713
click at [295, 55] on div "Booking No. M-473692 Created 14/07/2025 Dashboard Bookings #473692" at bounding box center [801, 79] width 1507 height 62
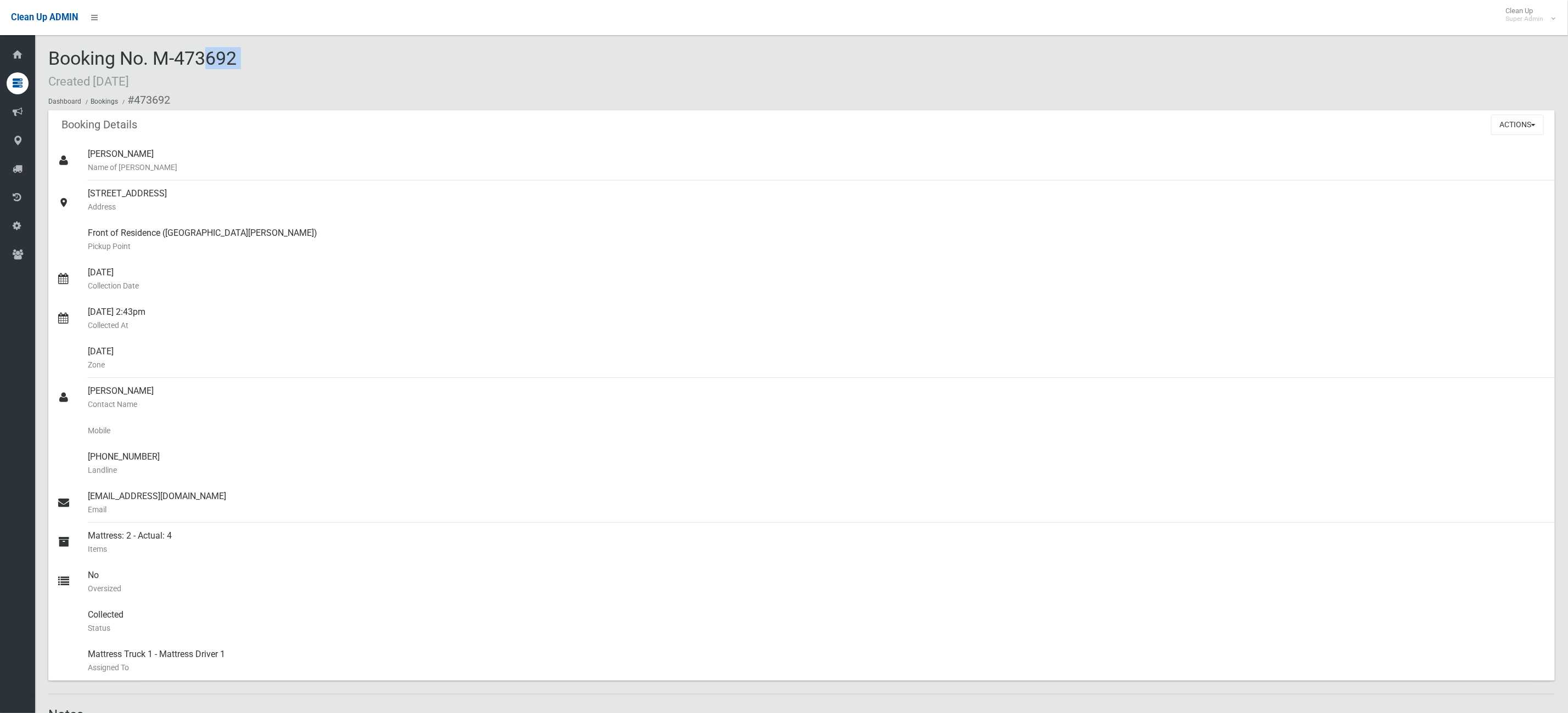
drag, startPoint x: 295, startPoint y: 55, endPoint x: 164, endPoint y: 35, distance: 132.5
click at [325, 53] on div "Booking No. M-473692 Created 14/07/2025 Dashboard Bookings #473692" at bounding box center [801, 79] width 1507 height 62
drag, startPoint x: 292, startPoint y: 58, endPoint x: 163, endPoint y: 52, distance: 129.1
click at [159, 57] on div "Booking No. M-473692 Created 14/07/2025 Dashboard Bookings #473692" at bounding box center [801, 79] width 1507 height 62
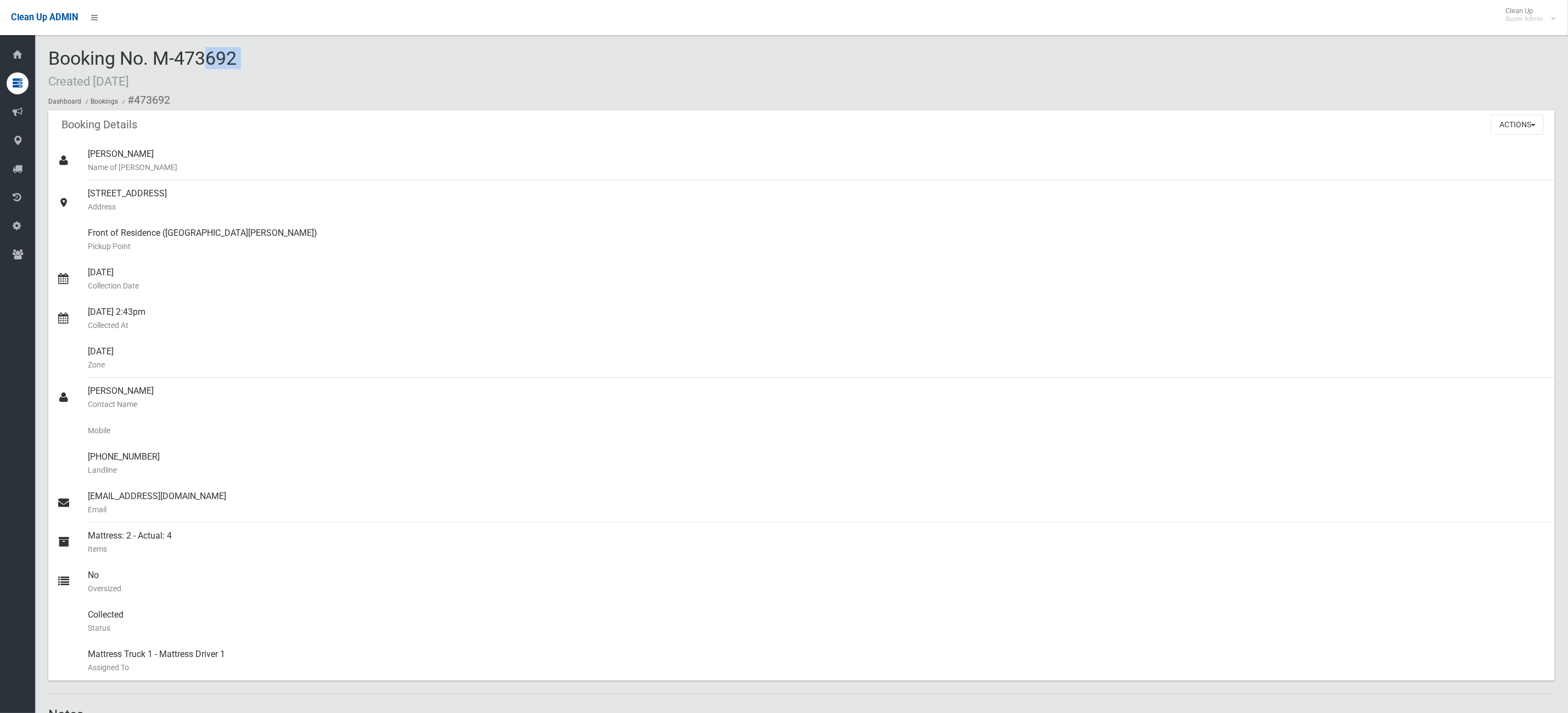
drag, startPoint x: 371, startPoint y: 102, endPoint x: 156, endPoint y: 64, distance: 218.3
click at [156, 64] on div "Booking No. M-473692 Created 14/07/2025 Dashboard Bookings #473692" at bounding box center [801, 79] width 1507 height 62
click at [529, 92] on ol "Dashboard Bookings #473692" at bounding box center [801, 100] width 1507 height 20
drag, startPoint x: 1518, startPoint y: 122, endPoint x: 1510, endPoint y: 131, distance: 12.0
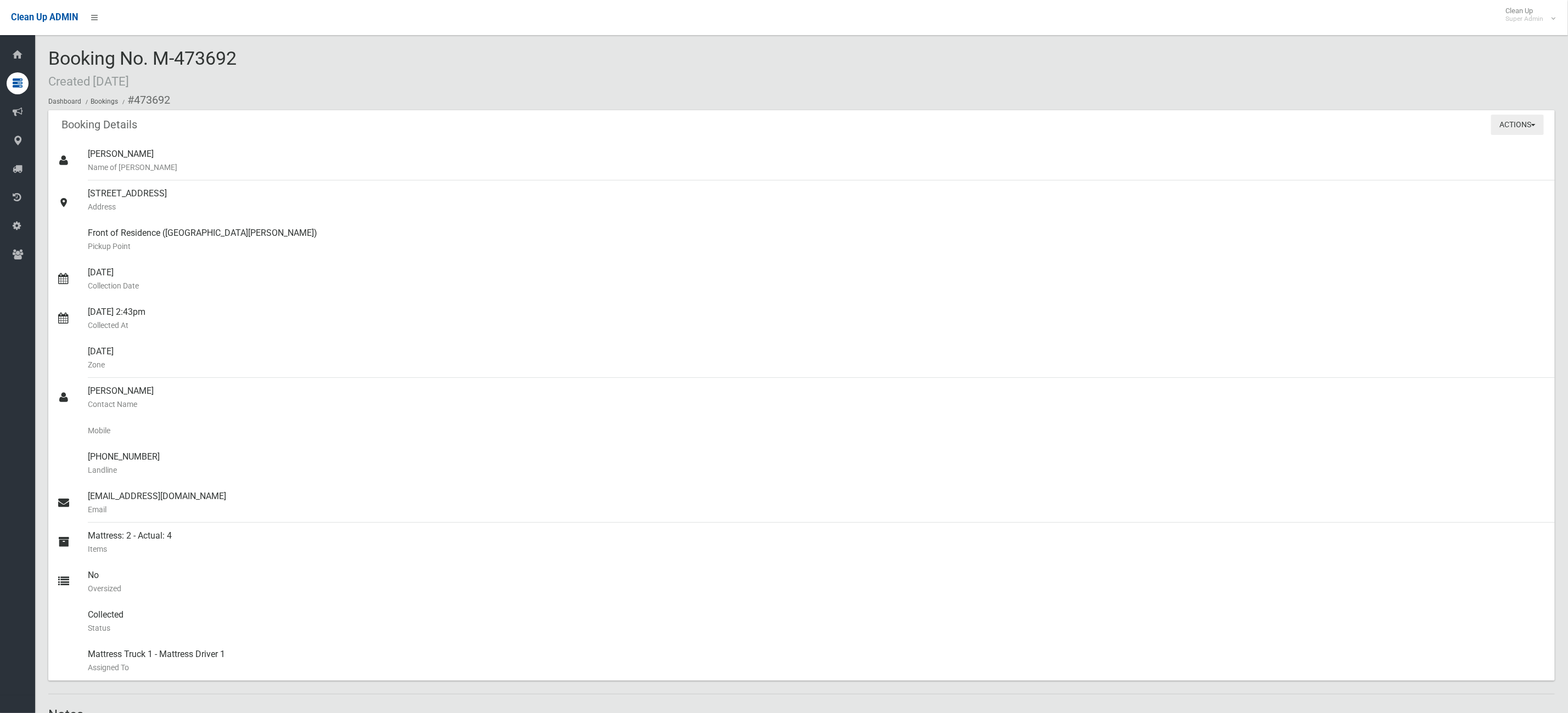
click at [1518, 122] on button "Actions" at bounding box center [1517, 124] width 53 height 20
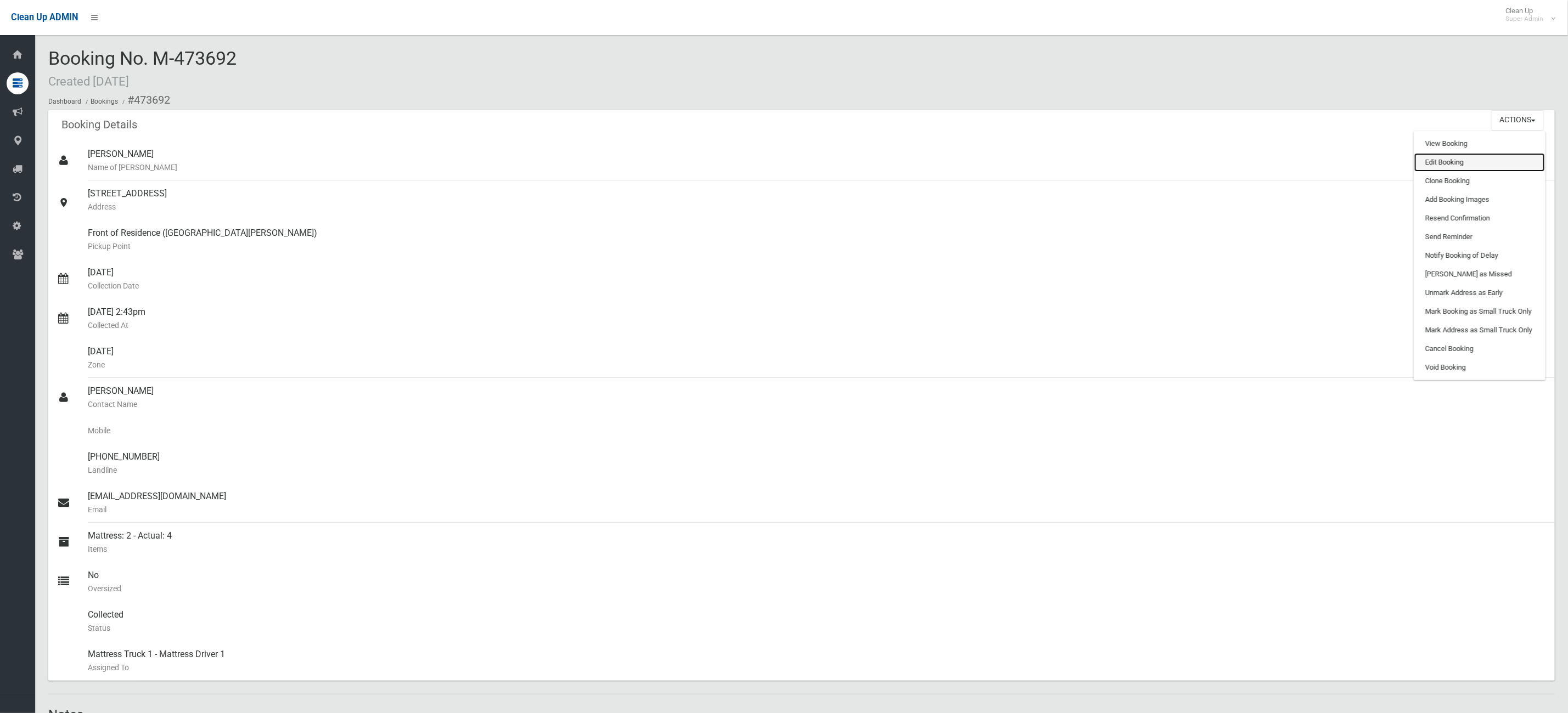
click at [1477, 155] on link "Edit Booking" at bounding box center [1480, 162] width 131 height 19
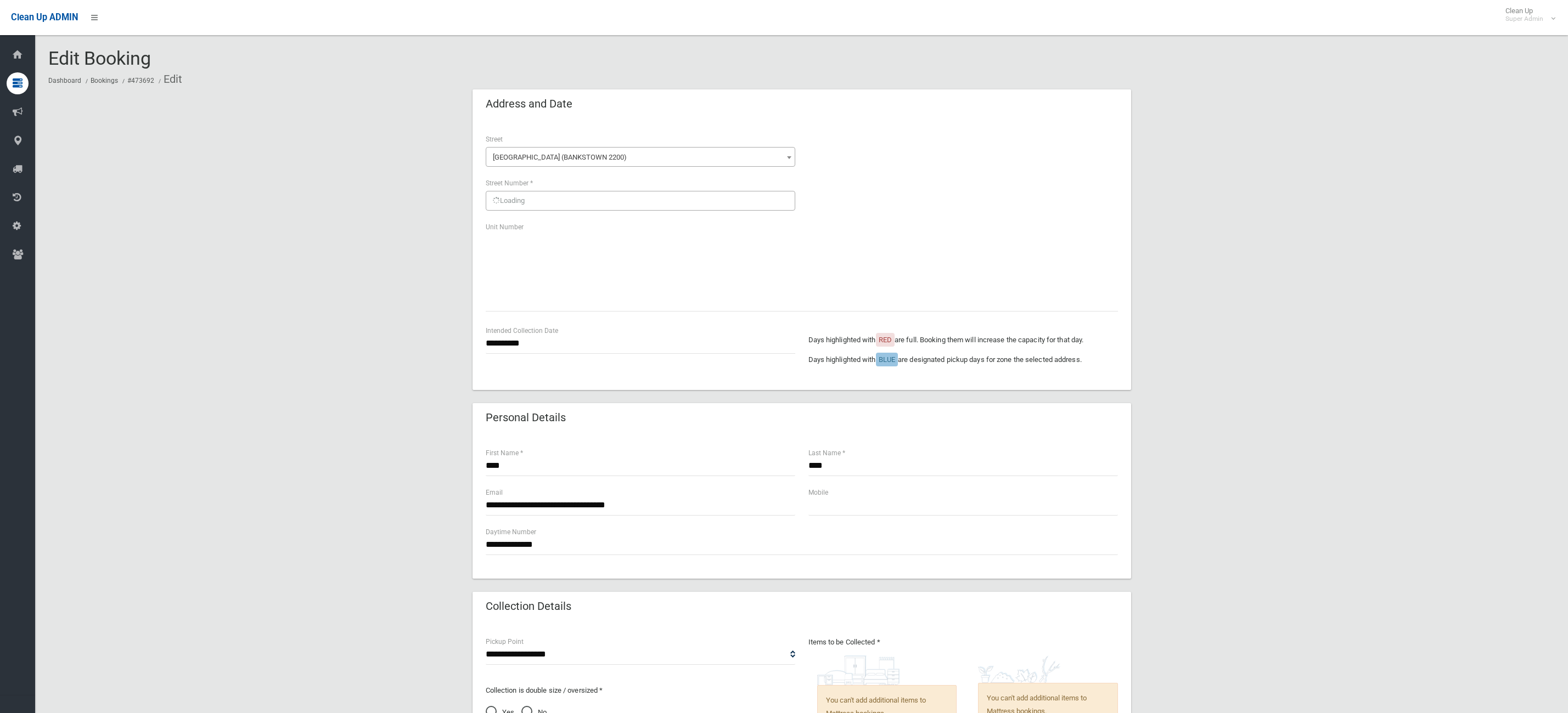
scroll to position [678, 0]
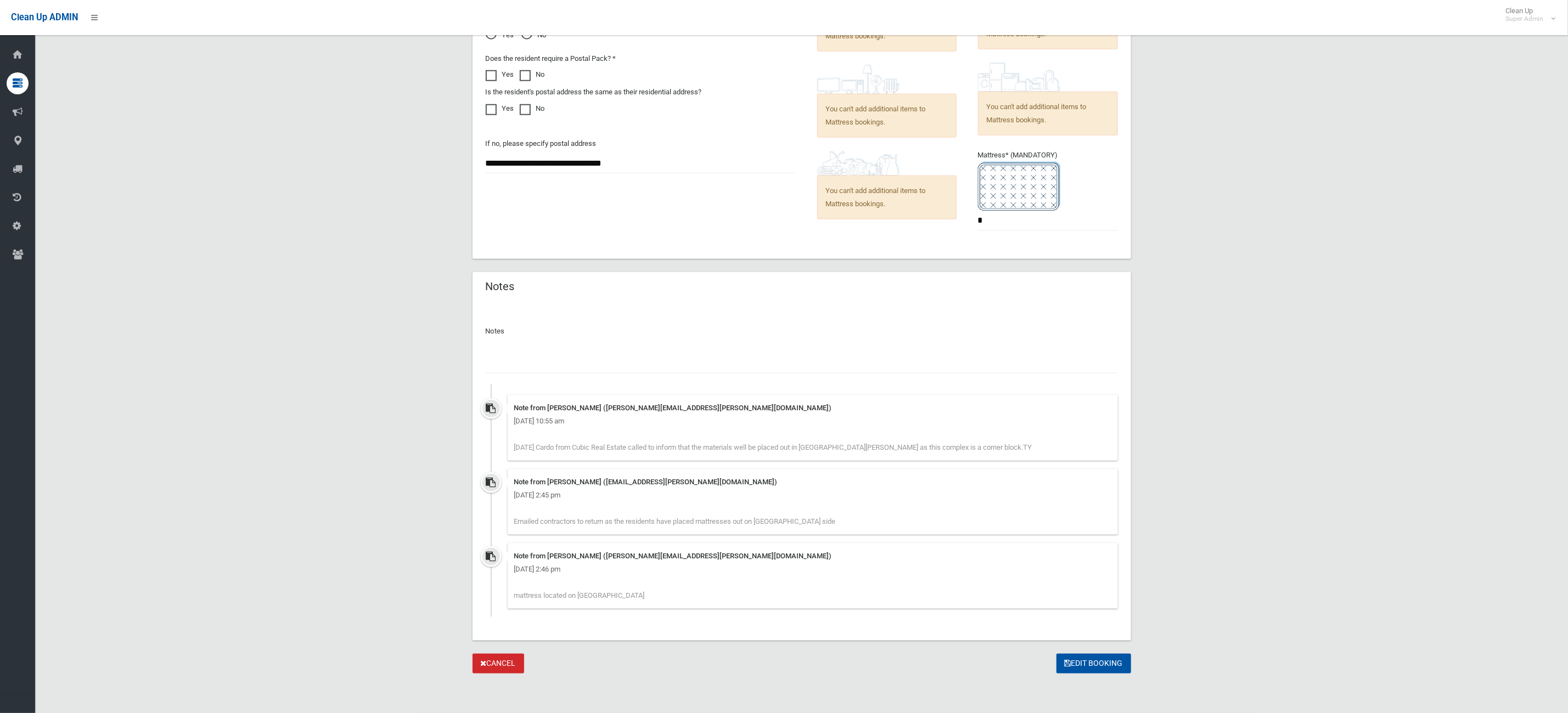
click at [555, 360] on input "text" at bounding box center [802, 363] width 632 height 20
click at [575, 364] on input "**********" at bounding box center [802, 363] width 632 height 20
drag, startPoint x: 811, startPoint y: 367, endPoint x: 1035, endPoint y: 555, distance: 292.4
click at [810, 367] on input "**********" at bounding box center [802, 363] width 632 height 20
type input "**********"
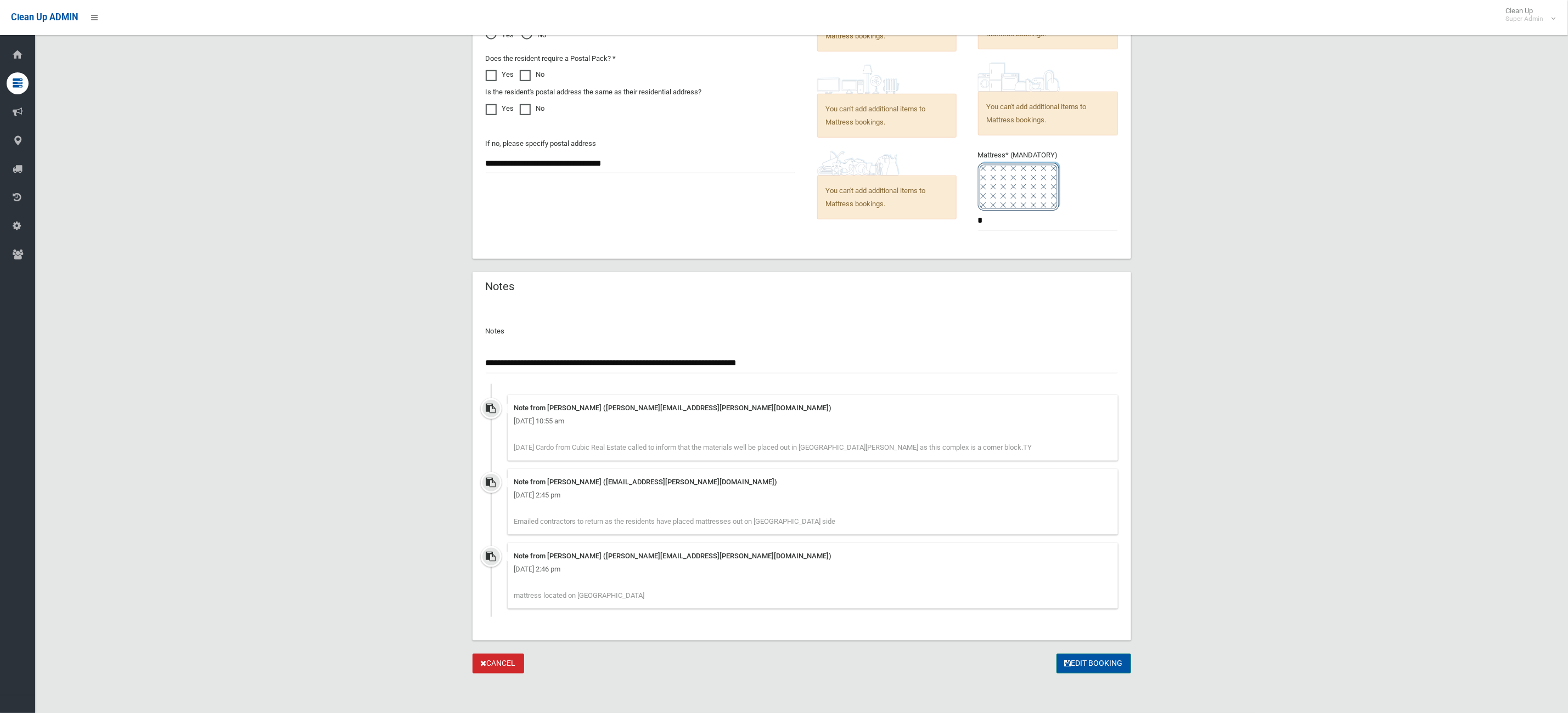
click at [1091, 664] on button "Edit Booking" at bounding box center [1094, 664] width 75 height 20
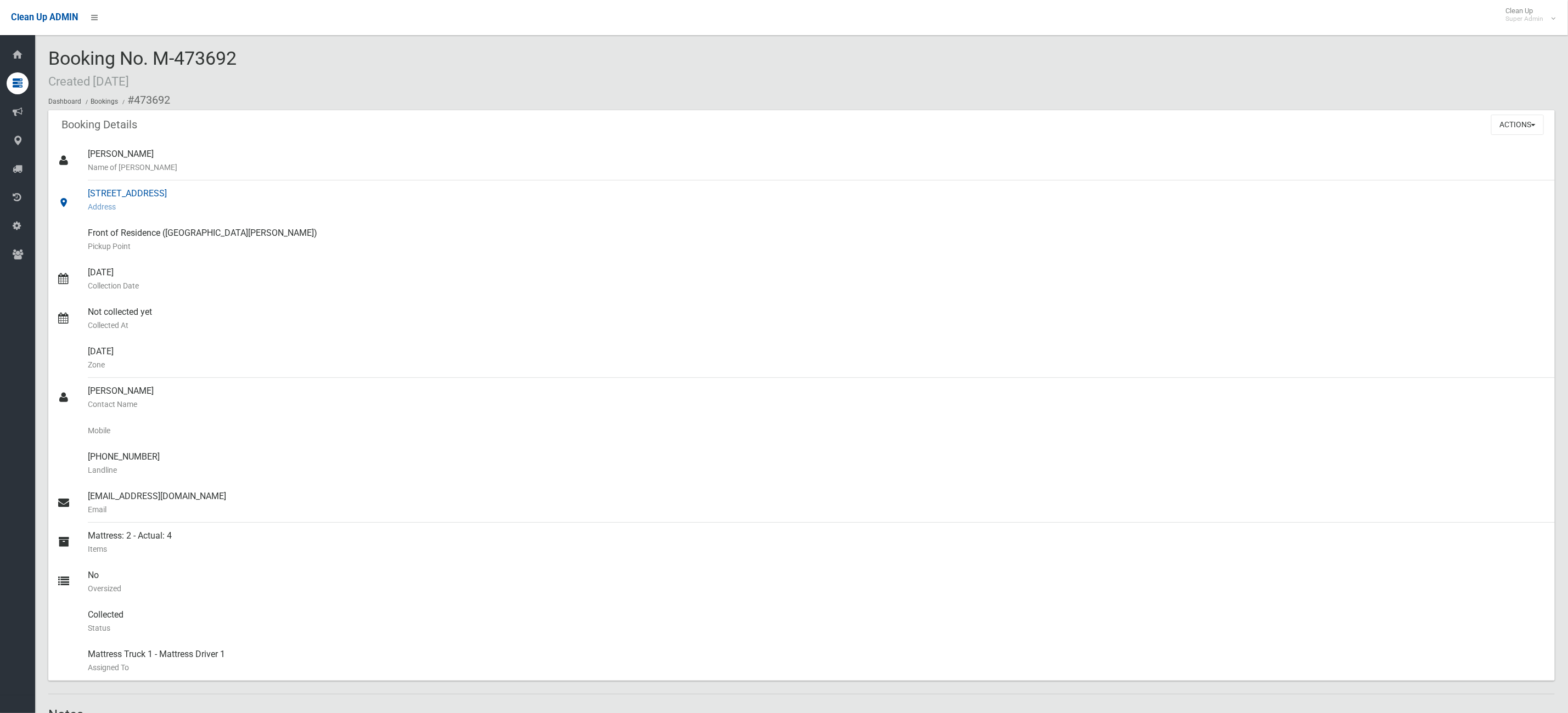
drag, startPoint x: 665, startPoint y: 215, endPoint x: 527, endPoint y: 192, distance: 139.9
click at [663, 215] on div "133 Chapel Road, BANKSTOWN NSW 2200 Address" at bounding box center [817, 200] width 1458 height 40
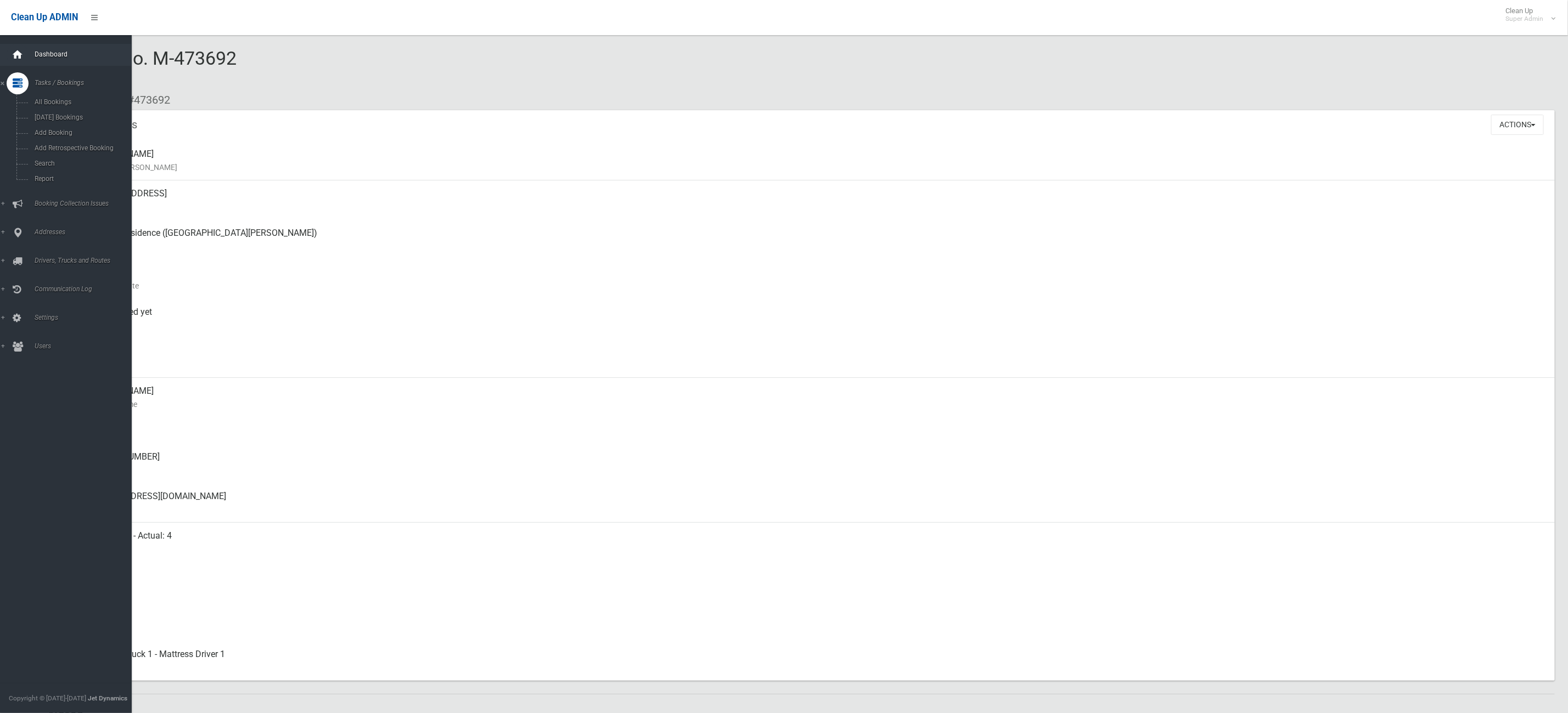
click at [24, 58] on div at bounding box center [18, 55] width 22 height 22
